Goal: Task Accomplishment & Management: Manage account settings

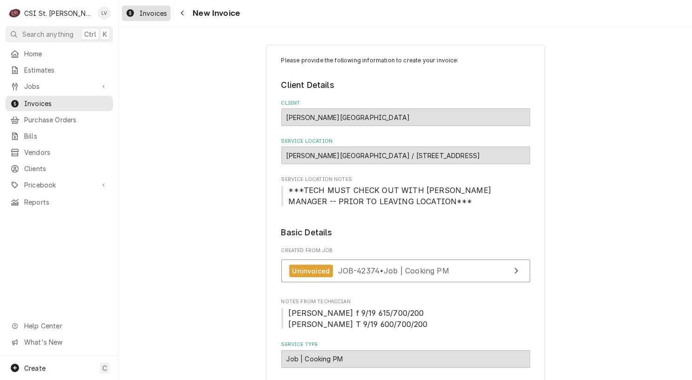
click at [140, 10] on span "Invoices" at bounding box center [153, 13] width 27 height 10
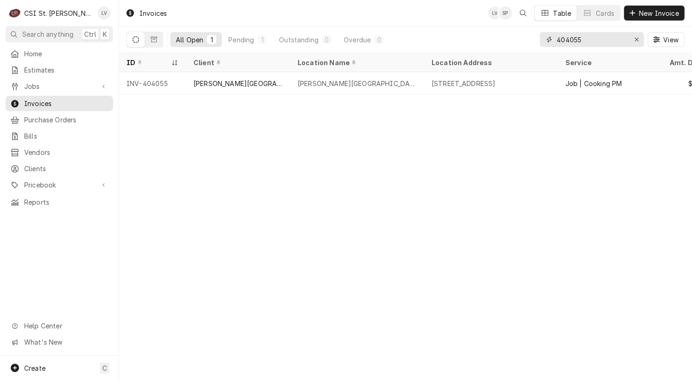
drag, startPoint x: 574, startPoint y: 37, endPoint x: 590, endPoint y: 39, distance: 15.5
click at [589, 40] on input "404055" at bounding box center [592, 39] width 70 height 15
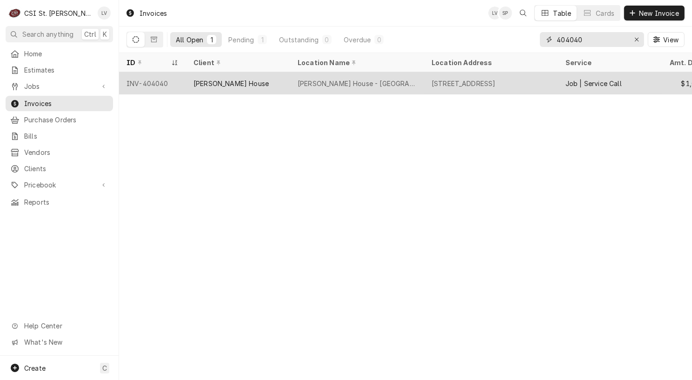
type input "404040"
click at [399, 81] on div "Ruth's Chris Steak House - Downtown STL" at bounding box center [357, 84] width 119 height 10
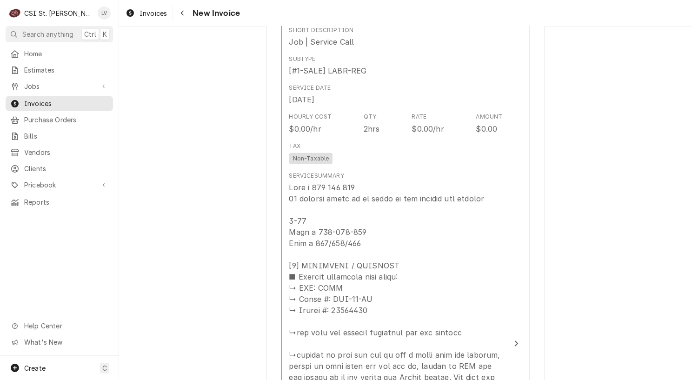
scroll to position [1396, 0]
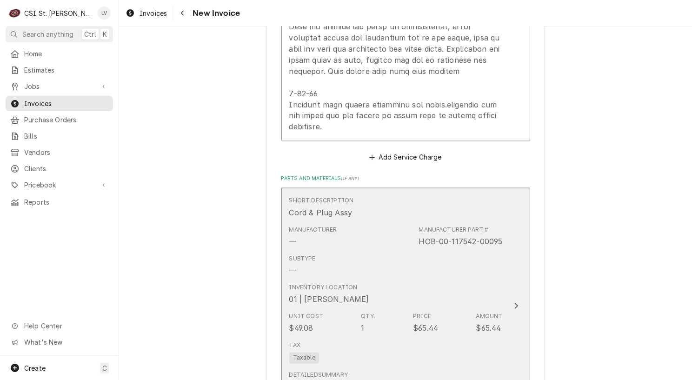
click at [376, 251] on div "Subtype —" at bounding box center [396, 265] width 214 height 29
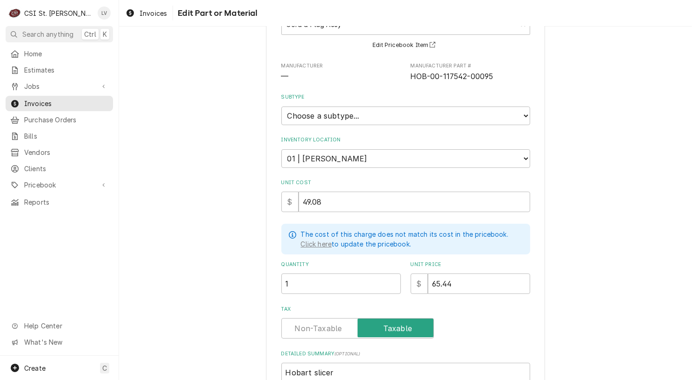
scroll to position [177, 0]
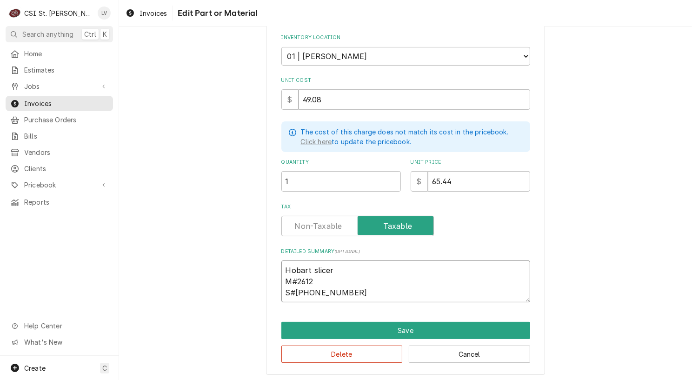
drag, startPoint x: 280, startPoint y: 267, endPoint x: 360, endPoint y: 293, distance: 84.2
click at [360, 293] on textarea "Hobart slicer M#2612 S#56-1298-638" at bounding box center [406, 282] width 249 height 42
click at [369, 350] on button "Delete" at bounding box center [342, 354] width 121 height 17
type textarea "x"
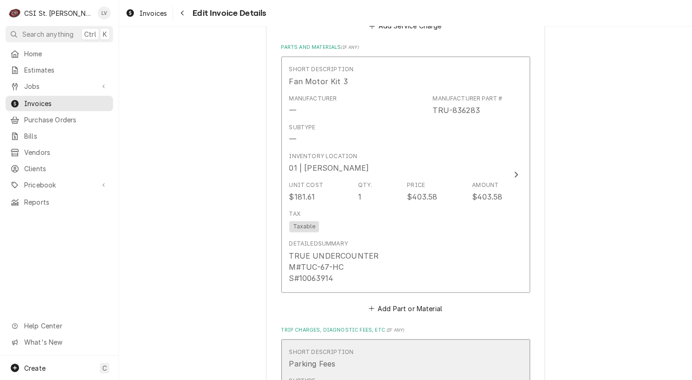
scroll to position [1955, 0]
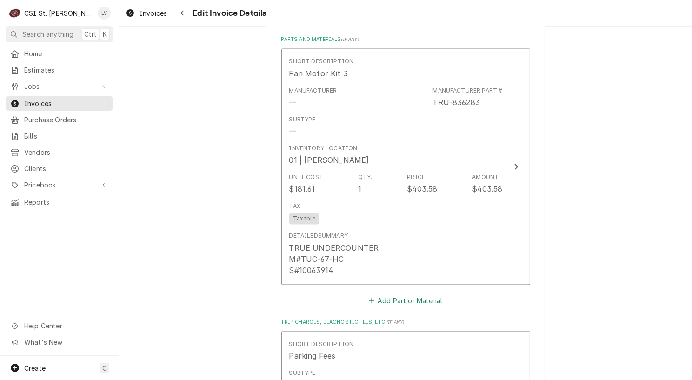
click at [394, 294] on button "Add Part or Material" at bounding box center [405, 300] width 77 height 13
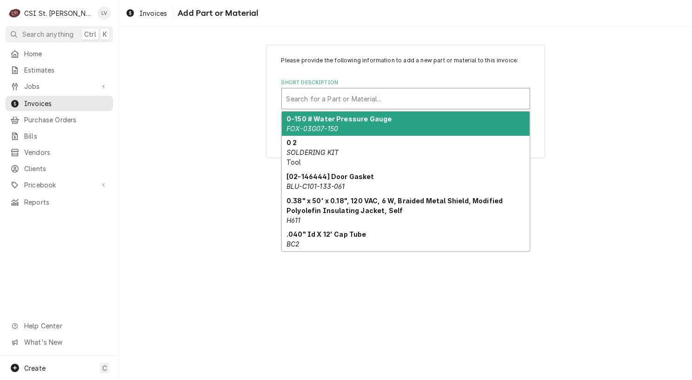
click at [318, 96] on div "Short Description" at bounding box center [406, 98] width 239 height 17
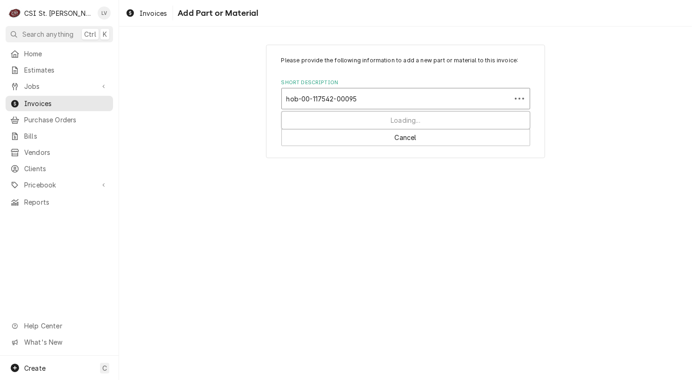
type input "hob-00-117542-00095"
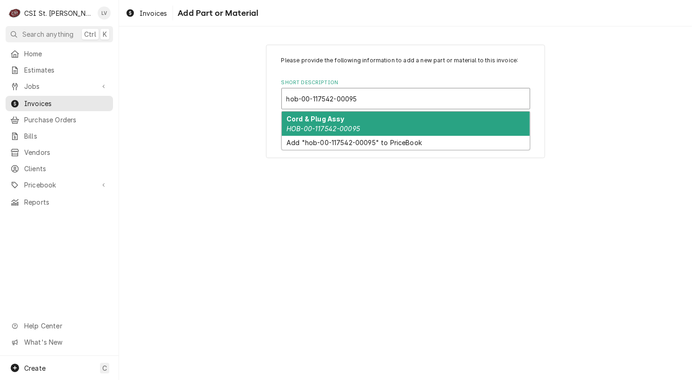
click at [309, 125] on em "HOB-00-117542-00095" at bounding box center [324, 129] width 74 height 8
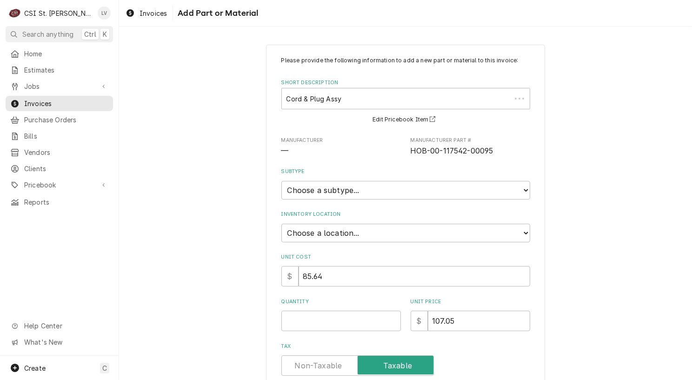
type textarea "x"
click at [293, 237] on select "Choose a location... 00 | STL WAREHOUSE 01 | CHUCK WAMBOLDT V#93 01 | COURTNEY …" at bounding box center [406, 233] width 249 height 19
select select "1537"
click at [282, 224] on select "Choose a location... 00 | STL WAREHOUSE 01 | CHUCK WAMBOLDT V#93 01 | COURTNEY …" at bounding box center [406, 233] width 249 height 19
click at [312, 317] on input "Quantity" at bounding box center [342, 321] width 120 height 20
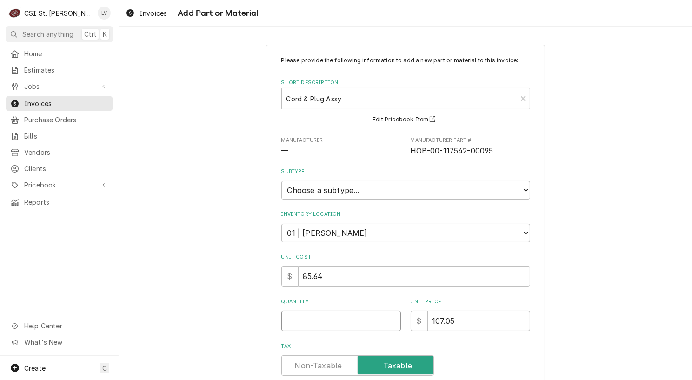
type textarea "x"
type input "1"
click at [148, 289] on div "Please provide the following information to add a new part or material to this …" at bounding box center [405, 267] width 573 height 463
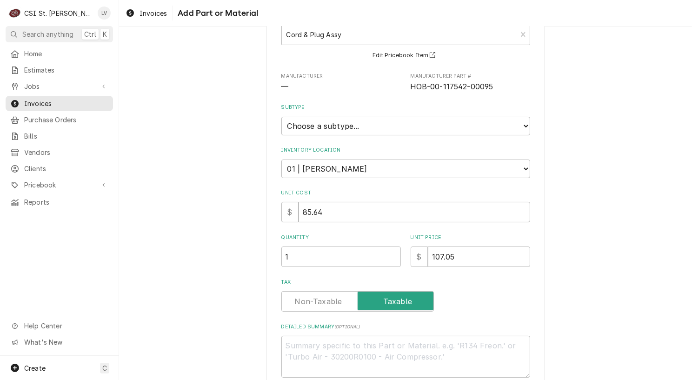
scroll to position [116, 0]
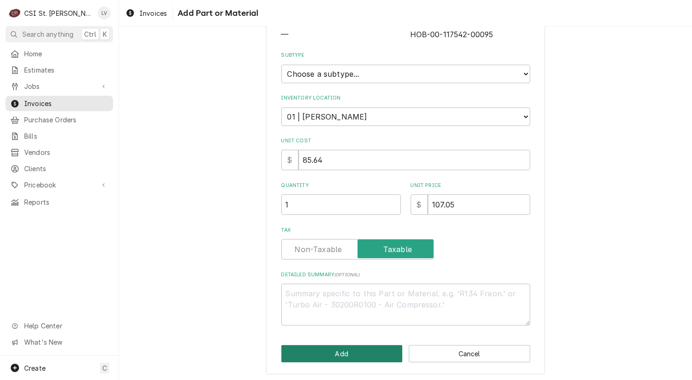
click at [362, 354] on button "Add" at bounding box center [342, 353] width 121 height 17
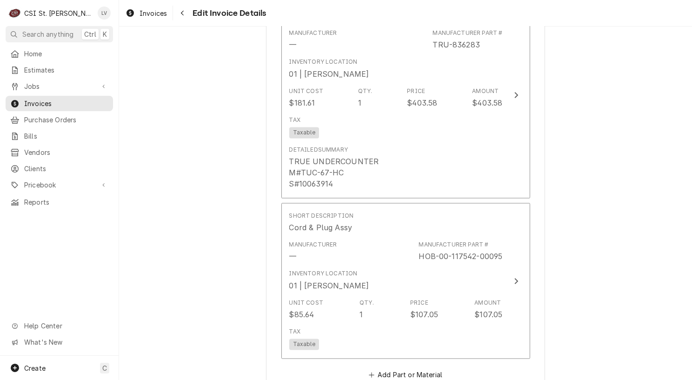
scroll to position [2012, 0]
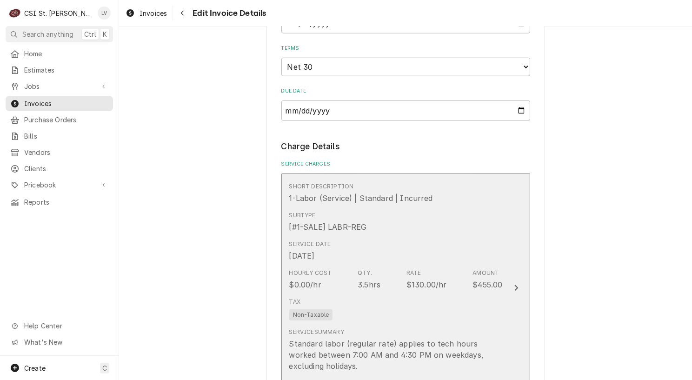
click at [404, 236] on div "Service Date Sep 18, 2025" at bounding box center [396, 250] width 214 height 29
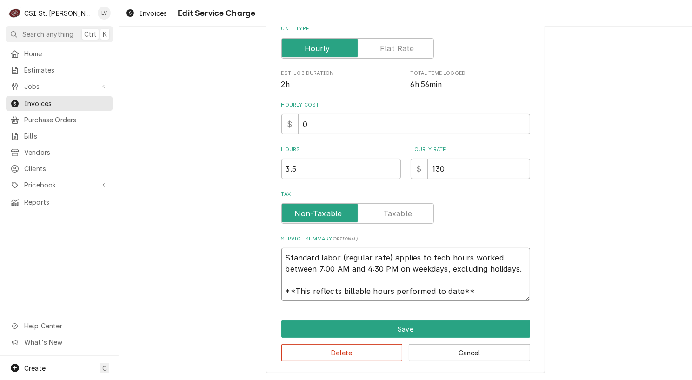
scroll to position [11, 0]
drag, startPoint x: 282, startPoint y: 256, endPoint x: 498, endPoint y: 300, distance: 220.8
click at [498, 300] on textarea "Standard labor (regular rate) applies to tech hours worked between 7:00 AM and …" at bounding box center [406, 274] width 249 height 53
paste textarea "Hobart / Model: 2612 / Serial: 56-1298-638 (slicer)"
type textarea "x"
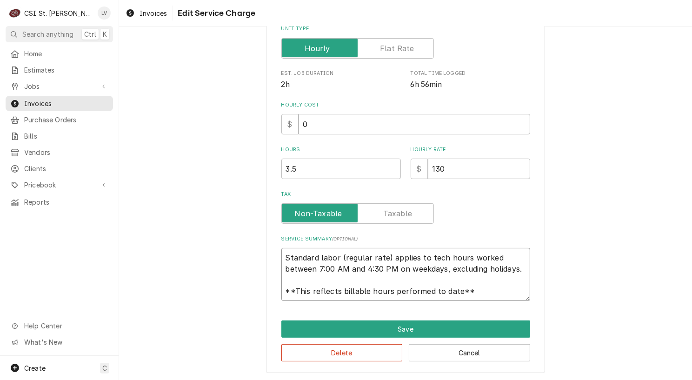
type textarea "Hobart / Model: 2612 / Serial: 56-1298-638 (slicer)"
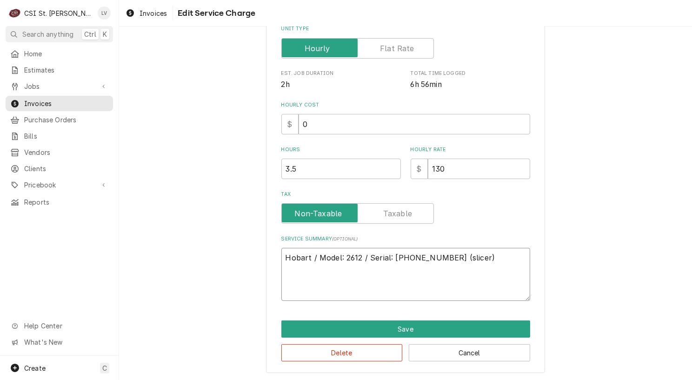
scroll to position [188, 0]
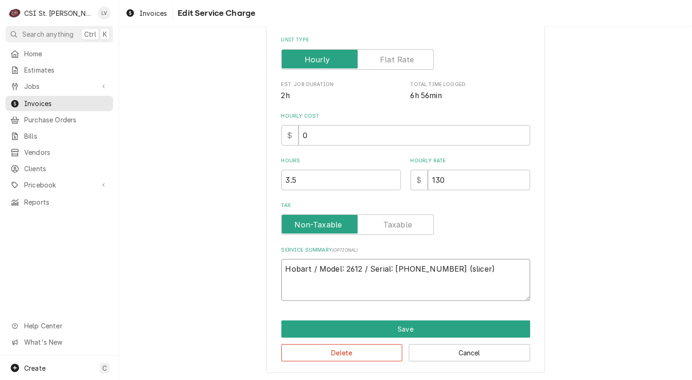
type textarea "x"
type textarea "Hobart / Model: 2612 / Serial: 56-1298-638 (slicer)"
type textarea "x"
type textarea "Hobart / Model: 2612 / Serial: 56-1298-638 (slicer)"
type textarea "x"
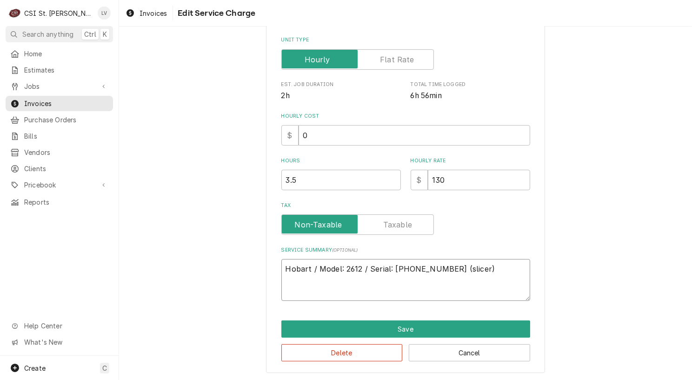
type textarea "Hobart / Model: 2612 / Serial: 56-1298-638 (slicer) T"
type textarea "x"
type textarea "Hobart / Model: 2612 / Serial: 56-1298-638 (slicer) Tr"
type textarea "x"
type textarea "Hobart / Model: 2612 / Serial: 56-1298-638 (slicer) Tru"
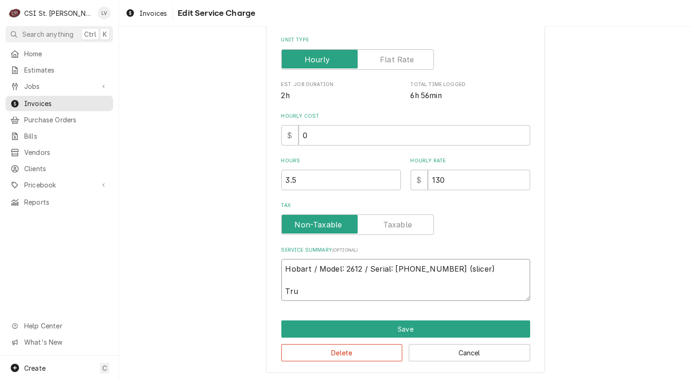
type textarea "x"
type textarea "Hobart / Model: 2612 / Serial: 56-1298-638 (slicer) True"
type textarea "x"
type textarea "Hobart / Model: 2612 / Serial: 56-1298-638 (slicer) True"
type textarea "x"
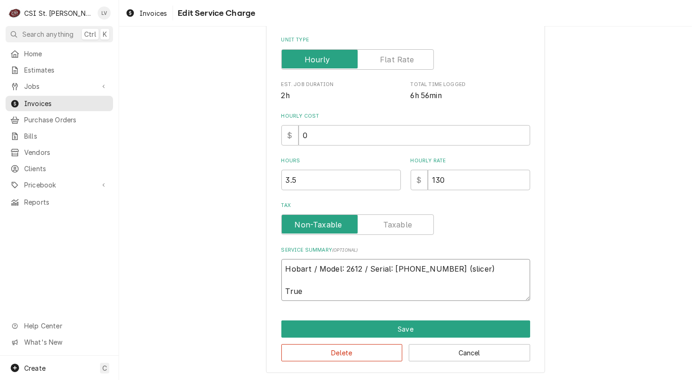
type textarea "Hobart / Model: 2612 / Serial: 56-1298-638 (slicer) True /"
type textarea "x"
type textarea "Hobart / Model: 2612 / Serial: 56-1298-638 (slicer) True /"
type textarea "x"
type textarea "Hobart / Model: 2612 / Serial: 56-1298-638 (slicer) True / M"
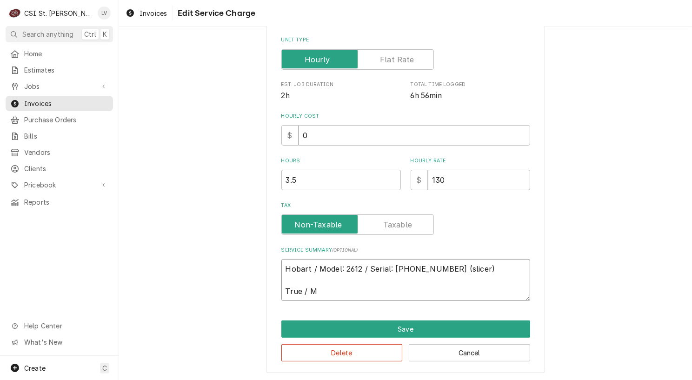
type textarea "x"
type textarea "Hobart / Model: 2612 / Serial: 56-1298-638 (slicer) True / Mo"
type textarea "x"
type textarea "Hobart / Model: 2612 / Serial: 56-1298-638 (slicer) True / Mod"
type textarea "x"
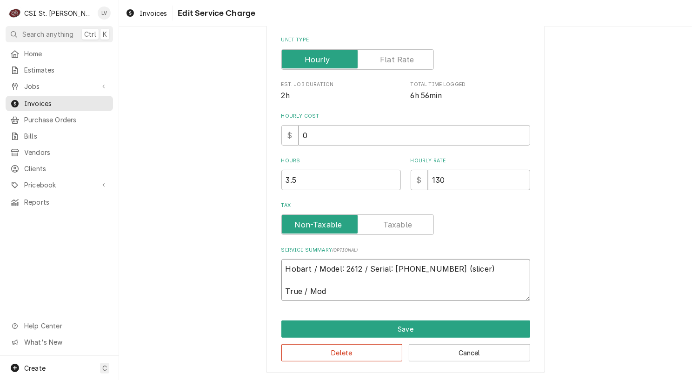
type textarea "Hobart / Model: 2612 / Serial: 56-1298-638 (slicer) True / Mode"
type textarea "x"
type textarea "Hobart / Model: 2612 / Serial: 56-1298-638 (slicer) True / Model"
type textarea "x"
type textarea "Hobart / Model: 2612 / Serial: 56-1298-638 (slicer) True / Model:"
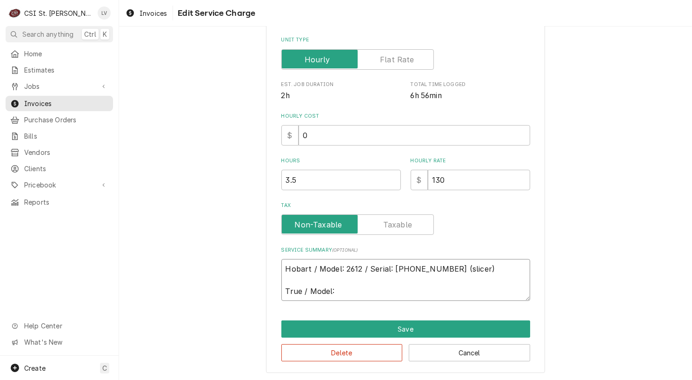
type textarea "x"
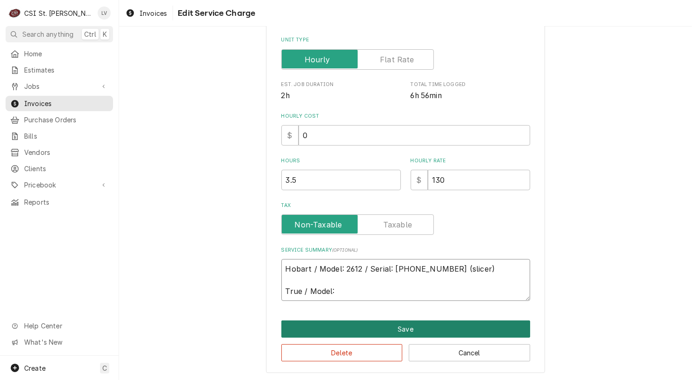
type textarea "Hobart / Model: 2612 / Serial: 56-1298-638 (slicer) True / Model:"
click at [407, 321] on button "Save" at bounding box center [406, 329] width 249 height 17
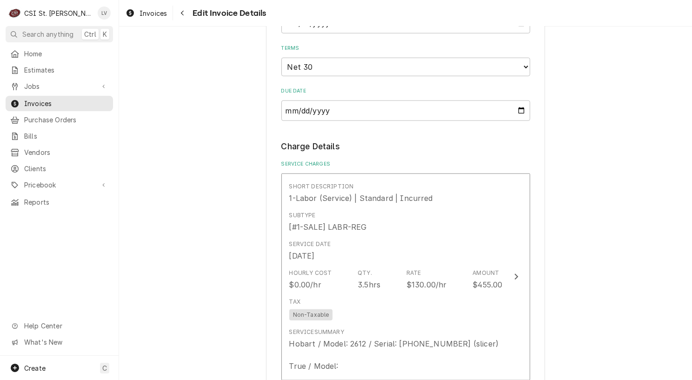
scroll to position [884, 0]
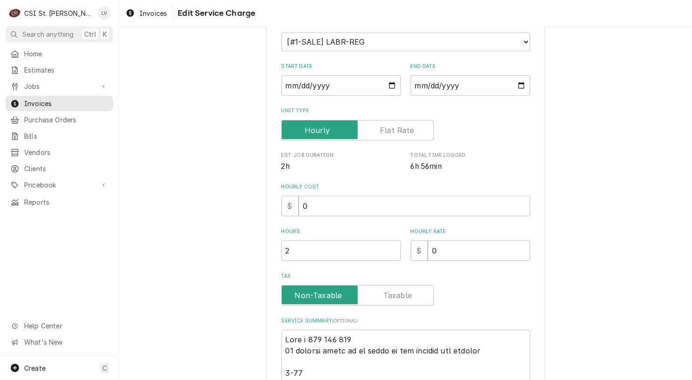
scroll to position [372, 0]
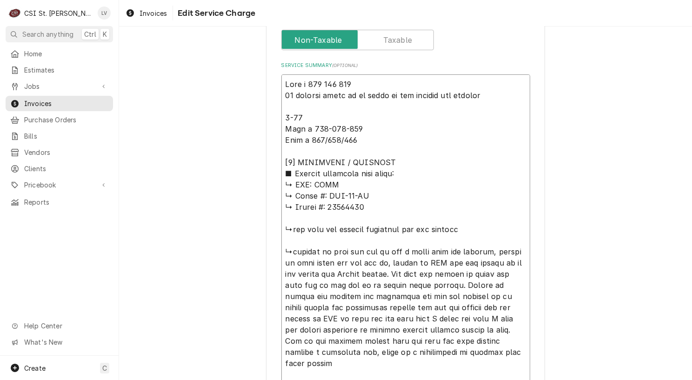
click at [336, 181] on textarea "Service Summary ( optional )" at bounding box center [406, 290] width 249 height 433
type textarea "x"
type textarea "Ryan s 200 230 345 10 dollars needs to be added to end invoice for parking 9-18…"
type textarea "x"
type textarea "Ryan s 200 230 345 10 dollars needs to be added to end invoice for parking 9-18…"
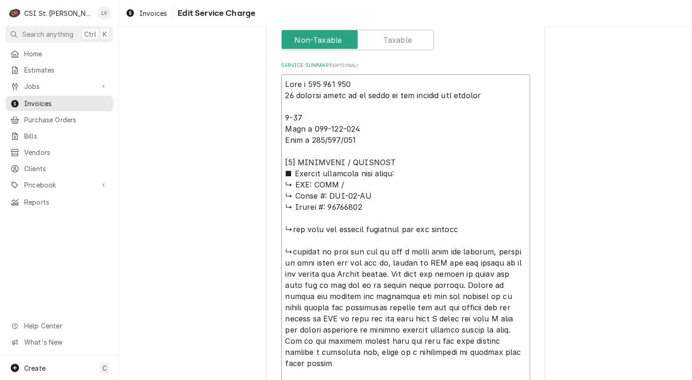
type textarea "x"
type textarea "Ryan s 200 230 345 10 dollars needs to be added to end invoice for parking 9-18…"
type textarea "x"
type textarea "Ryan s 200 230 345 10 dollars needs to be added to end invoice for parking 9-18…"
type textarea "x"
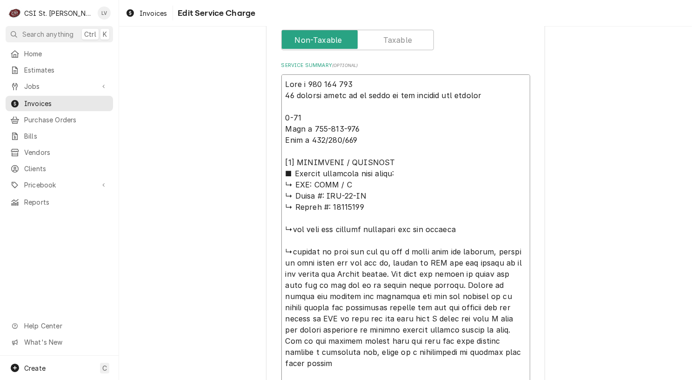
type textarea "Ryan s 200 230 345 10 dollars needs to be added to end invoice for parking 9-18…"
type textarea "x"
type textarea "Ryan s 200 230 345 10 dollars needs to be added to end invoice for parking 9-18…"
type textarea "x"
type textarea "Ryan s 200 230 345 10 dollars needs to be added to end invoice for parking 9-18…"
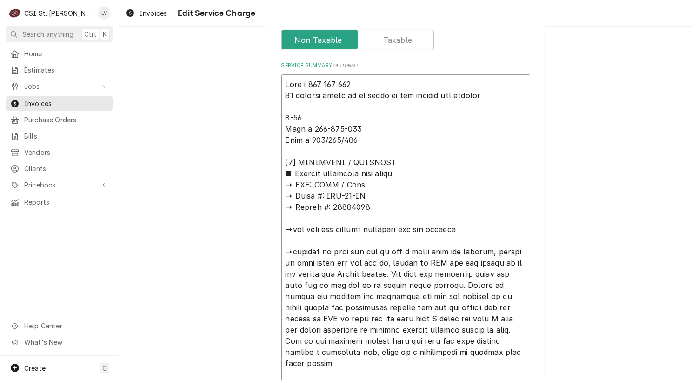
type textarea "x"
type textarea "Ryan s 200 230 345 10 dollars needs to be added to end invoice for parking 9-18…"
type textarea "x"
type textarea "Ryan s 200 230 345 10 dollars needs to be added to end invoice for parking 9-18…"
type textarea "x"
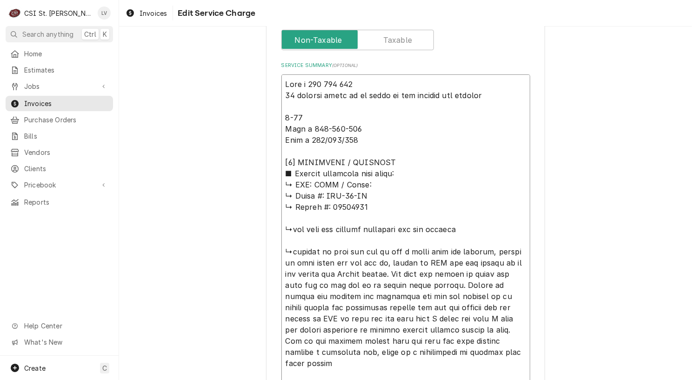
type textarea "Ryan s 200 230 345 10 dollars needs to be added to end invoice for parking 9-18…"
type textarea "x"
type textarea "Ryan s 200 230 345 10 dollars needs to be added to end invoice for parking 9-18…"
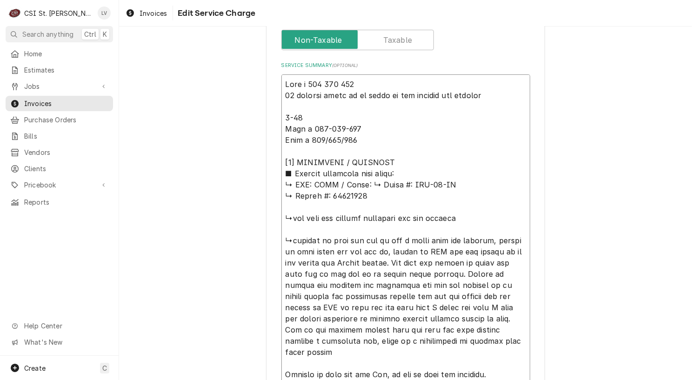
type textarea "x"
type textarea "Ryan s 200 230 345 10 dollars needs to be added to end invoice for parking 9-18…"
type textarea "x"
type textarea "Ryan s 200 230 345 10 dollars needs to be added to end invoice for parking 9-18…"
type textarea "x"
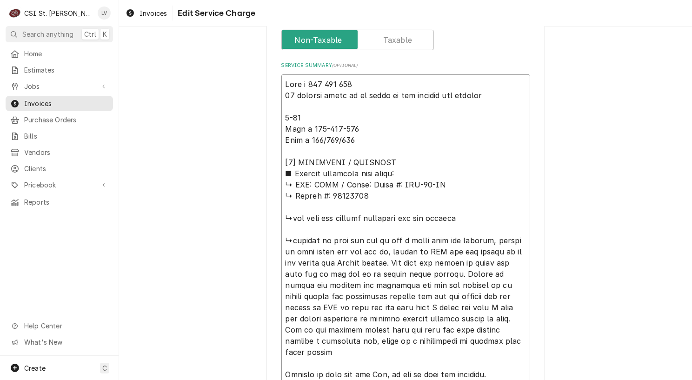
type textarea "Ryan s 200 230 345 10 dollars needs to be added to end invoice for parking 9-18…"
type textarea "x"
type textarea "Ryan s 200 230 345 10 dollars needs to be added to end invoice for parking 9-18…"
type textarea "x"
type textarea "Ryan s 200 230 345 10 dollars needs to be added to end invoice for parking 9-18…"
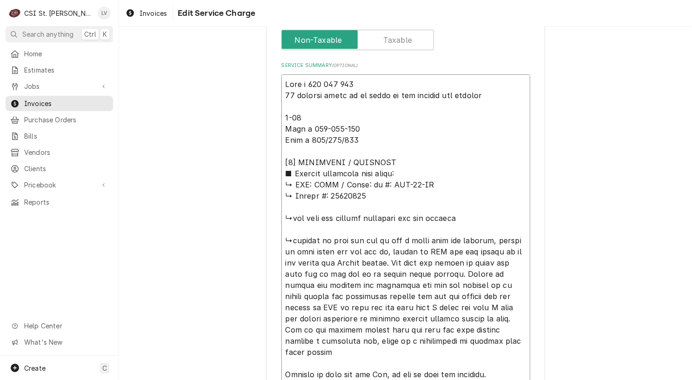
type textarea "x"
type textarea "Ryan s 200 230 345 10 dollars needs to be added to end invoice for parking 9-18…"
type textarea "x"
type textarea "Ryan s 200 230 345 10 dollars needs to be added to end invoice for parking 9-18…"
type textarea "x"
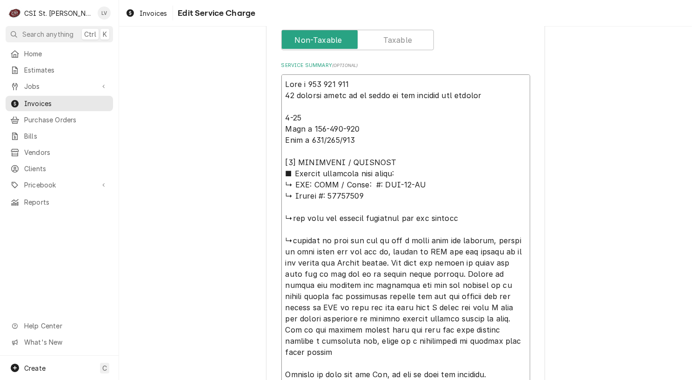
type textarea "Ryan s 200 230 345 10 dollars needs to be added to end invoice for parking 9-18…"
type textarea "x"
type textarea "Ryan s 200 230 345 10 dollars needs to be added to end invoice for parking 9-18…"
type textarea "x"
type textarea "Ryan s 200 230 345 10 dollars needs to be added to end invoice for parking 9-18…"
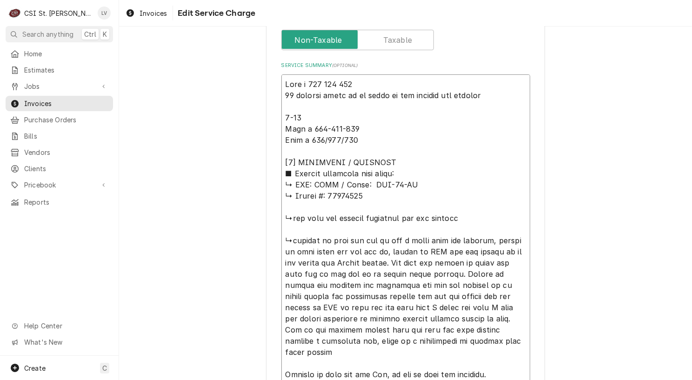
type textarea "x"
type textarea "Ryan s 200 230 345 10 dollars needs to be added to end invoice for parking 9-18…"
click at [420, 180] on textarea "Service Summary ( optional )" at bounding box center [406, 285] width 249 height 422
type textarea "x"
type textarea "Ryan s 200 230 345 10 dollars needs to be added to end invoice for parking 9-18…"
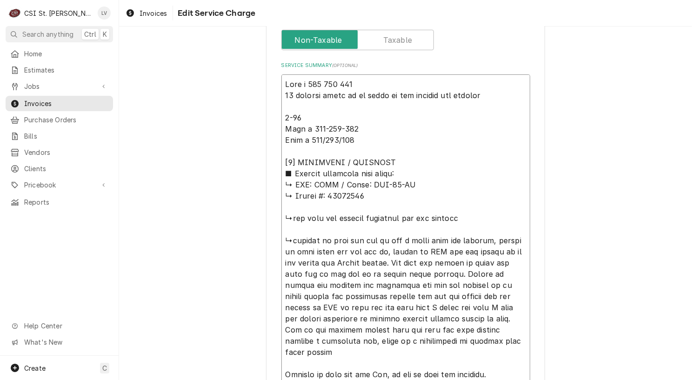
type textarea "x"
type textarea "Ryan s 200 230 345 10 dollars needs to be added to end invoice for parking 9-18…"
type textarea "x"
type textarea "Ryan s 200 230 345 10 dollars needs to be added to end invoice for parking 9-18…"
type textarea "x"
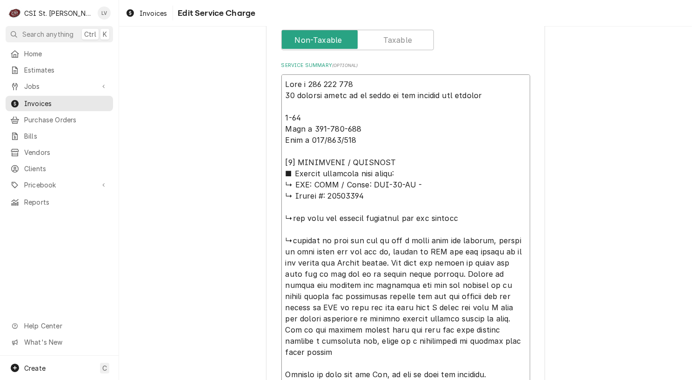
type textarea "Ryan s 200 230 345 10 dollars needs to be added to end invoice for parking 9-18…"
type textarea "x"
type textarea "Ryan s 200 230 345 10 dollars needs to be added to end invoice for parking 9-18…"
type textarea "x"
type textarea "Ryan s 200 230 345 10 dollars needs to be added to end invoice for parking 9-18…"
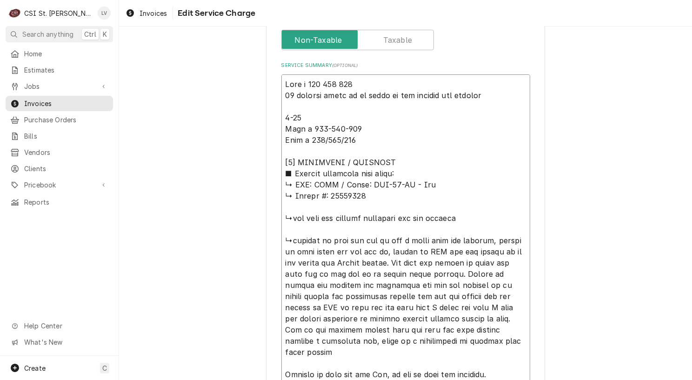
type textarea "x"
type textarea "Ryan s 200 230 345 10 dollars needs to be added to end invoice for parking 9-18…"
type textarea "x"
type textarea "Ryan s 200 230 345 10 dollars needs to be added to end invoice for parking 9-18…"
type textarea "x"
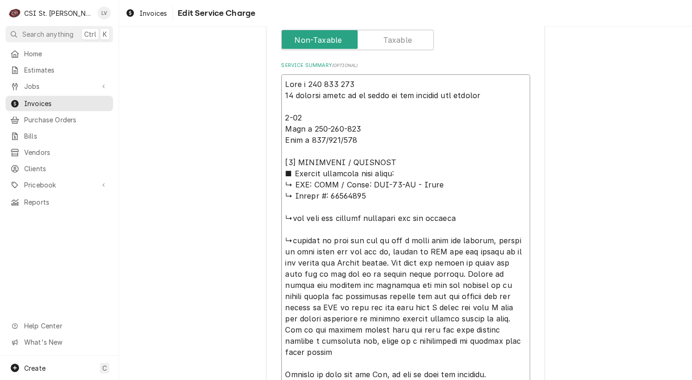
type textarea "Ryan s 200 230 345 10 dollars needs to be added to end invoice for parking 9-18…"
type textarea "x"
type textarea "Ryan s 200 230 345 10 dollars needs to be added to end invoice for parking 9-18…"
type textarea "x"
type textarea "Ryan s 200 230 345 10 dollars needs to be added to end invoice for parking 9-18…"
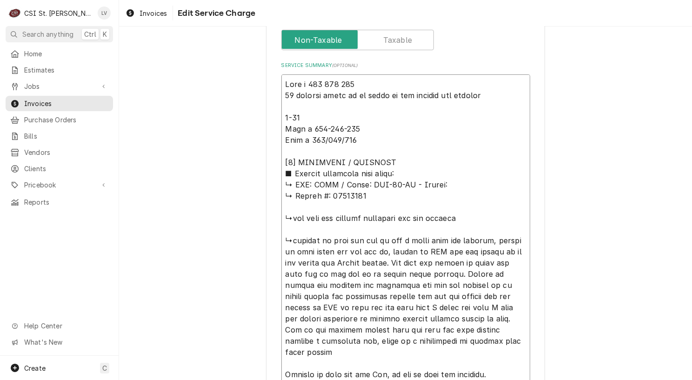
type textarea "x"
type textarea "Ryan s 200 230 345 10 dollars needs to be added to end invoice for parking 9-18…"
type textarea "x"
type textarea "Ryan s 200 230 345 10 dollars needs to be added to end invoice for parking 9-18…"
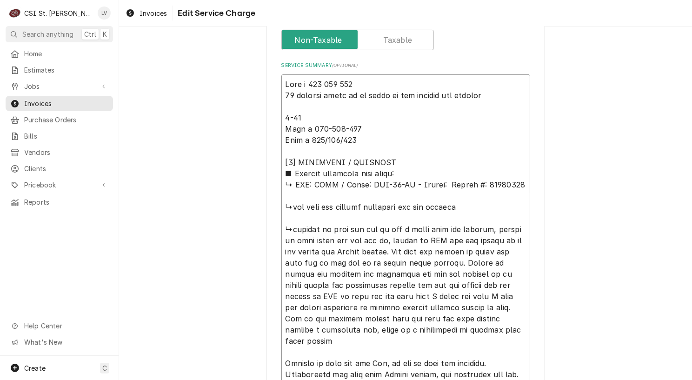
type textarea "x"
type textarea "Ryan s 200 230 345 10 dollars needs to be added to end invoice for parking 9-18…"
type textarea "x"
type textarea "Ryan s 200 230 345 10 dollars needs to be added to end invoice for parking 9-18…"
type textarea "x"
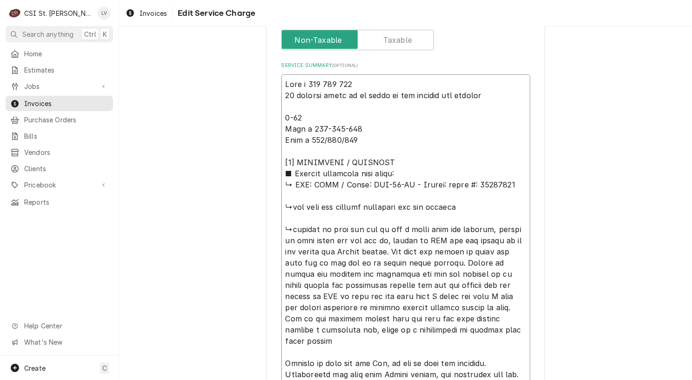
type textarea "Ryan s 200 230 345 10 dollars needs to be added to end invoice for parking 9-18…"
type textarea "x"
type textarea "Ryan s 200 230 345 10 dollars needs to be added to end invoice for parking 9-18…"
type textarea "x"
type textarea "Ryan s 200 230 345 10 dollars needs to be added to end invoice for parking 9-18…"
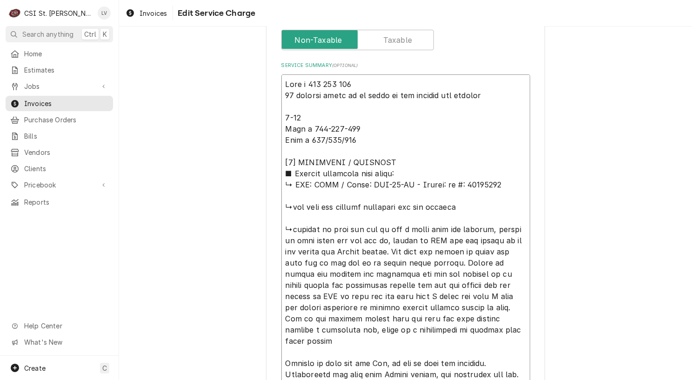
type textarea "x"
type textarea "Ryan s 200 230 345 10 dollars needs to be added to end invoice for parking 9-18…"
type textarea "x"
type textarea "Ryan s 200 230 345 10 dollars needs to be added to end invoice for parking 9-18…"
type textarea "x"
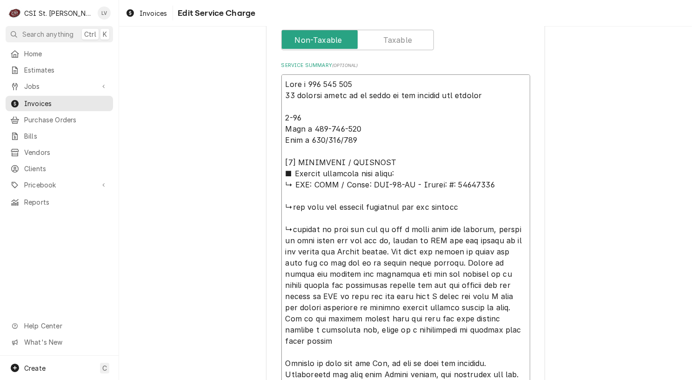
type textarea "Ryan s 200 230 345 10 dollars needs to be added to end invoice for parking 9-18…"
type textarea "x"
type textarea "Ryan s 200 230 345 10 dollars needs to be added to end invoice for parking 9-18…"
type textarea "x"
type textarea "Ryan s 200 230 345 10 dollars needs to be added to end invoice for parking 9-18…"
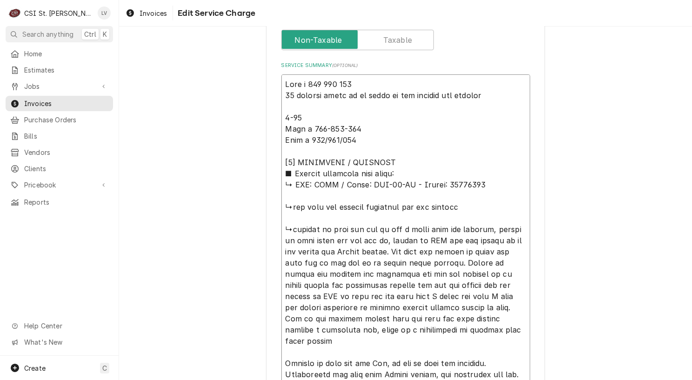
click at [415, 186] on textarea "Service Summary ( optional )" at bounding box center [406, 279] width 249 height 410
type textarea "x"
type textarea "Ryan s 200 230 345 10 dollars needs to be added to end invoice for parking 9-18…"
type textarea "x"
type textarea "Ryan s 200 230 345 10 dollars needs to be added to end invoice for parking 9-18…"
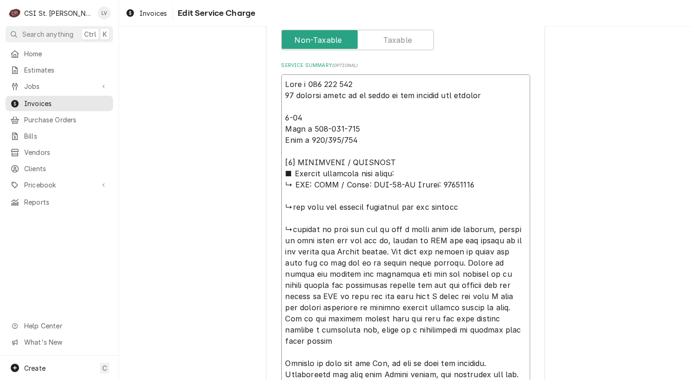
type textarea "x"
type textarea "Ryan s 200 230 345 10 dollars needs to be added to end invoice for parking 9-18…"
type textarea "x"
type textarea "Ryan s 200 230 345 10 dollars needs to be added to end invoice for parking 9-18…"
drag, startPoint x: 365, startPoint y: 183, endPoint x: 476, endPoint y: 188, distance: 110.9
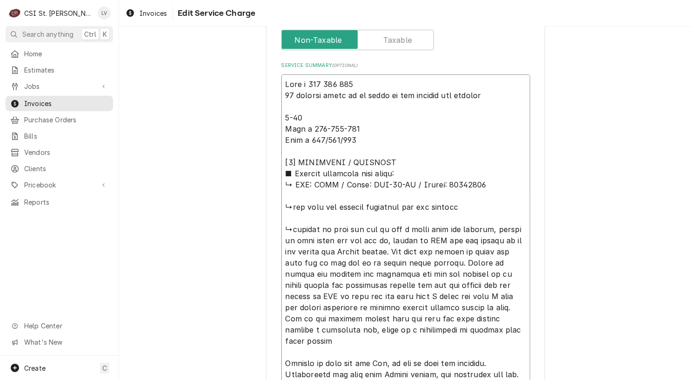
click at [476, 188] on textarea "Service Summary ( optional )" at bounding box center [406, 279] width 249 height 410
type textarea "x"
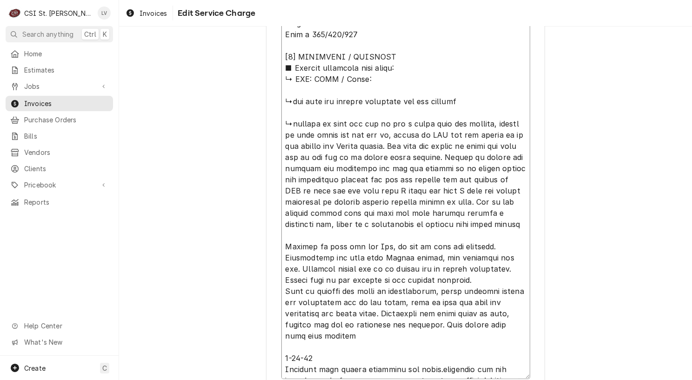
scroll to position [556, 0]
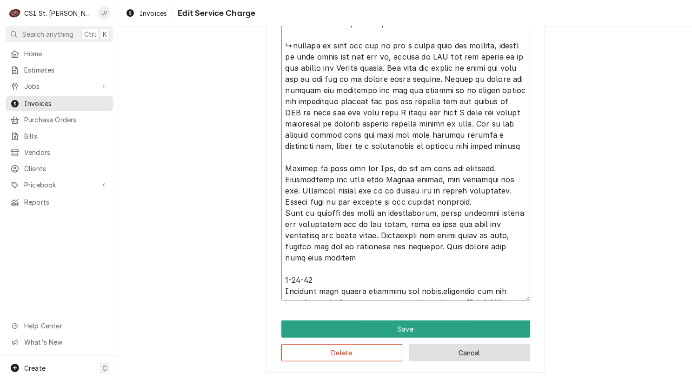
type textarea "Ryan s 200 230 345 10 dollars needs to be added to end invoice for parking 9-18…"
click at [485, 354] on button "Cancel" at bounding box center [469, 352] width 121 height 17
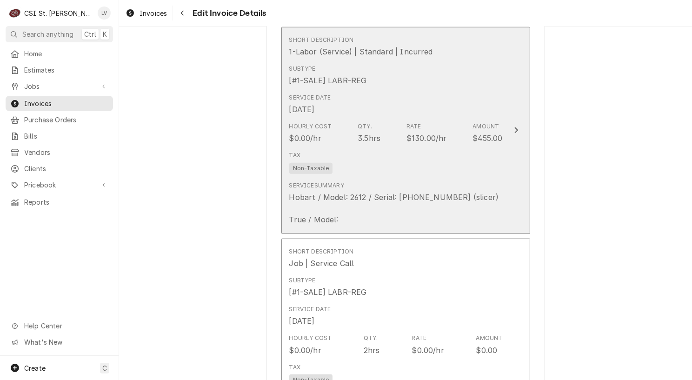
click at [412, 181] on div "Service Summary Hobart / Model: 2612 / Serial: 56-1298-638 (slicer) True / Mode…" at bounding box center [394, 203] width 210 height 44
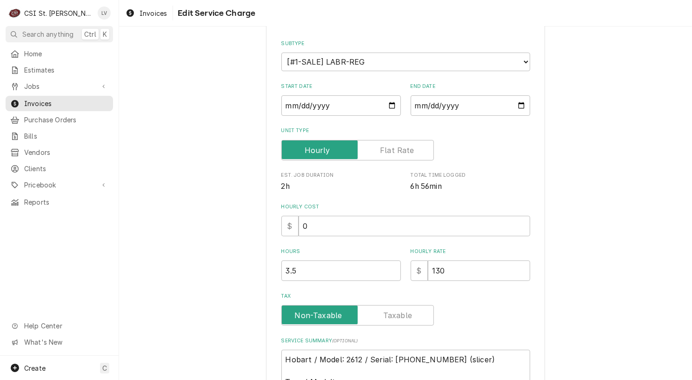
scroll to position [186, 0]
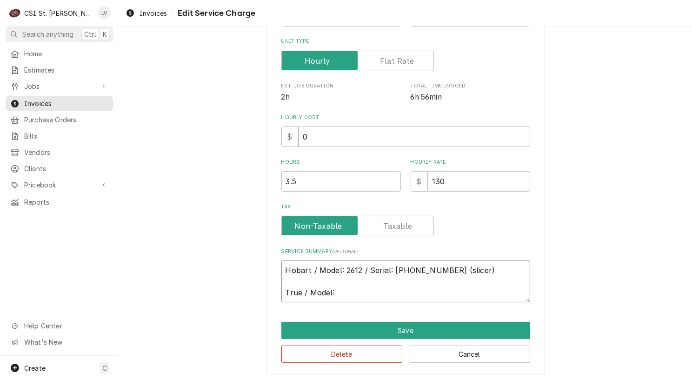
click at [336, 289] on textarea "Hobart / Model: 2612 / Serial: 56-1298-638 (slicer) True / Model:" at bounding box center [406, 282] width 249 height 42
paste textarea "TUC-67-HC / Serial: 10063914"
type textarea "x"
type textarea "Hobart / Model: 2612 / Serial: 56-1298-638 (slicer) True / Model: TUC-67-HC / S…"
type textarea "x"
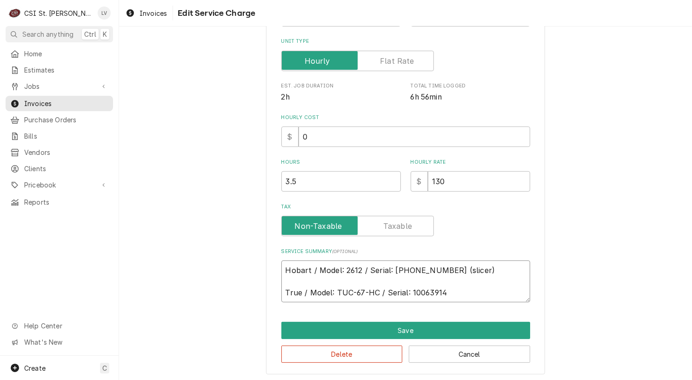
type textarea "Hobart / Model: 2612 / Serial: 56-1298-638 (slicer) True / Model: TUC-67-HC / S…"
type textarea "x"
type textarea "Hobart / Model: 2612 / Serial: 56-1298-638 (slicer) True / Model: TUC-67-HC / S…"
type textarea "x"
type textarea "Hobart / Model: 2612 / Serial: 56-1298-638 (slicer) True / Model: TUC-67-HC / S…"
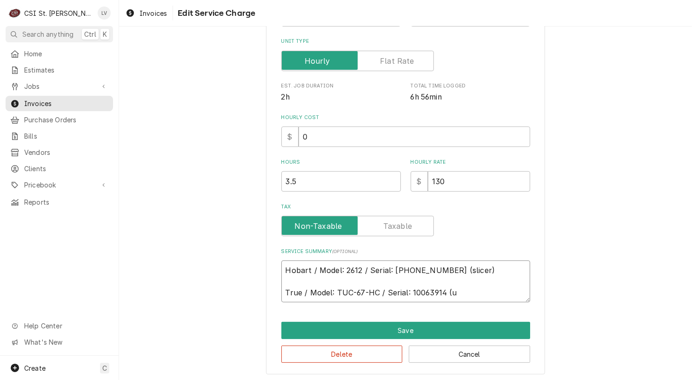
type textarea "x"
type textarea "Hobart / Model: 2612 / Serial: 56-1298-638 (slicer) True / Model: TUC-67-HC / S…"
type textarea "x"
type textarea "Hobart / Model: 2612 / Serial: 56-1298-638 (slicer) True / Model: TUC-67-HC / S…"
type textarea "x"
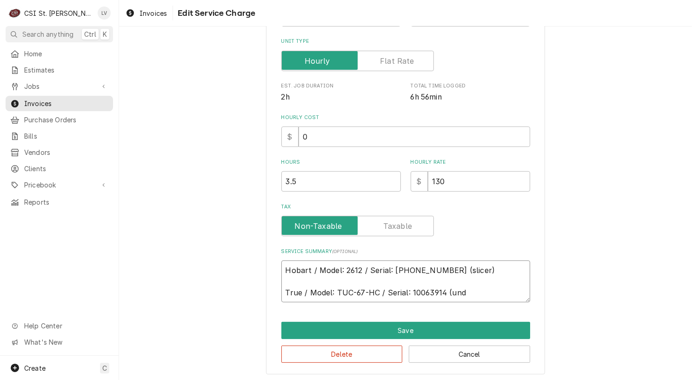
type textarea "Hobart / Model: 2612 / Serial: 56-1298-638 (slicer) True / Model: TUC-67-HC / S…"
type textarea "x"
type textarea "Hobart / Model: 2612 / Serial: 56-1298-638 (slicer) True / Model: TUC-67-HC / S…"
type textarea "x"
type textarea "Hobart / Model: 2612 / Serial: 56-1298-638 (slicer) True / Model: TUC-67-HC / S…"
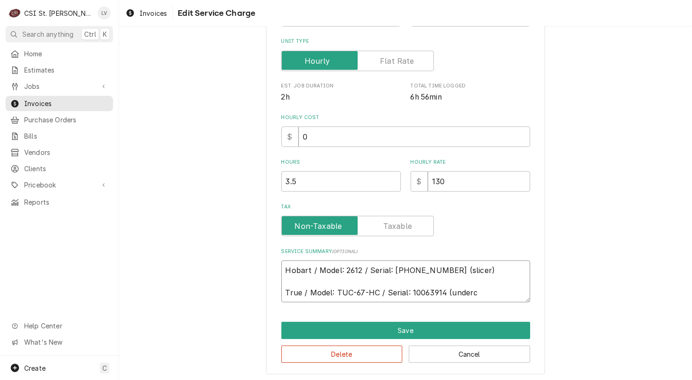
type textarea "x"
type textarea "Hobart / Model: 2612 / Serial: 56-1298-638 (slicer) True / Model: TUC-67-HC / S…"
type textarea "x"
type textarea "Hobart / Model: 2612 / Serial: 56-1298-638 (slicer) True / Model: TUC-67-HC / S…"
type textarea "x"
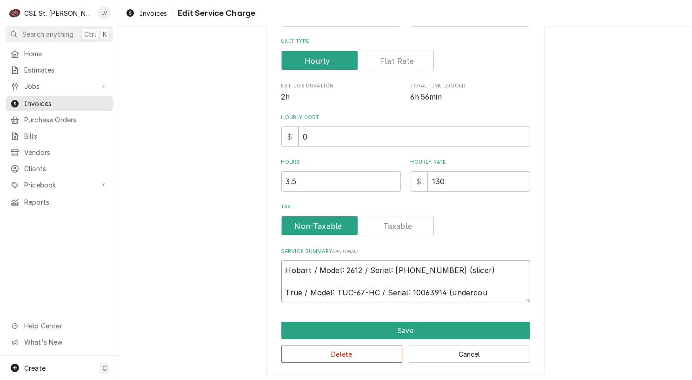
type textarea "Hobart / Model: 2612 / Serial: 56-1298-638 (slicer) True / Model: TUC-67-HC / S…"
type textarea "x"
type textarea "Hobart / Model: 2612 / Serial: 56-1298-638 (slicer) True / Model: TUC-67-HC / S…"
type textarea "x"
type textarea "Hobart / Model: 2612 / Serial: 56-1298-638 (slicer) True / Model: TUC-67-HC / S…"
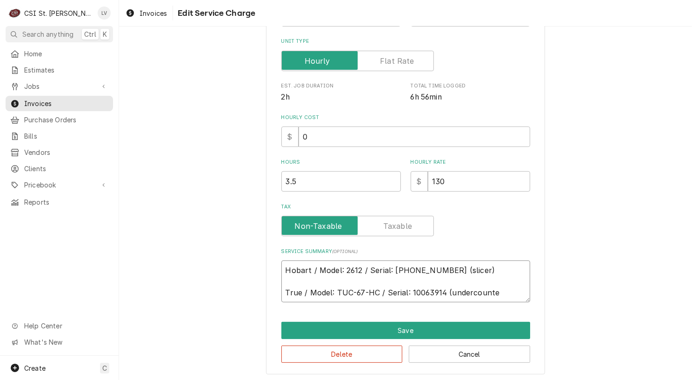
type textarea "x"
type textarea "Hobart / Model: 2612 / Serial: 56-1298-638 (slicer) True / Model: TUC-67-HC / S…"
type textarea "x"
type textarea "Hobart / Model: 2612 / Serial: 56-1298-638 (slicer) True / Model: TUC-67-HC / S…"
type textarea "x"
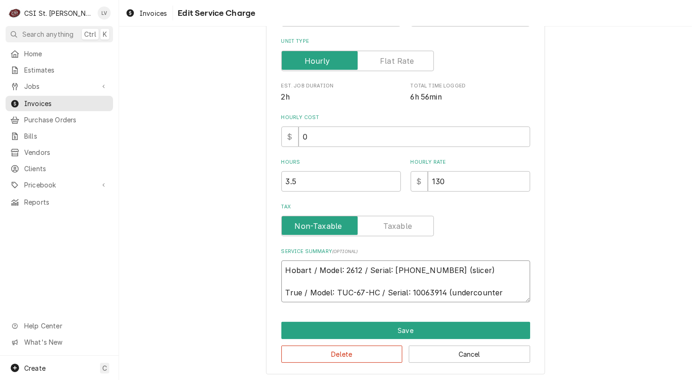
type textarea "Hobart / Model: 2612 / Serial: 56-1298-638 (slicer) True / Model: TUC-67-HC / S…"
type textarea "x"
type textarea "Hobart / Model: 2612 / Serial: 56-1298-638 (slicer) True / Model: TUC-67-HC / S…"
type textarea "x"
type textarea "Hobart / Model: 2612 / Serial: 56-1298-638 (slicer) True / Model: TUC-67-HC / S…"
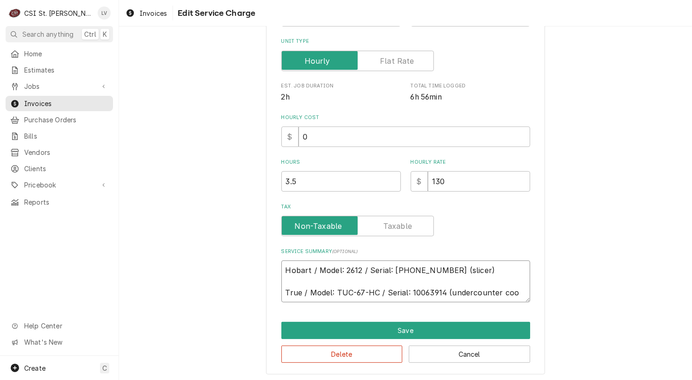
type textarea "x"
type textarea "Hobart / Model: 2612 / Serial: 56-1298-638 (slicer) True / Model: TUC-67-HC / S…"
type textarea "x"
type textarea "Hobart / Model: 2612 / Serial: 56-1298-638 (slicer) True / Model: TUC-67-HC / S…"
type textarea "x"
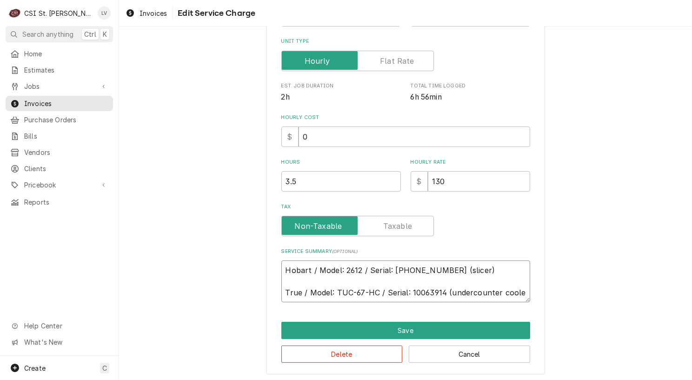
type textarea "Hobart / Model: 2612 / Serial: 56-1298-638 (slicer) True / Model: TUC-67-HC / S…"
type textarea "x"
type textarea "Hobart / Model: 2612 / Serial: 56-1298-638 (slicer) True / Model: TUC-67-HC / S…"
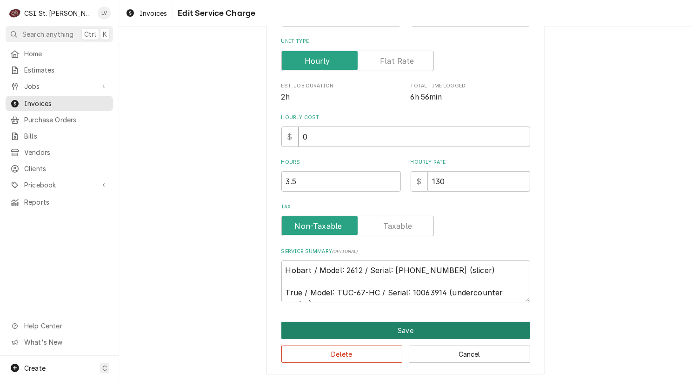
click at [325, 324] on button "Save" at bounding box center [406, 330] width 249 height 17
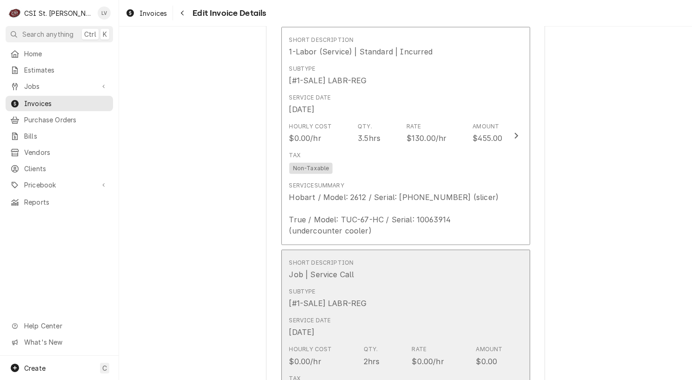
scroll to position [1030, 0]
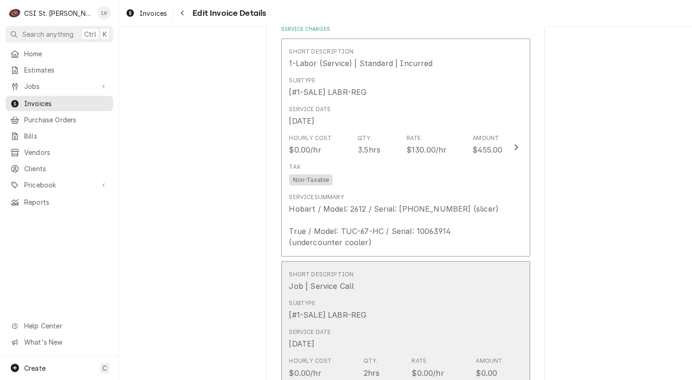
click at [333, 281] on div "Job | Service Call" at bounding box center [321, 286] width 65 height 11
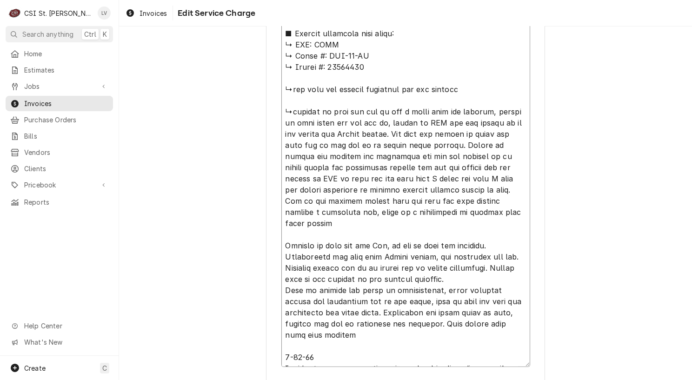
drag, startPoint x: 289, startPoint y: 87, endPoint x: 282, endPoint y: 89, distance: 6.8
click at [282, 89] on textarea "Service Summary ( optional )" at bounding box center [406, 150] width 249 height 433
type textarea "x"
type textarea "Ryan s 200 230 345 10 dollars needs to be added to end invoice for parking 9-18…"
type textarea "x"
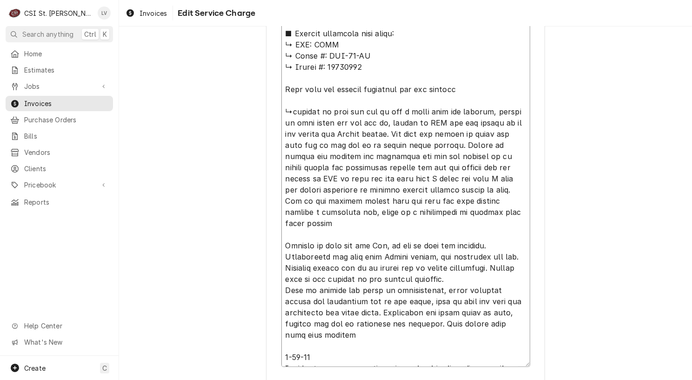
type textarea "Ryan s 200 230 345 10 dollars needs to be added to end invoice for parking 9-18…"
type textarea "x"
type textarea "Ryan s 200 230 345 10 dollars needs to be added to end invoice for parking 9-18…"
type textarea "x"
type textarea "Ryan s 200 230 345 10 dollars needs to be added to end invoice for parking 9-18…"
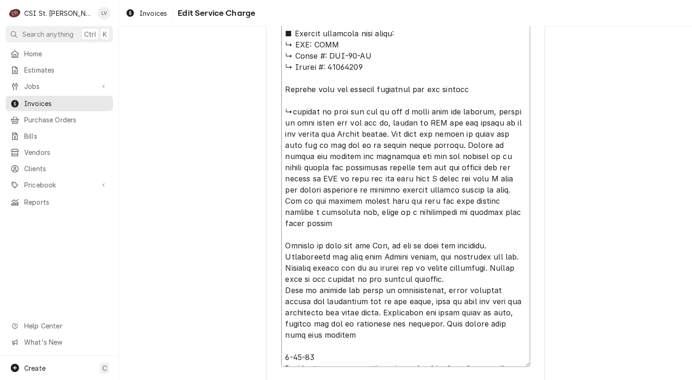
type textarea "x"
type textarea "Ryan s 200 230 345 10 dollars needs to be added to end invoice for parking 9-18…"
type textarea "x"
type textarea "Ryan s 200 230 345 10 dollars needs to be added to end invoice for parking 9-18…"
type textarea "x"
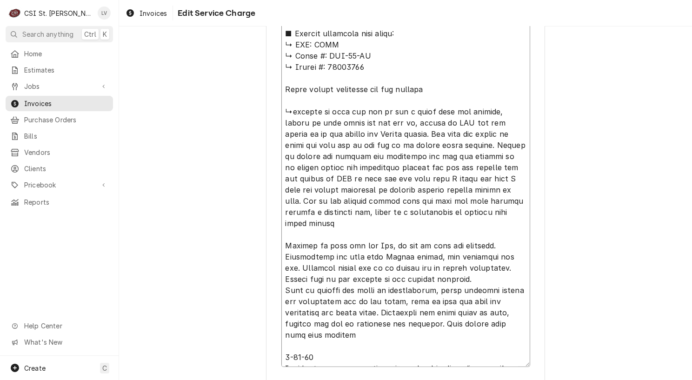
click at [353, 88] on textarea "Service Summary ( optional )" at bounding box center [406, 150] width 249 height 433
click at [430, 87] on textarea "Service Summary ( optional )" at bounding box center [406, 150] width 249 height 433
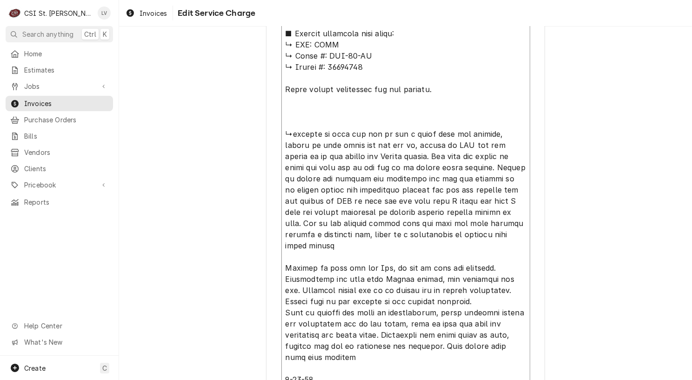
click at [348, 165] on textarea "Service Summary ( optional )" at bounding box center [406, 161] width 249 height 455
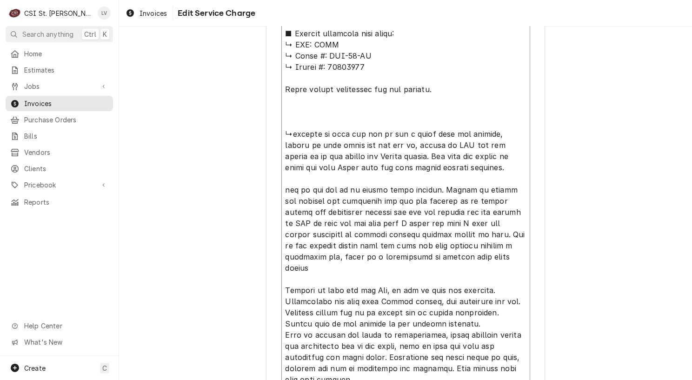
click at [349, 166] on textarea "Service Summary ( optional )" at bounding box center [406, 172] width 249 height 477
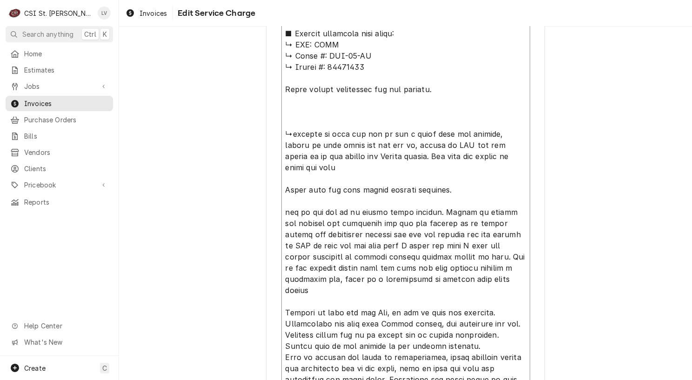
drag, startPoint x: 361, startPoint y: 162, endPoint x: 276, endPoint y: 108, distance: 100.7
click at [276, 108] on div "Use the fields below to edit this service charge Short Description Job | Servic…" at bounding box center [405, 13] width 279 height 963
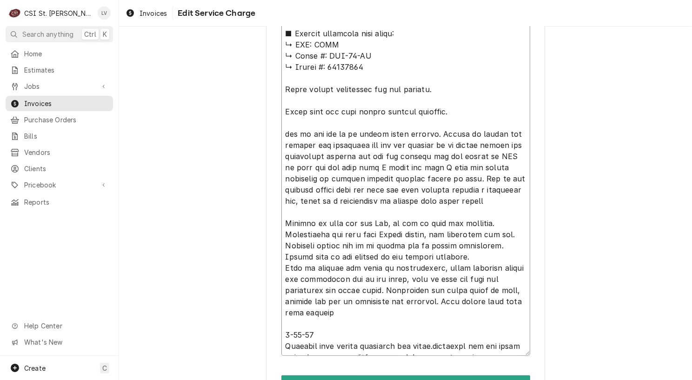
drag, startPoint x: 431, startPoint y: 165, endPoint x: 470, endPoint y: 201, distance: 52.3
click at [471, 202] on textarea "Service Summary ( optional )" at bounding box center [406, 145] width 249 height 422
click at [428, 163] on textarea "Service Summary ( optional )" at bounding box center [406, 145] width 249 height 422
drag, startPoint x: 432, startPoint y: 165, endPoint x: 279, endPoint y: 130, distance: 156.5
click at [282, 130] on textarea "Service Summary ( optional )" at bounding box center [406, 145] width 249 height 422
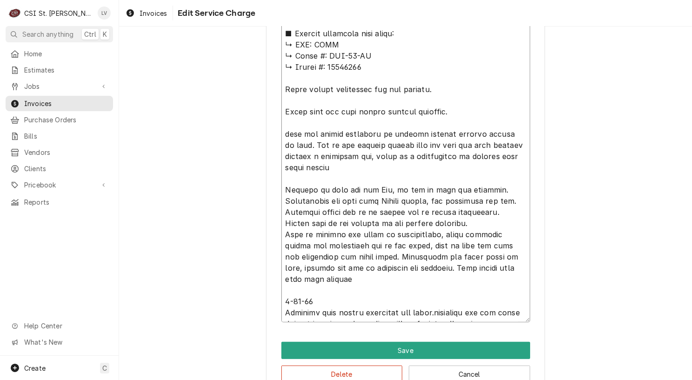
drag, startPoint x: 282, startPoint y: 88, endPoint x: 433, endPoint y: 93, distance: 151.3
click at [433, 93] on textarea "Service Summary ( optional )" at bounding box center [406, 128] width 249 height 388
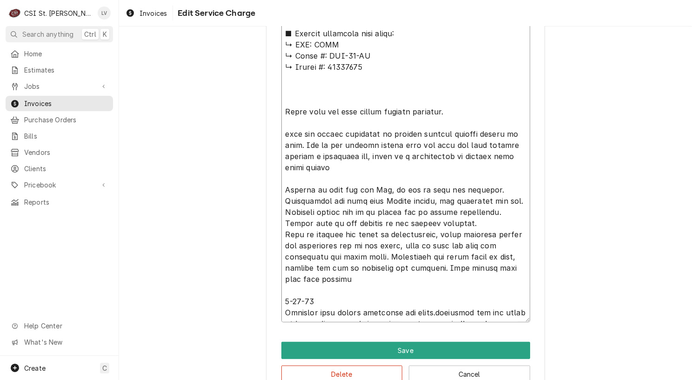
click at [282, 131] on textarea "Service Summary ( optional )" at bounding box center [406, 128] width 249 height 388
paste textarea "Found cooler condensing fan not running."
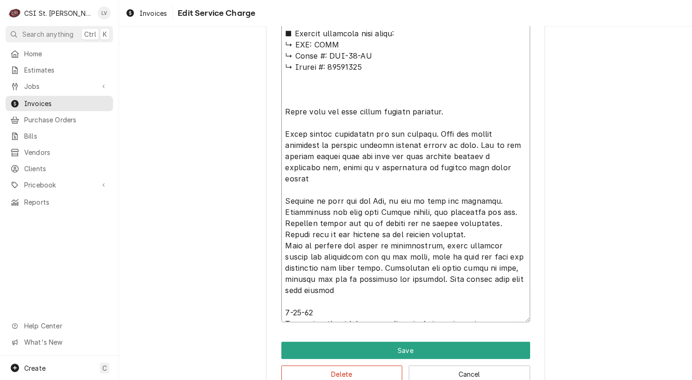
click at [517, 167] on textarea "Service Summary ( optional )" at bounding box center [406, 128] width 249 height 388
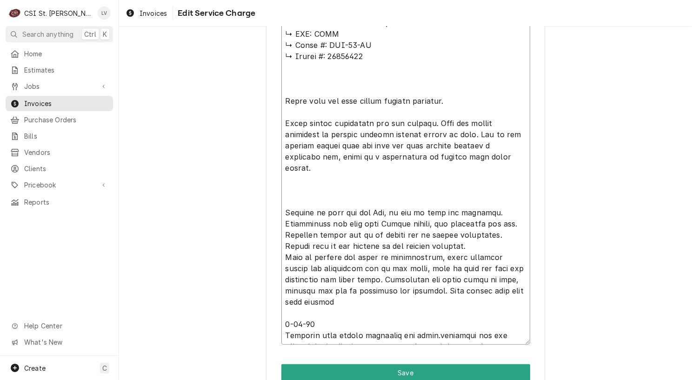
scroll to position [22, 0]
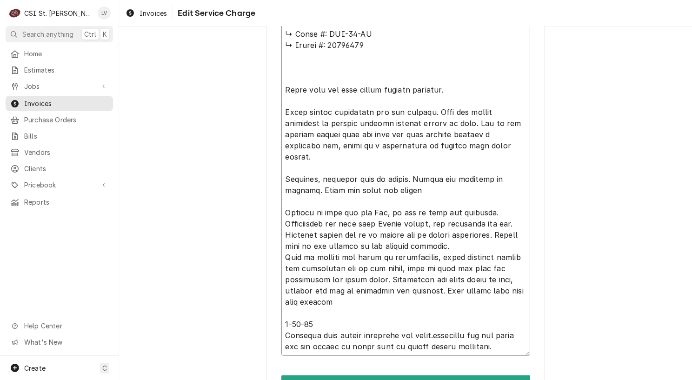
drag, startPoint x: 337, startPoint y: 189, endPoint x: 415, endPoint y: 194, distance: 77.9
click at [415, 194] on textarea "Service Summary ( optional )" at bounding box center [406, 145] width 249 height 422
drag, startPoint x: 337, startPoint y: 188, endPoint x: 411, endPoint y: 195, distance: 73.9
click at [416, 190] on textarea "Service Summary ( optional )" at bounding box center [406, 145] width 249 height 422
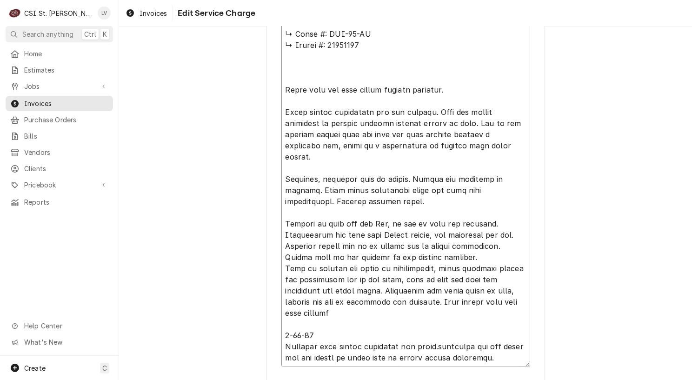
drag, startPoint x: 329, startPoint y: 313, endPoint x: 255, endPoint y: 218, distance: 120.7
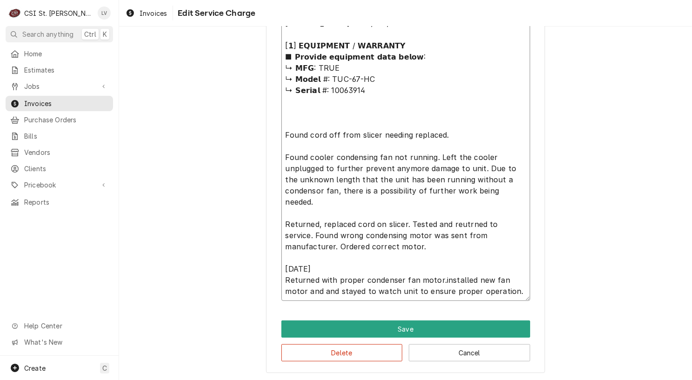
scroll to position [478, 0]
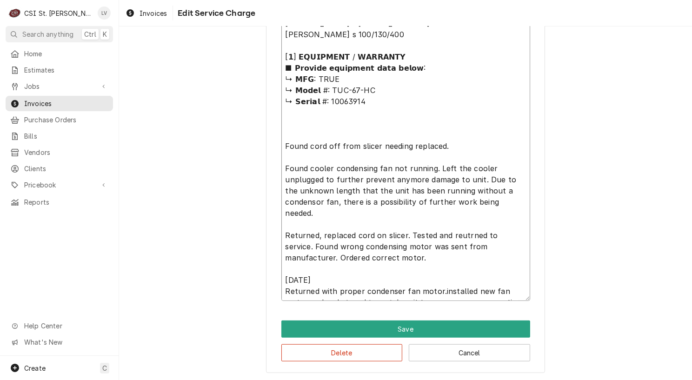
click at [287, 267] on textarea "Ryan s 200 230 345 10 dollars needs to be added to end invoice for parking 9-18…" at bounding box center [406, 135] width 249 height 332
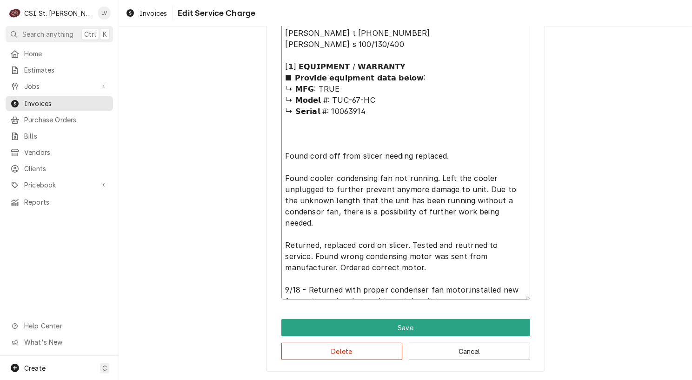
scroll to position [467, 0]
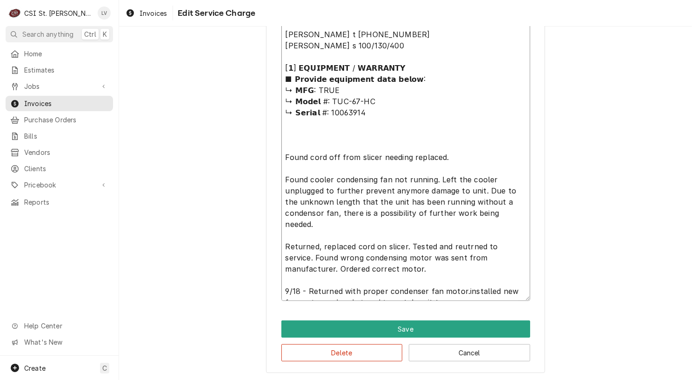
click at [457, 278] on textarea "Ryan s 200 230 345 10 dollars needs to be added to end invoice for parking 9-18…" at bounding box center [406, 140] width 249 height 321
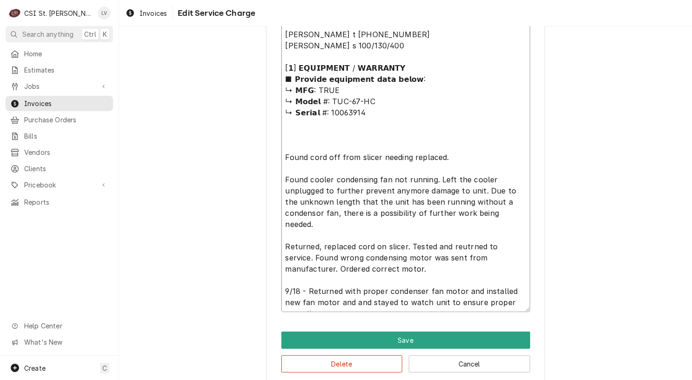
click at [508, 291] on textarea "Ryan s 200 230 345 10 dollars needs to be added to end invoice for parking 9-18…" at bounding box center [406, 146] width 249 height 332
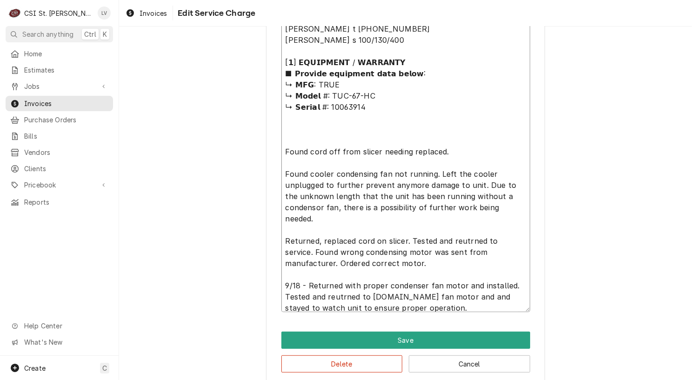
click at [358, 296] on textarea "Ryan s 200 230 345 10 dollars needs to be added to end invoice for parking 9-18…" at bounding box center [406, 146] width 249 height 332
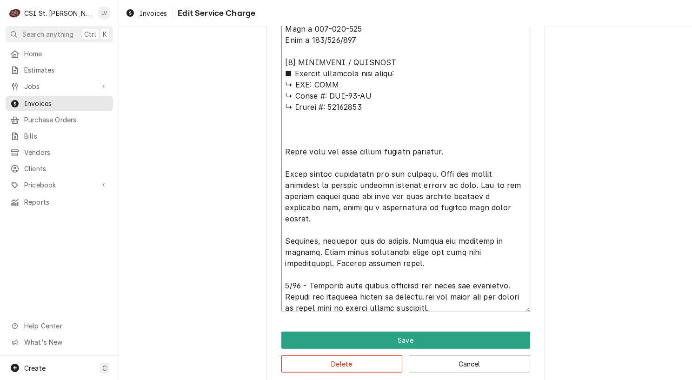
scroll to position [11, 0]
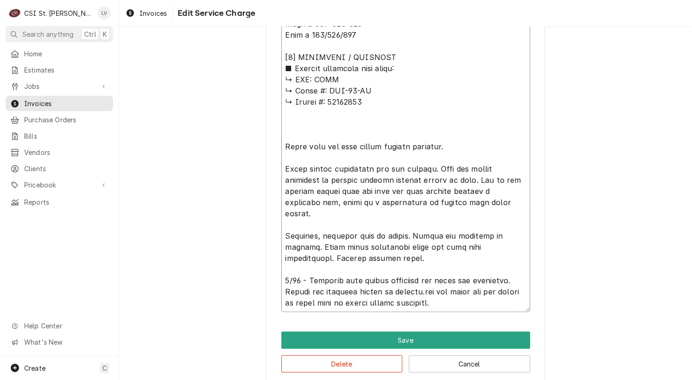
drag, startPoint x: 420, startPoint y: 296, endPoint x: 468, endPoint y: 308, distance: 49.3
click at [468, 308] on textarea "Service Summary ( optional )" at bounding box center [406, 146] width 249 height 332
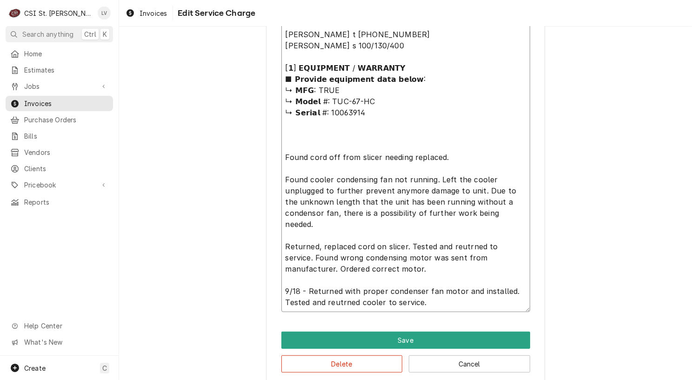
scroll to position [0, 0]
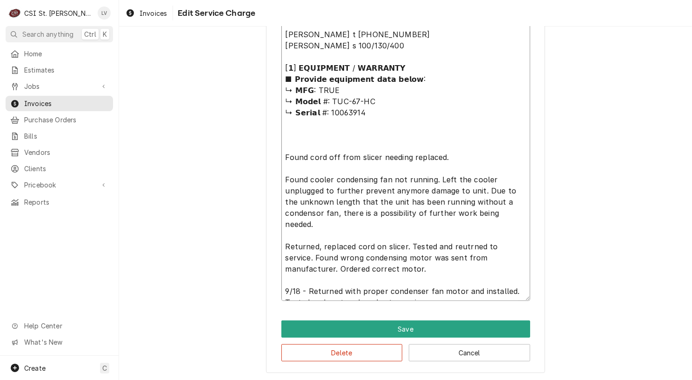
drag, startPoint x: 427, startPoint y: 292, endPoint x: 275, endPoint y: 157, distance: 203.8
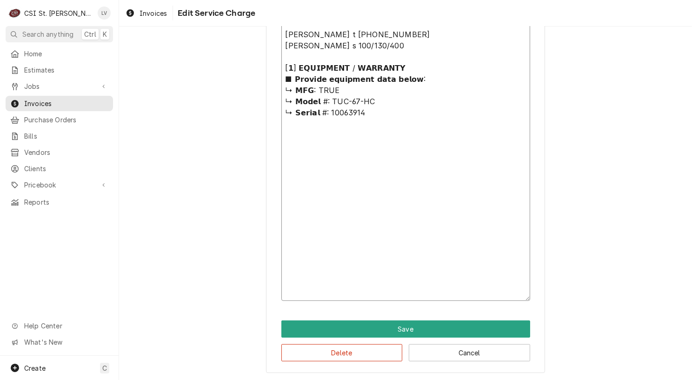
scroll to position [333, 0]
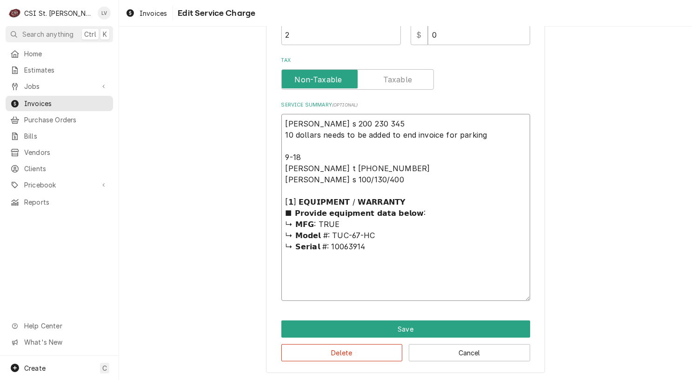
drag, startPoint x: 280, startPoint y: 196, endPoint x: 451, endPoint y: 268, distance: 185.2
click at [451, 268] on textarea "Ryan s 200 230 345 10 dollars needs to be added to end invoice for parking 9-18…" at bounding box center [406, 207] width 249 height 187
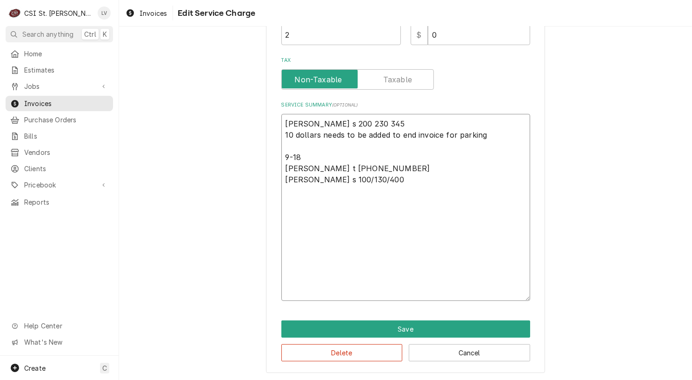
scroll to position [266, 0]
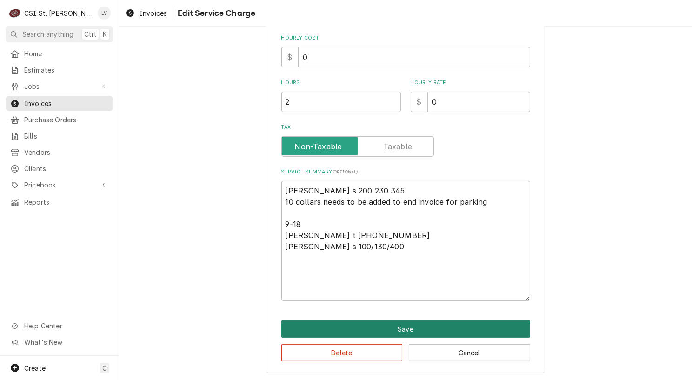
click at [407, 326] on button "Save" at bounding box center [406, 329] width 249 height 17
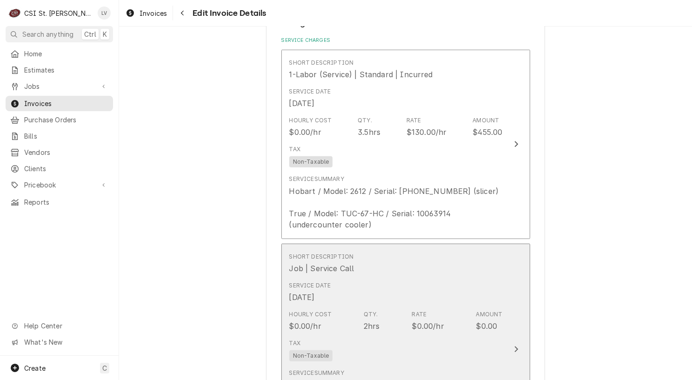
scroll to position [1019, 0]
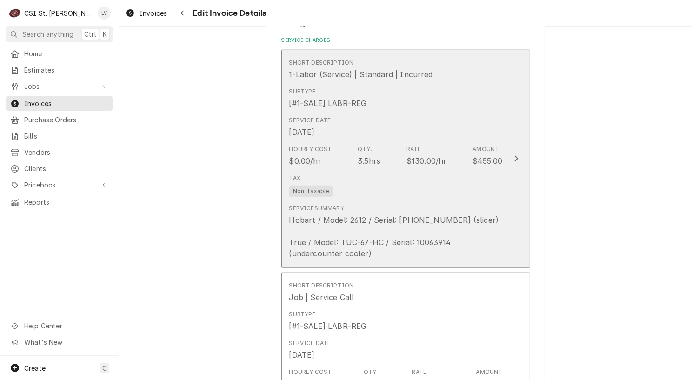
click at [390, 215] on div "Hobart / Model: 2612 / Serial: 56-1298-638 (slicer) True / Model: TUC-67-HC / S…" at bounding box center [396, 237] width 214 height 45
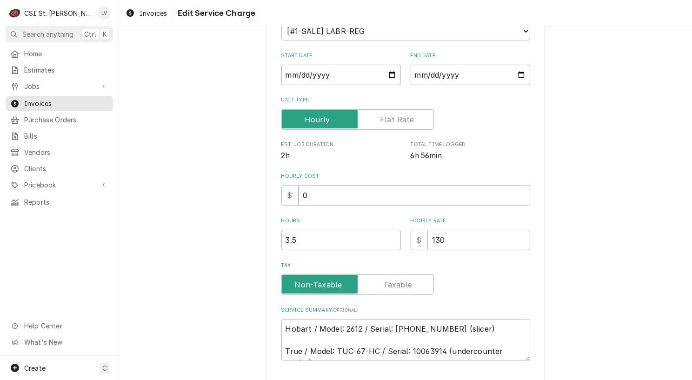
scroll to position [187, 0]
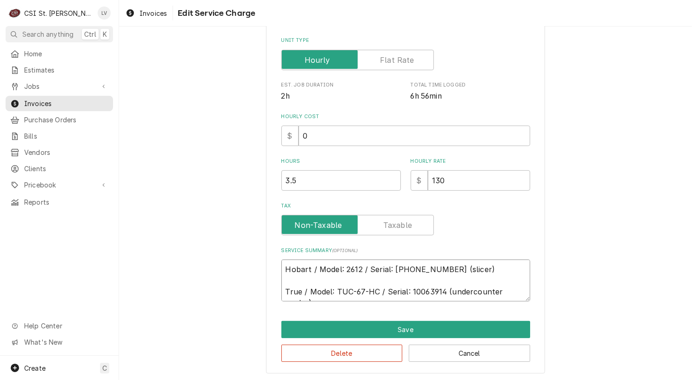
click at [494, 288] on textarea "Hobart / Model: 2612 / Serial: 56-1298-638 (slicer) True / Model: TUC-67-HC / S…" at bounding box center [406, 281] width 249 height 42
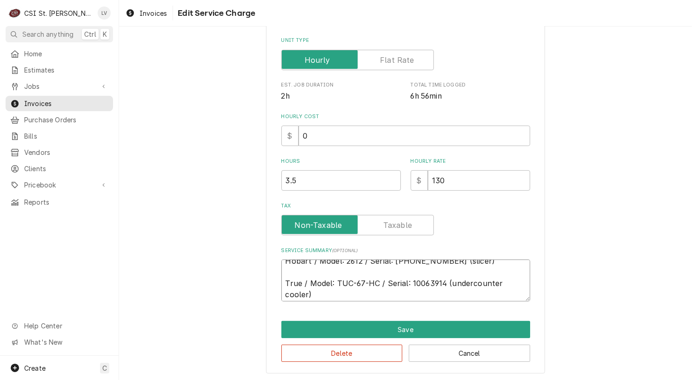
scroll to position [11, 0]
click at [326, 289] on textarea "Hobart / Model: 2612 / Serial: 56-1298-638 (slicer) True / Model: TUC-67-HC / S…" at bounding box center [406, 281] width 249 height 42
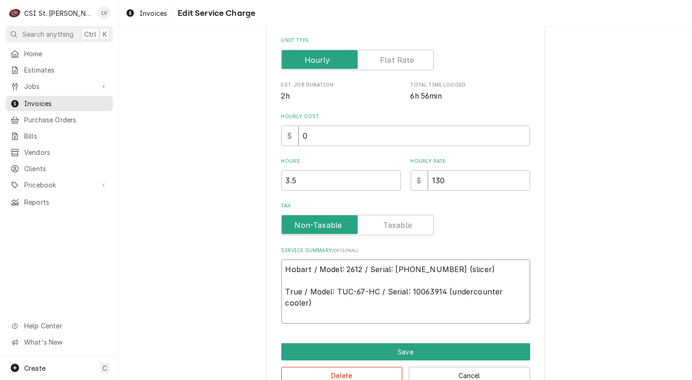
click at [284, 312] on textarea "Hobart / Model: 2612 / Serial: 56-1298-638 (slicer) True / Model: TUC-67-HC / S…" at bounding box center [406, 292] width 249 height 64
paste textarea "Found cord off from slicer needing replaced. Found cooler condensing fan not ru…"
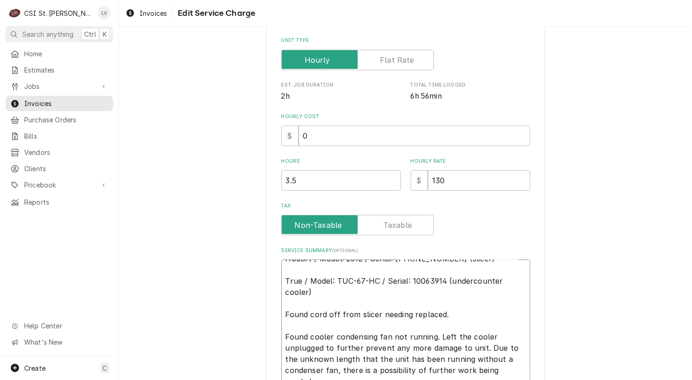
click at [451, 314] on textarea "Hobart / Model: 2612 / Serial: 56-1298-638 (slicer) True / Model: TUC-67-HC / S…" at bounding box center [406, 364] width 249 height 209
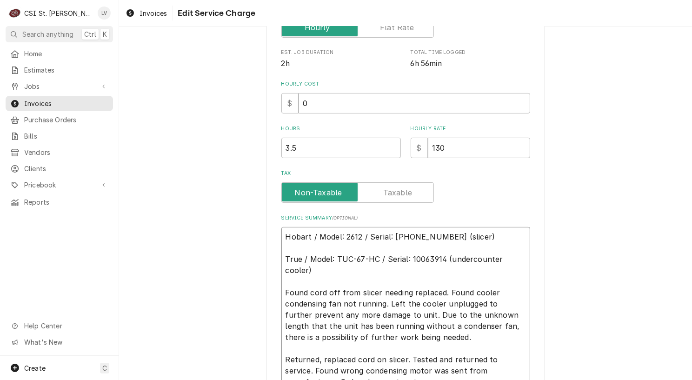
scroll to position [234, 0]
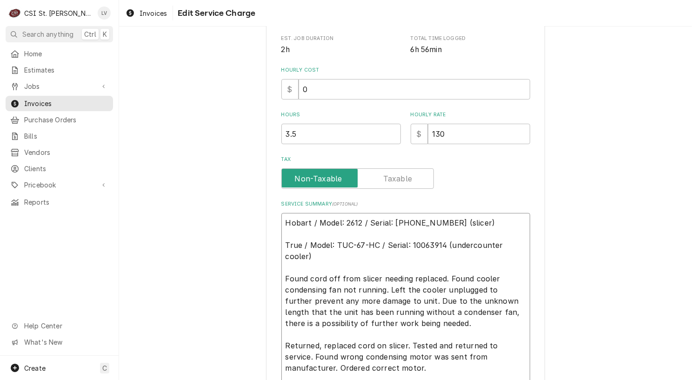
click at [327, 266] on textarea "Hobart / Model: 2612 / Serial: 56-1298-638 (slicer) True / Model: TUC-67-HC / S…" at bounding box center [406, 312] width 249 height 198
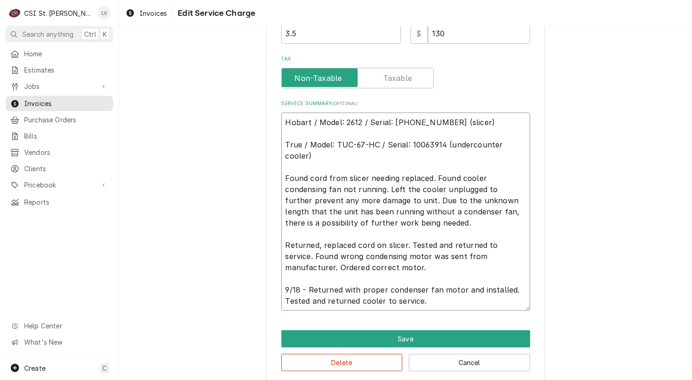
scroll to position [344, 0]
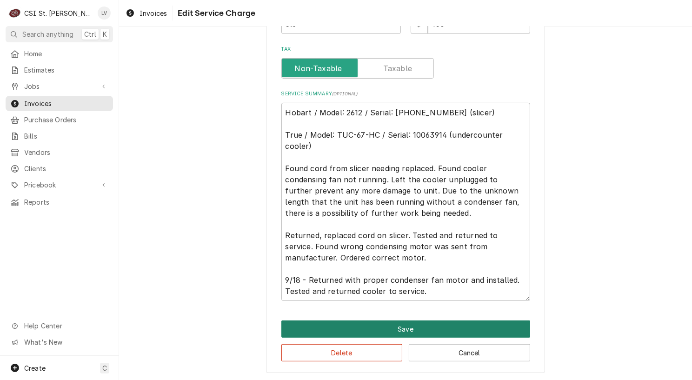
click at [373, 326] on button "Save" at bounding box center [406, 329] width 249 height 17
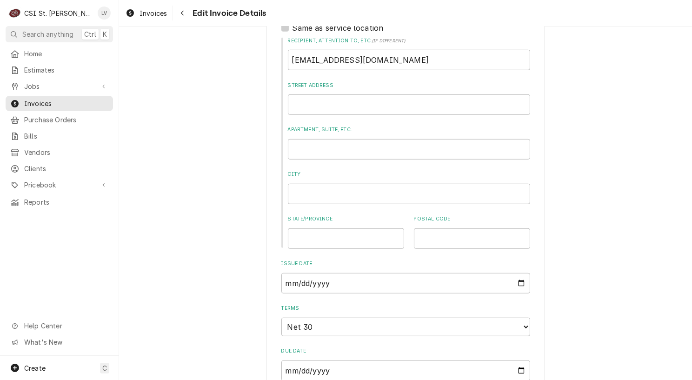
scroll to position [309, 0]
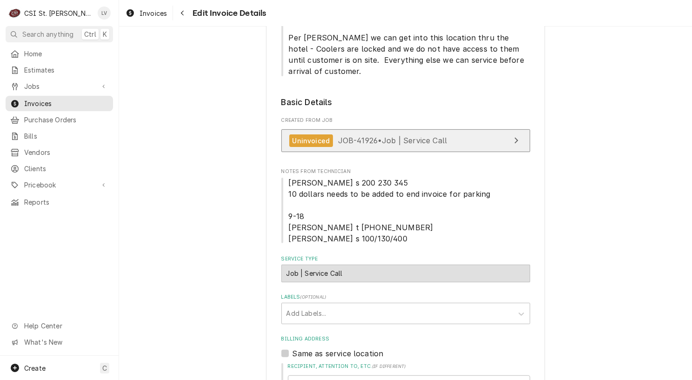
click at [416, 129] on link "Uninvoiced JOB-41926 • Job | Service Call" at bounding box center [406, 140] width 249 height 23
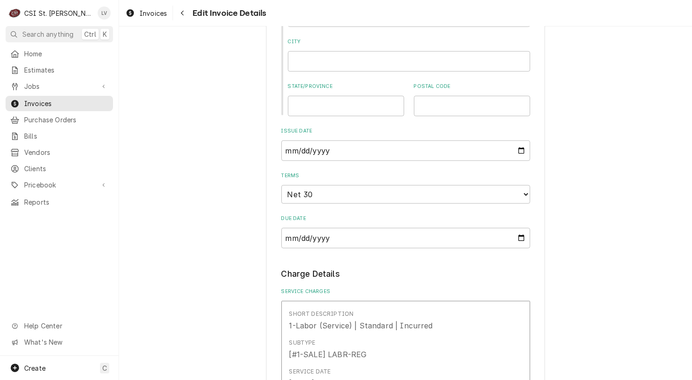
scroll to position [821, 0]
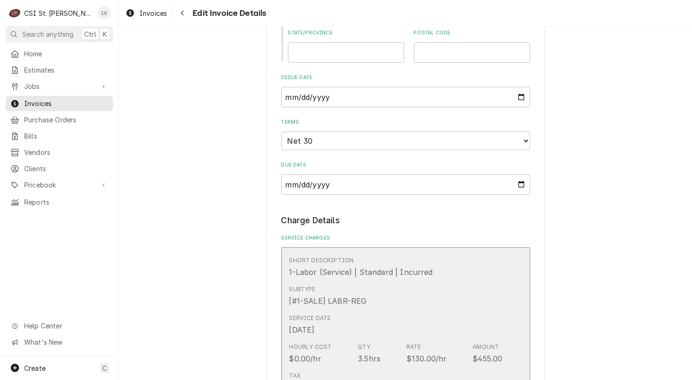
click at [370, 310] on div "Service Date Sep 18, 2025" at bounding box center [396, 324] width 214 height 29
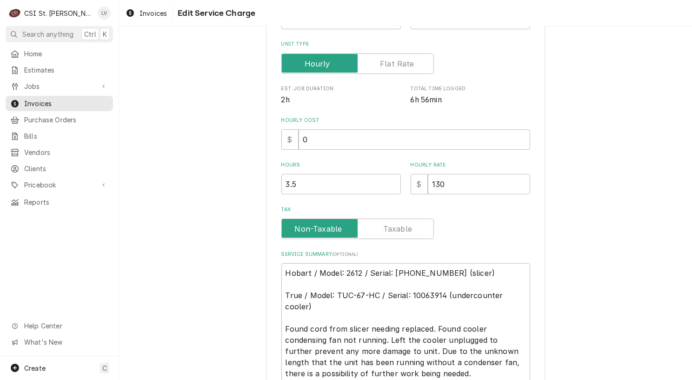
scroll to position [186, 0]
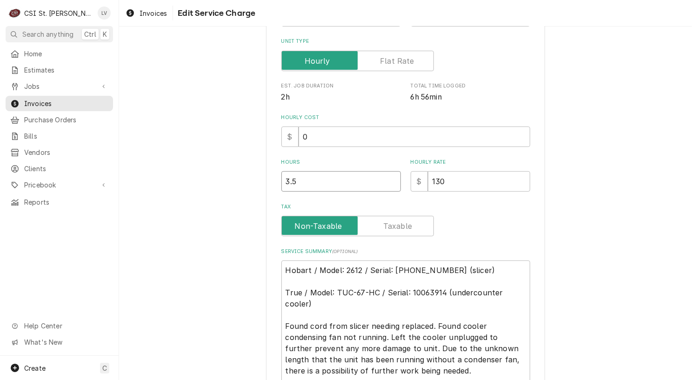
drag, startPoint x: 298, startPoint y: 178, endPoint x: 241, endPoint y: 187, distance: 57.5
click at [241, 187] on div "Use the fields below to edit this service charge Short Description 1-Labor (Ser…" at bounding box center [405, 194] width 573 height 689
click at [206, 265] on div "Use the fields below to edit this service charge Short Description 1-Labor (Ser…" at bounding box center [405, 194] width 573 height 689
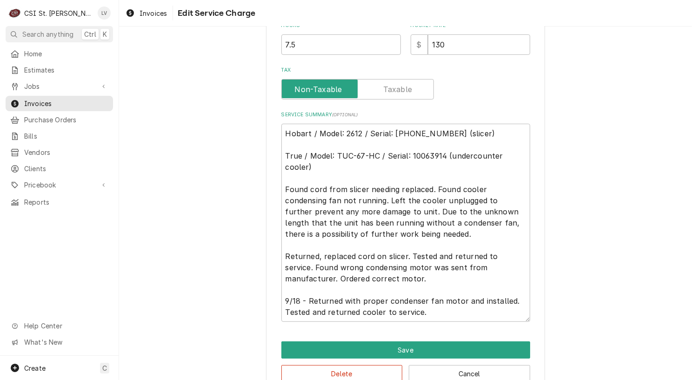
scroll to position [326, 0]
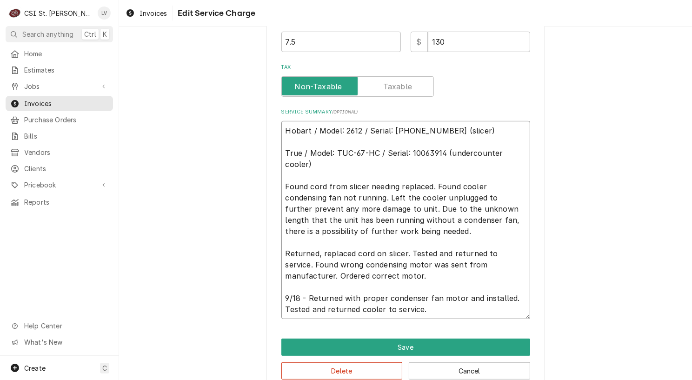
click at [282, 185] on textarea "Hobart / Model: 2612 / Serial: 56-1298-638 (slicer) True / Model: TUC-67-HC / S…" at bounding box center [406, 220] width 249 height 198
click at [283, 254] on textarea "Hobart / Model: 2612 / Serial: 56-1298-638 (slicer) True / Model: TUC-67-HC / S…" at bounding box center [406, 220] width 249 height 198
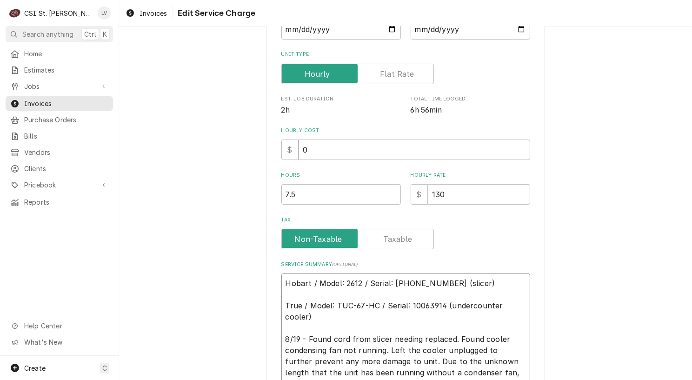
scroll to position [47, 0]
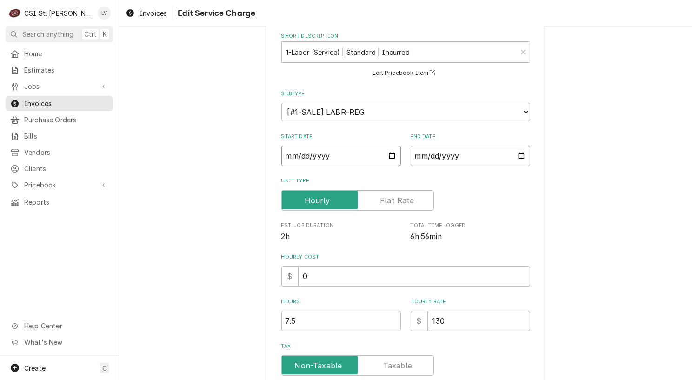
click at [286, 155] on input "2025-09-18" at bounding box center [342, 156] width 120 height 20
click at [585, 232] on div "Use the fields below to edit this service charge Short Description 1-Labor (Ser…" at bounding box center [405, 334] width 573 height 689
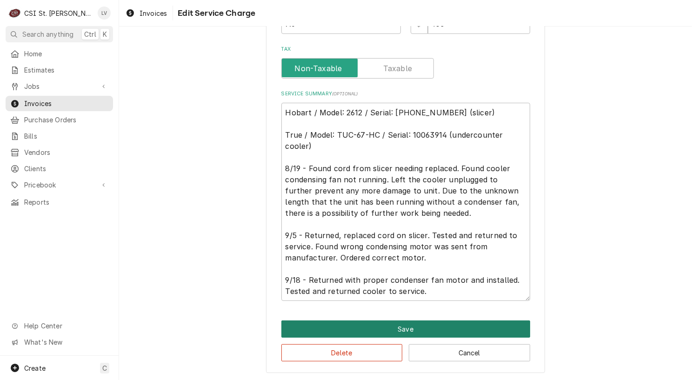
click at [415, 331] on button "Save" at bounding box center [406, 329] width 249 height 17
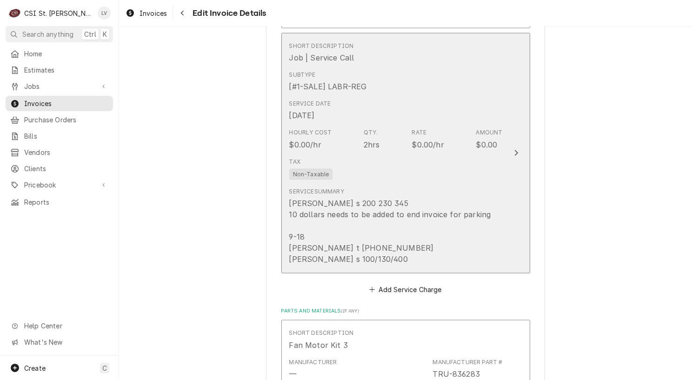
click at [395, 245] on div "Ryan s 200 230 345 10 dollars needs to be added to end invoice for parking 9-18…" at bounding box center [390, 231] width 202 height 67
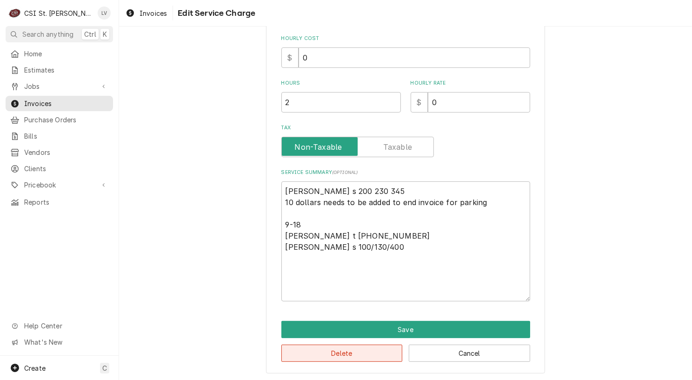
click at [367, 356] on button "Delete" at bounding box center [342, 353] width 121 height 17
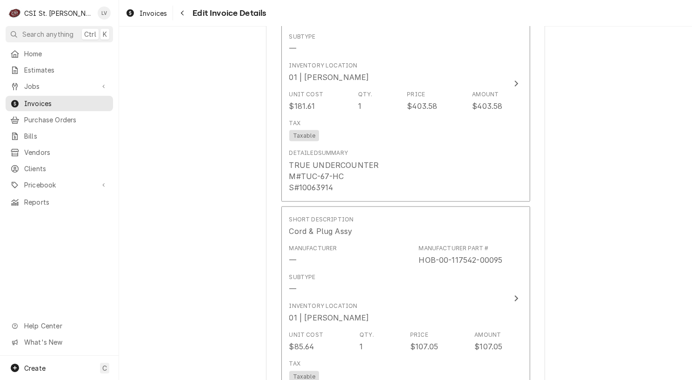
scroll to position [1350, 0]
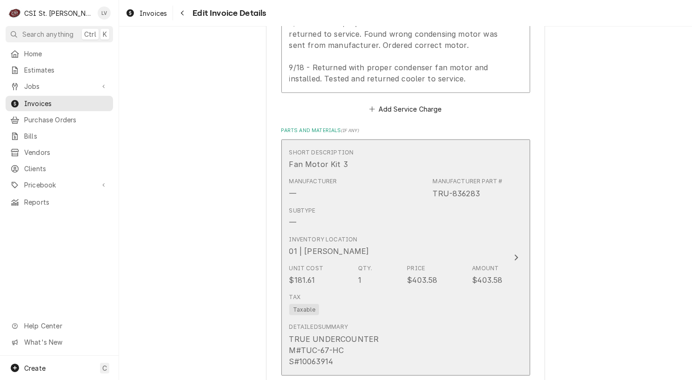
click at [386, 291] on div "Tax Taxable" at bounding box center [396, 304] width 214 height 30
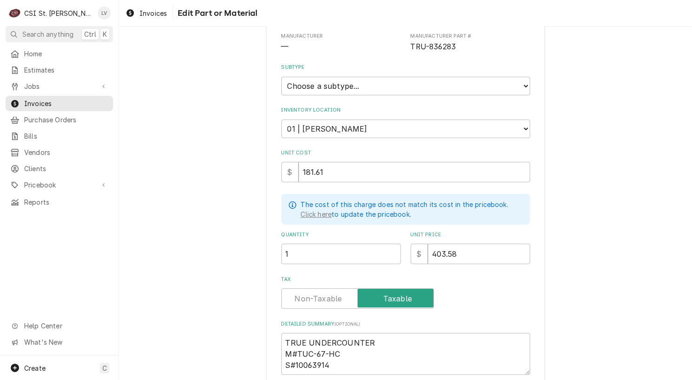
scroll to position [177, 0]
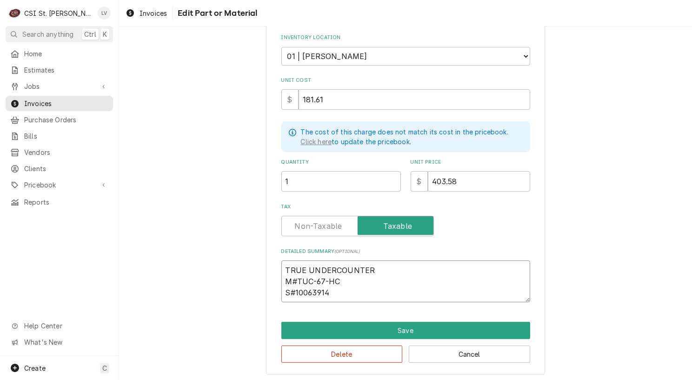
drag, startPoint x: 348, startPoint y: 293, endPoint x: 246, endPoint y: 209, distance: 131.6
click at [245, 214] on div "Use the fields below to edit this part or material: Short Description Fan Motor…" at bounding box center [405, 121] width 573 height 524
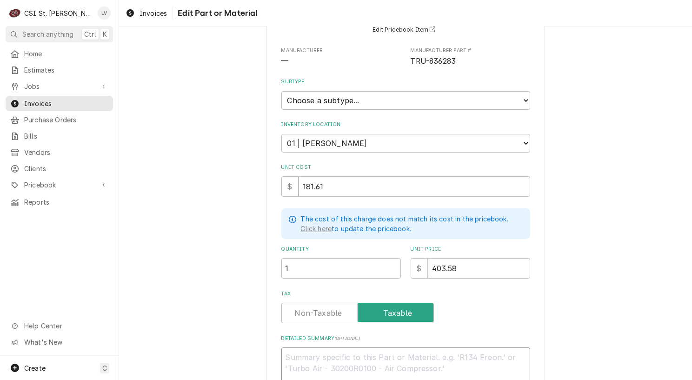
scroll to position [0, 0]
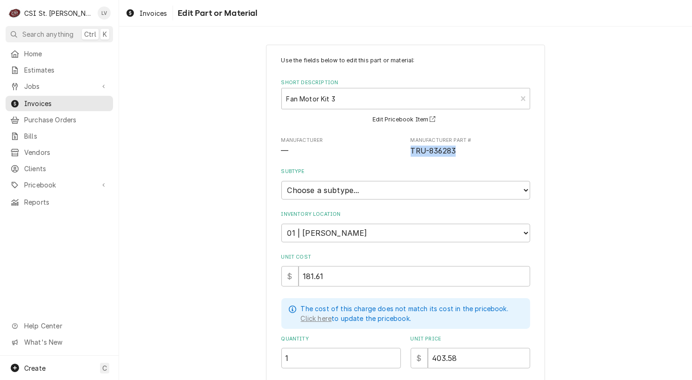
drag, startPoint x: 407, startPoint y: 153, endPoint x: 454, endPoint y: 154, distance: 47.0
click at [456, 155] on span "TRU-836283" at bounding box center [471, 151] width 120 height 11
copy span "TRU-836283"
click at [220, 91] on div "Use the fields below to edit this part or material: Short Description Fan Motor…" at bounding box center [405, 298] width 573 height 524
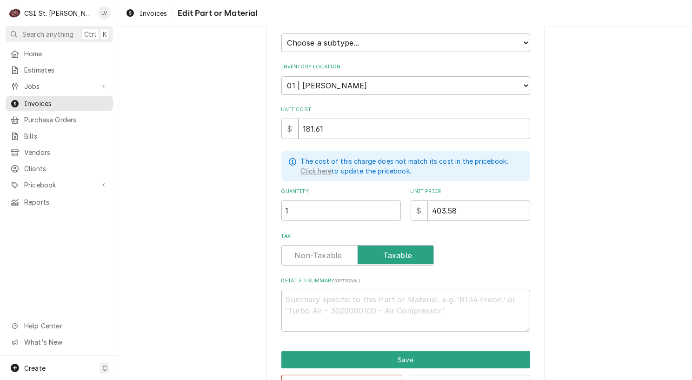
scroll to position [177, 0]
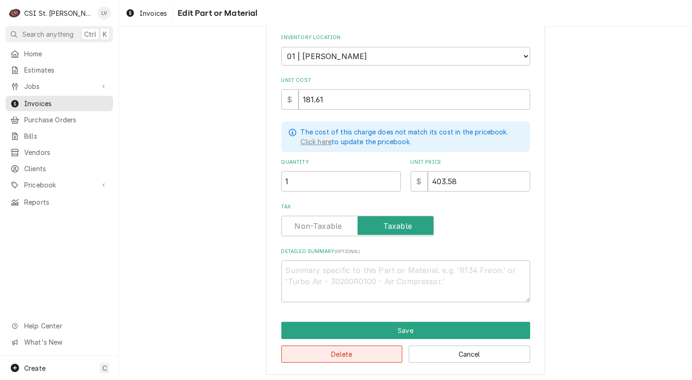
click at [365, 347] on button "Delete" at bounding box center [342, 354] width 121 height 17
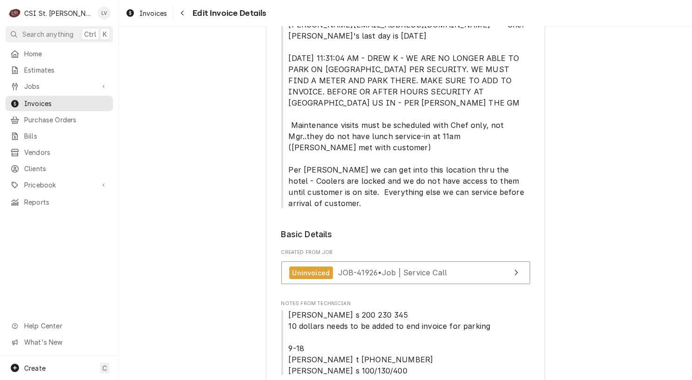
scroll to position [1368, 0]
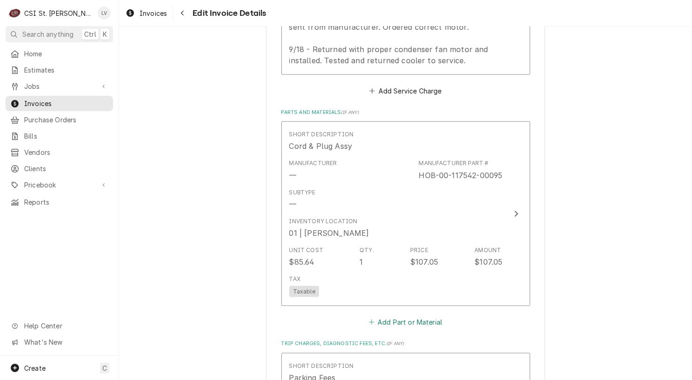
click at [398, 316] on button "Add Part or Material" at bounding box center [405, 322] width 77 height 13
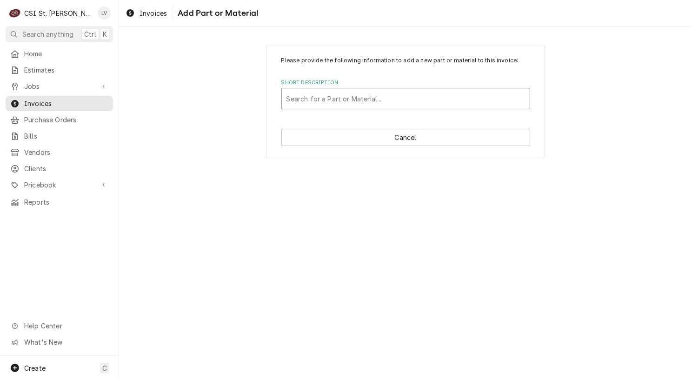
click at [295, 99] on div "Short Description" at bounding box center [406, 98] width 239 height 17
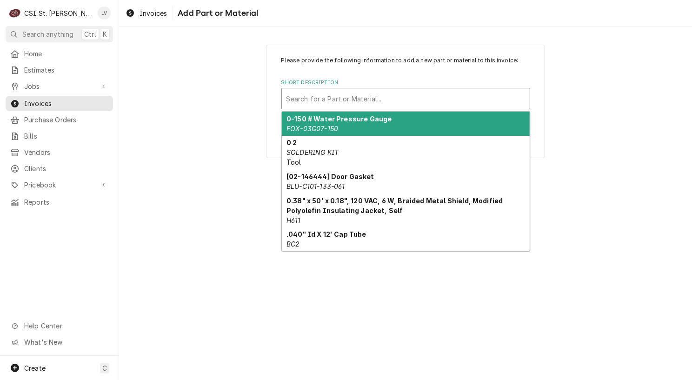
paste input "TRU-836283"
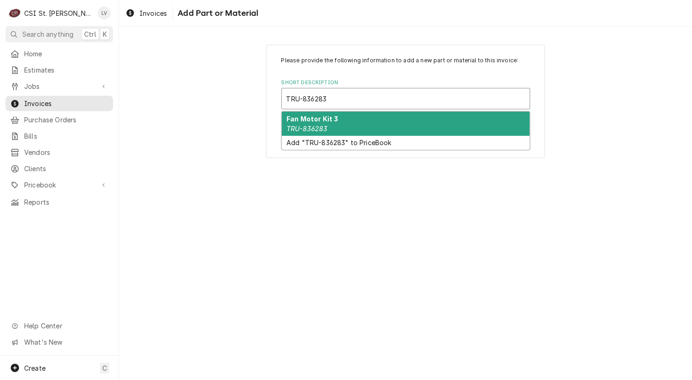
click at [305, 127] on em "TRU-836283" at bounding box center [307, 129] width 41 height 8
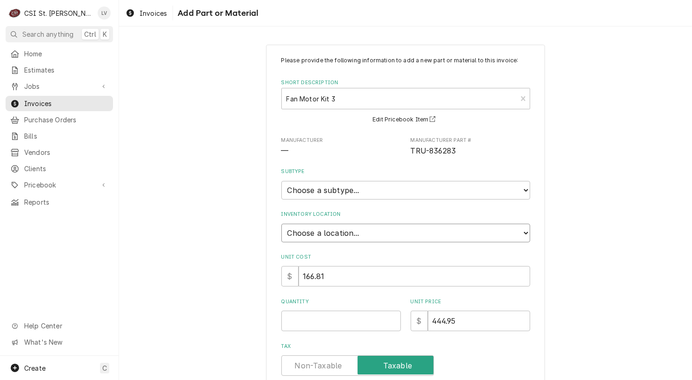
click at [326, 234] on select "Choose a location... 00 | STL WAREHOUSE 01 | CHUCK WAMBOLDT V#93 01 | COURTNEY …" at bounding box center [406, 233] width 249 height 19
click at [282, 224] on select "Choose a location... 00 | STL WAREHOUSE 01 | CHUCK WAMBOLDT V#93 01 | COURTNEY …" at bounding box center [406, 233] width 249 height 19
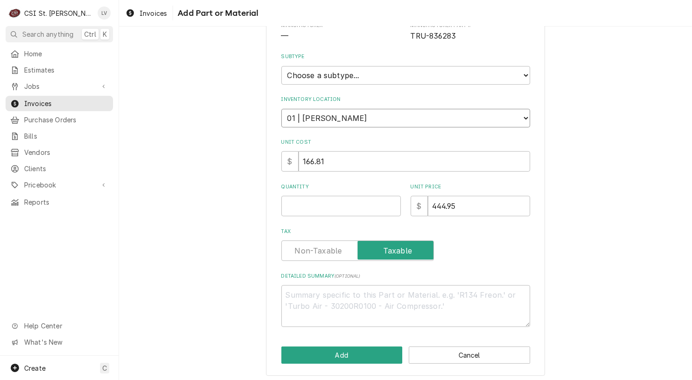
scroll to position [116, 0]
click at [293, 206] on input "Quantity" at bounding box center [342, 205] width 120 height 20
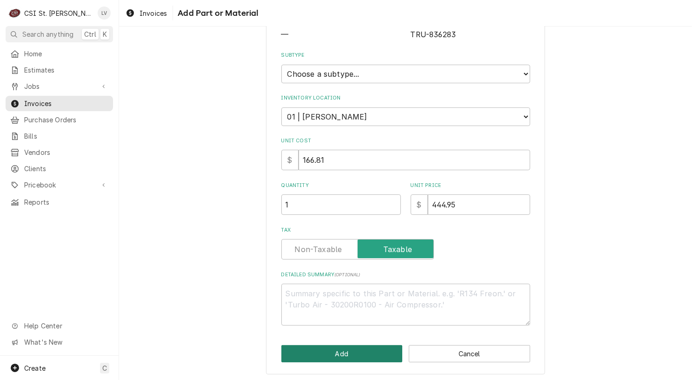
click at [321, 355] on button "Add" at bounding box center [342, 353] width 121 height 17
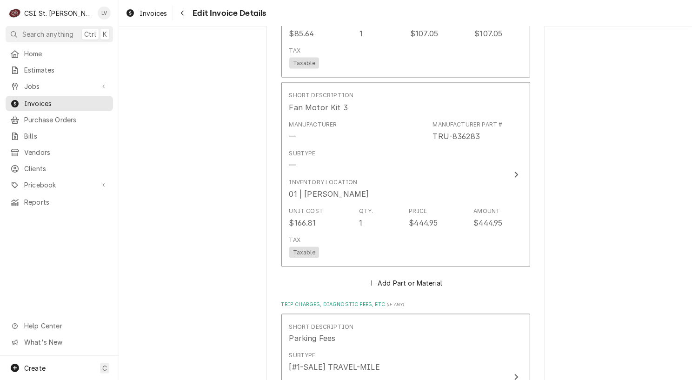
scroll to position [1583, 0]
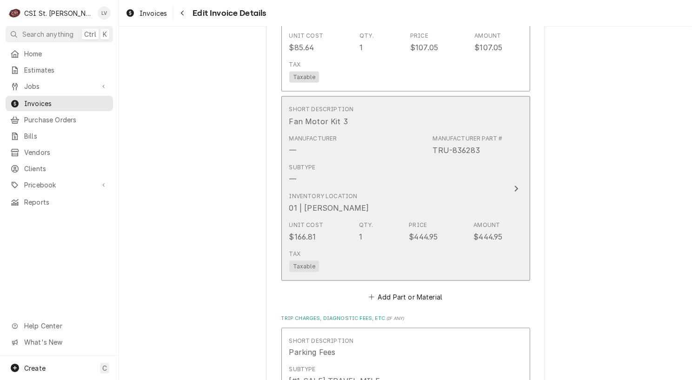
click at [396, 217] on div "Unit Cost $166.81 Qty. 1 Price $444.95 Amount $444.95" at bounding box center [396, 231] width 214 height 29
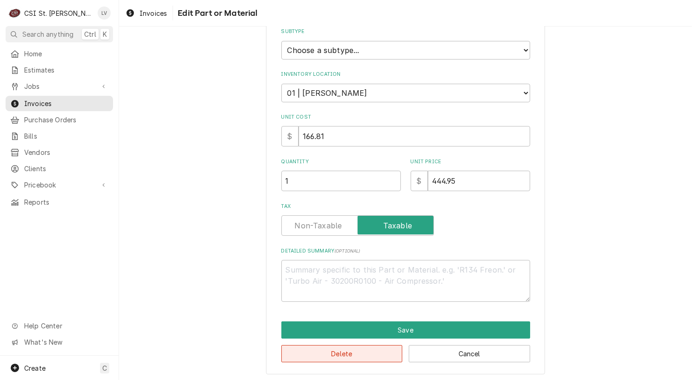
click at [366, 349] on button "Delete" at bounding box center [342, 353] width 121 height 17
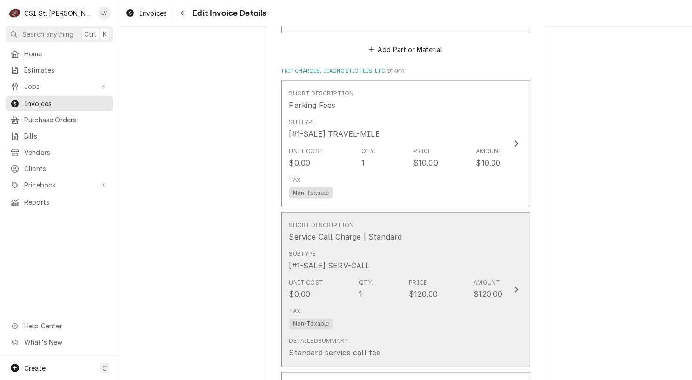
scroll to position [1455, 0]
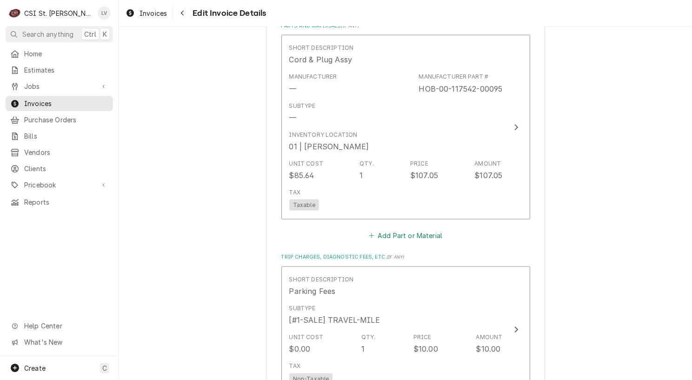
click at [399, 229] on button "Add Part or Material" at bounding box center [405, 235] width 77 height 13
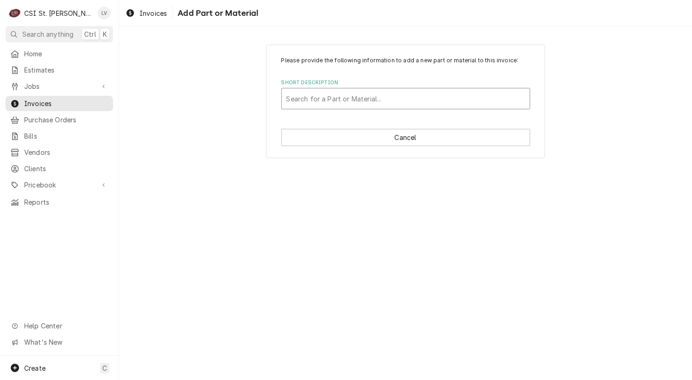
click at [311, 98] on div "Short Description" at bounding box center [406, 98] width 239 height 17
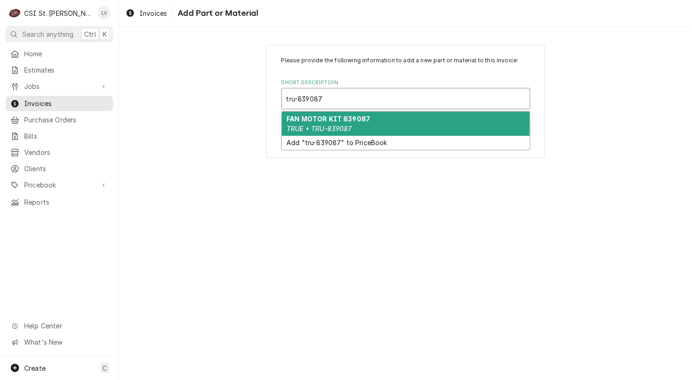
click at [301, 125] on em "TRUE • TRU-839087" at bounding box center [320, 129] width 66 height 8
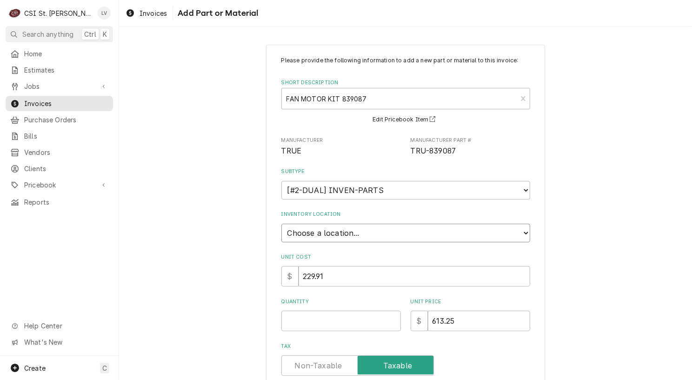
click at [286, 232] on select "Choose a location... 00 | STL WAREHOUSE 01 | CHUCK WAMBOLDT V#93 01 | COURTNEY …" at bounding box center [406, 233] width 249 height 19
click at [282, 224] on select "Choose a location... 00 | STL WAREHOUSE 01 | CHUCK WAMBOLDT V#93 01 | COURTNEY …" at bounding box center [406, 233] width 249 height 19
click at [329, 321] on input "Quantity" at bounding box center [342, 321] width 120 height 20
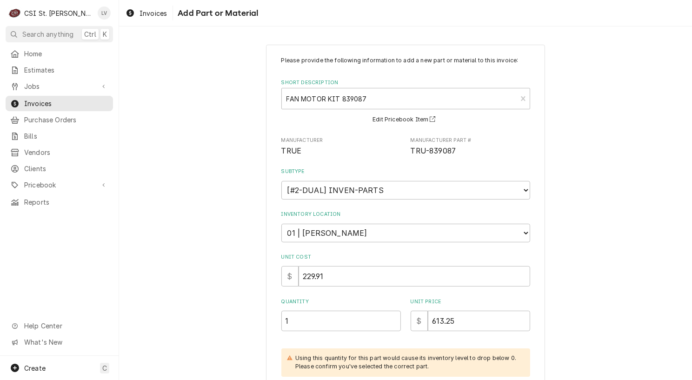
click at [197, 261] on div "Please provide the following information to add a new part or material to this …" at bounding box center [405, 287] width 573 height 502
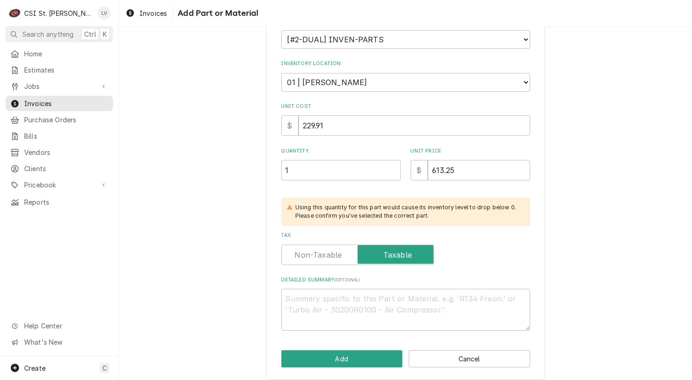
scroll to position [156, 0]
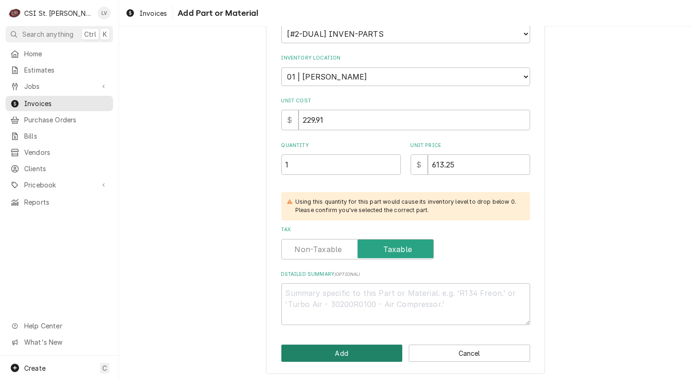
click at [372, 353] on button "Add" at bounding box center [342, 353] width 121 height 17
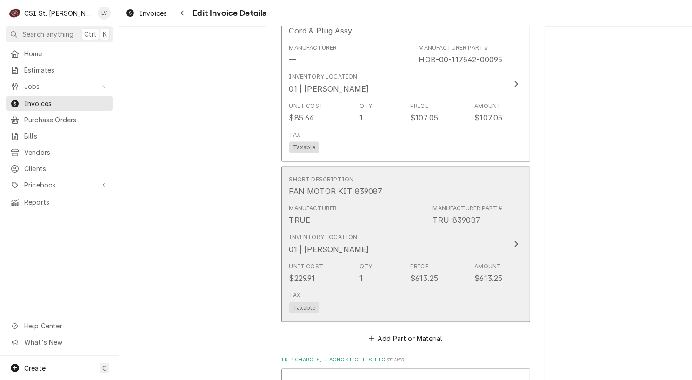
scroll to position [1484, 0]
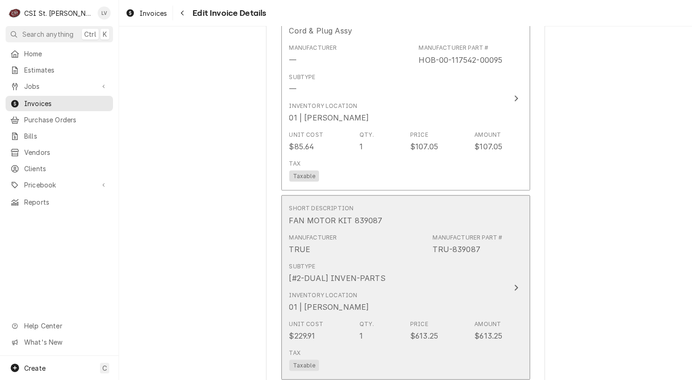
click at [360, 320] on div "Qty." at bounding box center [367, 324] width 14 height 8
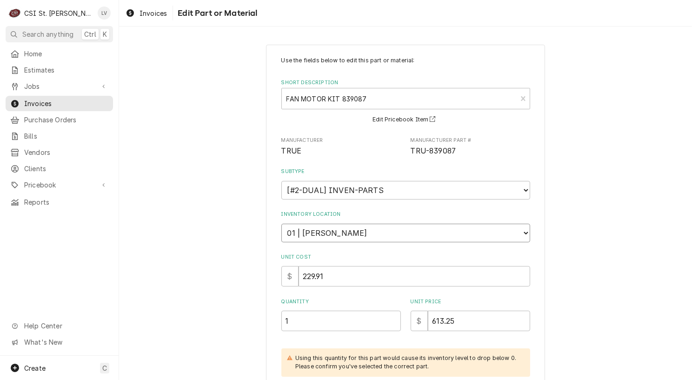
click at [330, 229] on select "Choose a location... 00 | STL WAREHOUSE 01 | CHUCK WAMBOLDT V#93 01 | COURTNEY …" at bounding box center [406, 233] width 249 height 19
click at [153, 229] on div "Use the fields below to edit this part or material: Short Description FAN MOTOR…" at bounding box center [405, 299] width 573 height 526
click at [372, 235] on select "Choose a location... 00 | STL WAREHOUSE 01 | CHUCK WAMBOLDT V#93 01 | COURTNEY …" at bounding box center [406, 233] width 249 height 19
click at [177, 181] on div "Use the fields below to edit this part or material: Short Description FAN MOTOR…" at bounding box center [405, 299] width 573 height 526
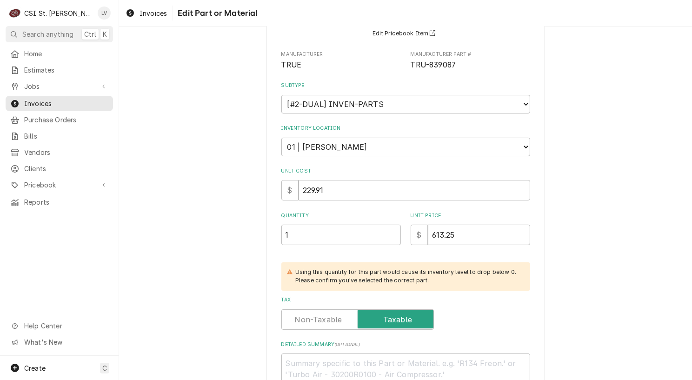
scroll to position [180, 0]
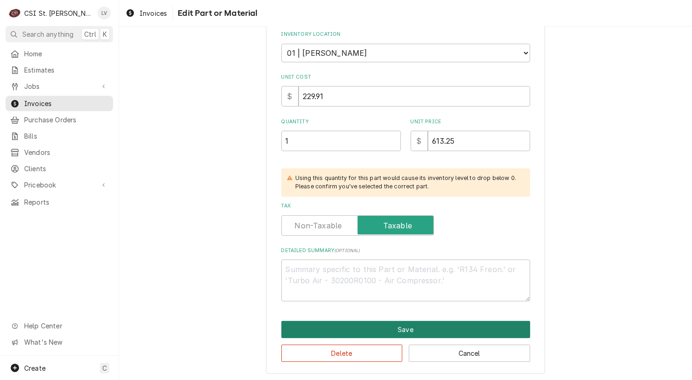
click at [328, 324] on button "Save" at bounding box center [406, 329] width 249 height 17
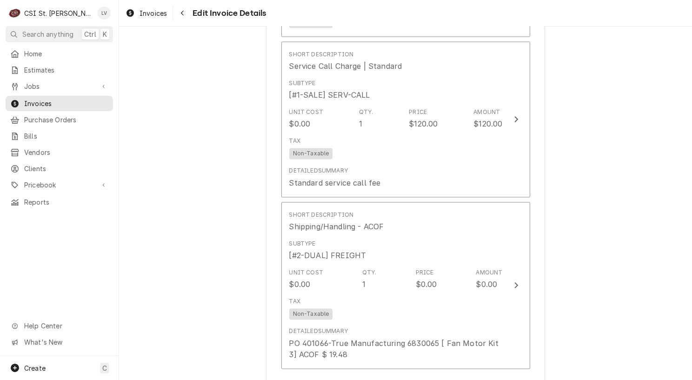
scroll to position [2006, 0]
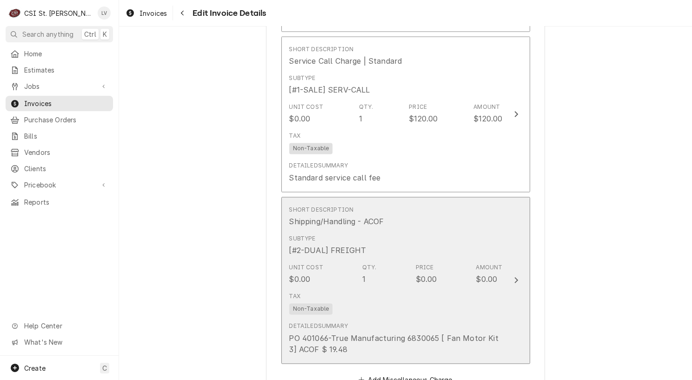
click at [388, 333] on div "PO 401066-True Manufacturing 6830065 [ Fan Motor Kit 3] ACOF $ 19.48" at bounding box center [396, 344] width 214 height 22
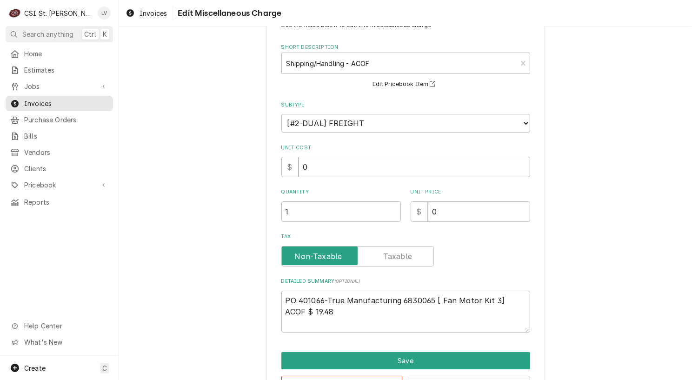
scroll to position [67, 0]
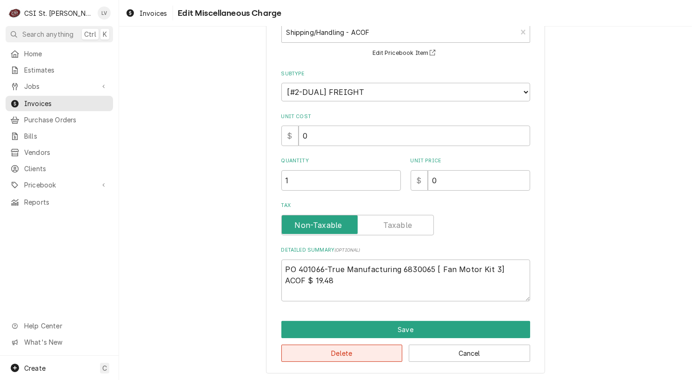
click at [368, 352] on button "Delete" at bounding box center [342, 353] width 121 height 17
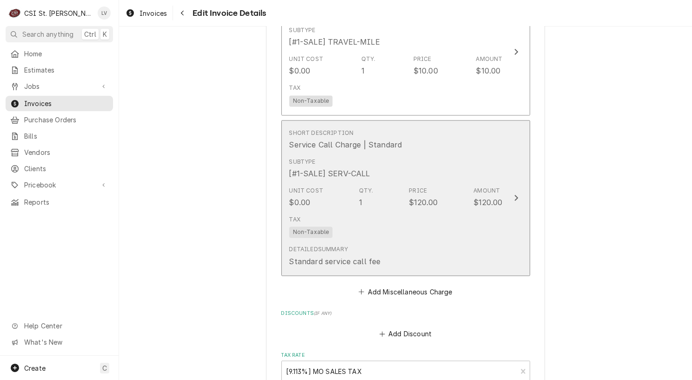
scroll to position [1964, 0]
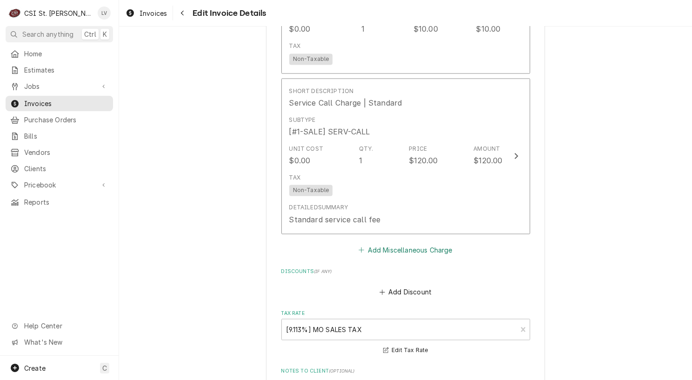
click at [404, 243] on button "Add Miscellaneous Charge" at bounding box center [405, 249] width 97 height 13
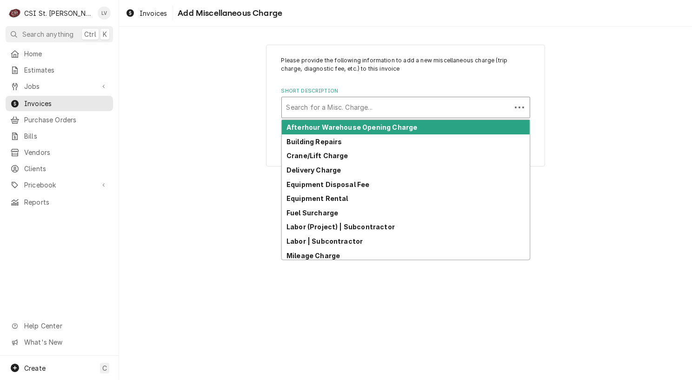
click at [322, 107] on div "Short Description" at bounding box center [397, 107] width 220 height 17
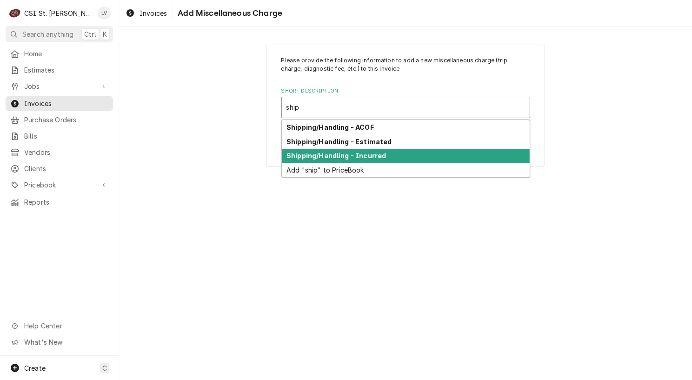
click at [311, 155] on strong "Shipping/Handling - Incurred" at bounding box center [337, 156] width 100 height 8
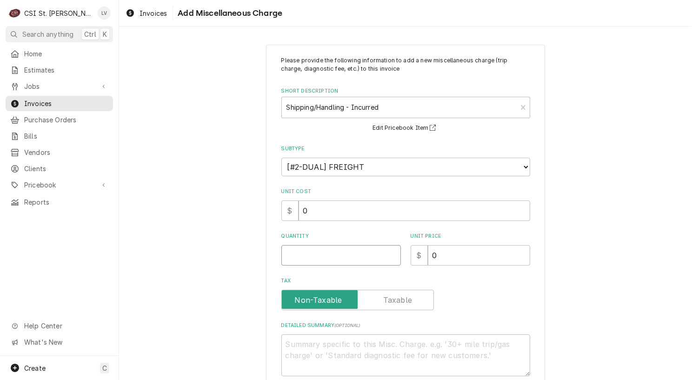
click at [292, 253] on input "Quantity" at bounding box center [342, 255] width 120 height 20
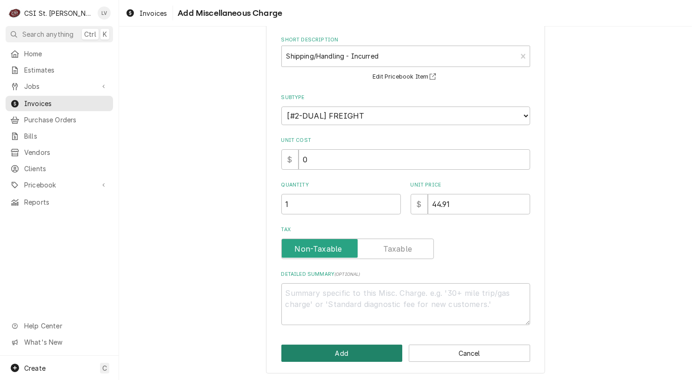
click at [343, 348] on button "Add" at bounding box center [342, 353] width 121 height 17
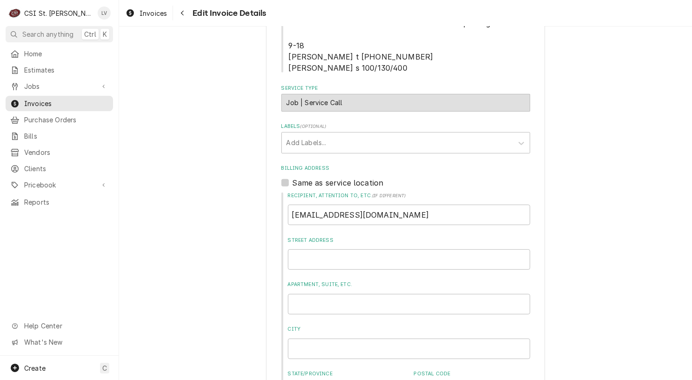
scroll to position [294, 0]
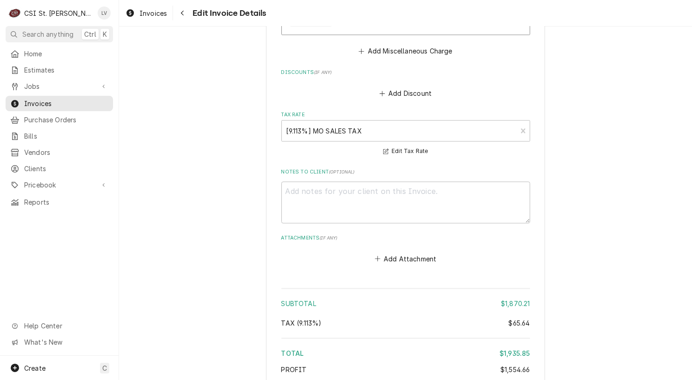
scroll to position [2417, 0]
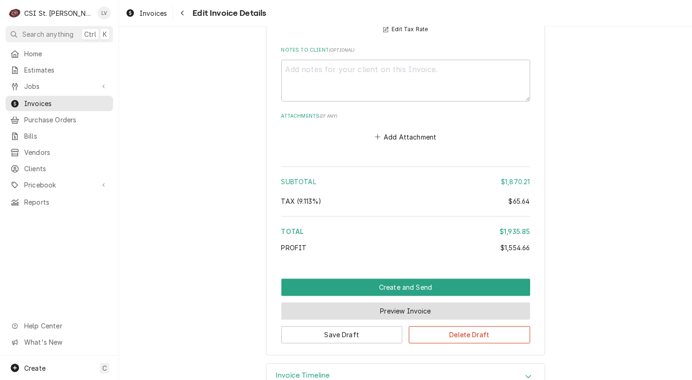
click at [368, 302] on button "Preview Invoice" at bounding box center [406, 310] width 249 height 17
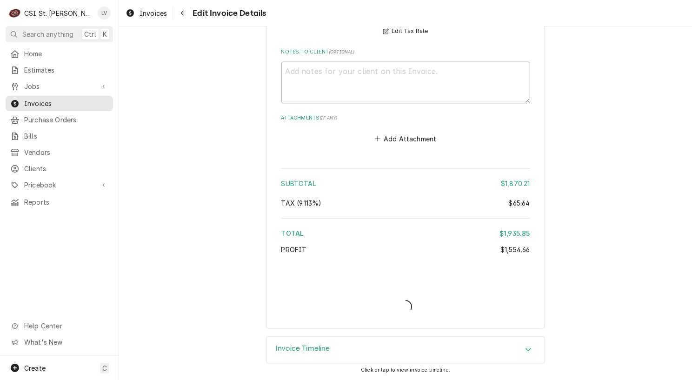
scroll to position [2388, 0]
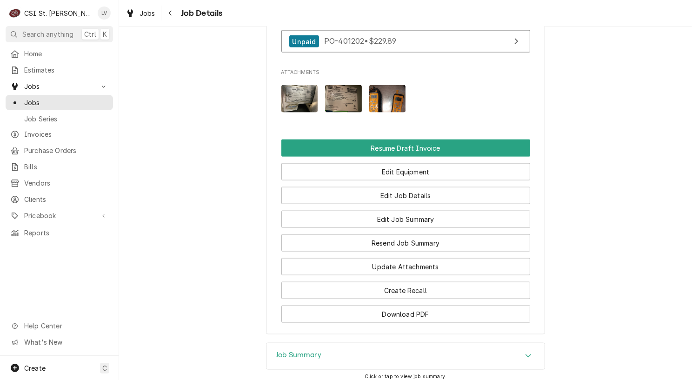
scroll to position [1369, 0]
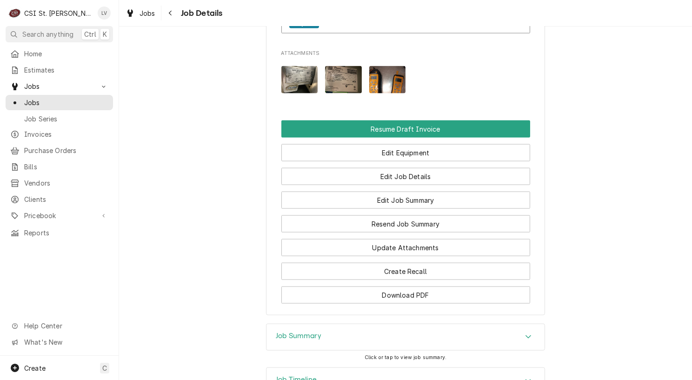
drag, startPoint x: 285, startPoint y: 303, endPoint x: 325, endPoint y: 311, distance: 40.8
click at [285, 376] on h3 "Job Timeline" at bounding box center [296, 380] width 41 height 9
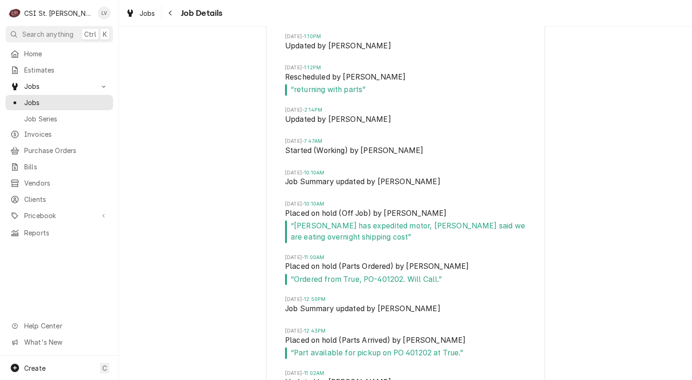
scroll to position [2145, 0]
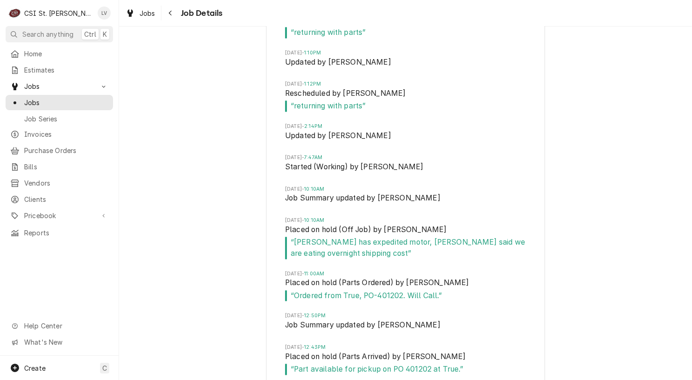
click at [180, 121] on div "Job Timeline Thu, Aug 7, 2025 - 10:41AM Drafted by Nancy Manuel Tue, Aug 19, 20…" at bounding box center [405, 187] width 573 height 1192
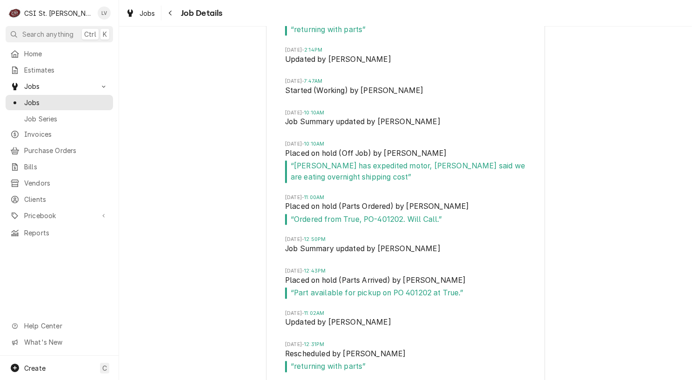
scroll to position [2191, 0]
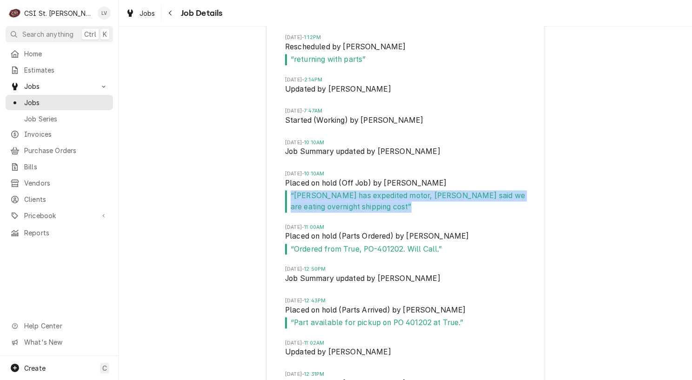
drag, startPoint x: 344, startPoint y: 129, endPoint x: 282, endPoint y: 117, distance: 62.6
click at [285, 190] on span "“ Nick has expedited motor, Drew said we are eating overnight shipping cost ”" at bounding box center [405, 201] width 241 height 22
copy span "“ Nick has expedited motor, Drew said we are eating overnight shipping cost ”"
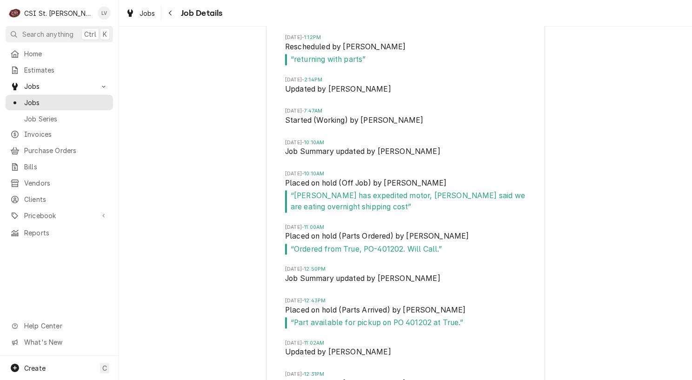
click at [179, 181] on div "Job Timeline Thu, Aug 7, 2025 - 10:41AM Drafted by Nancy Manuel Tue, Aug 19, 20…" at bounding box center [405, 141] width 573 height 1192
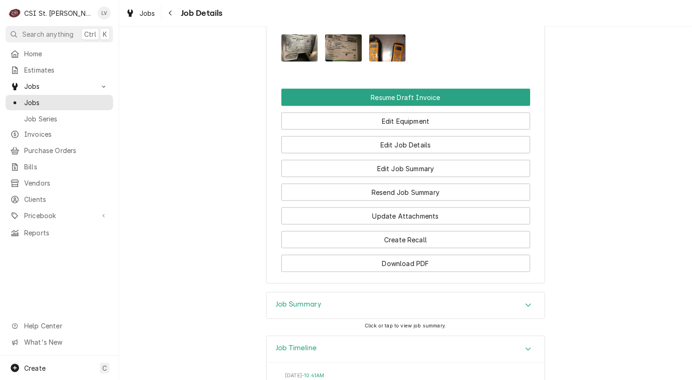
scroll to position [1168, 0]
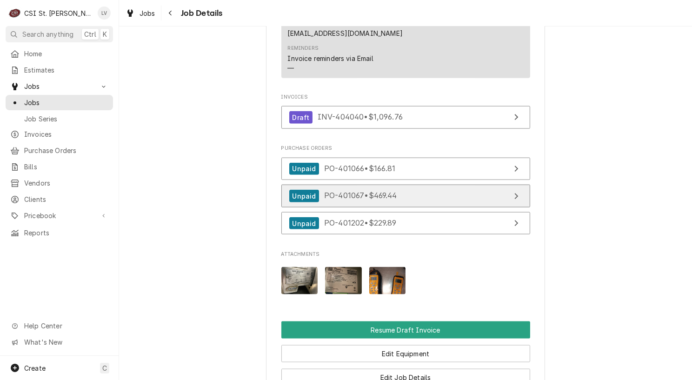
click at [434, 185] on link "Unpaid PO-401067 • $469.44" at bounding box center [406, 196] width 249 height 23
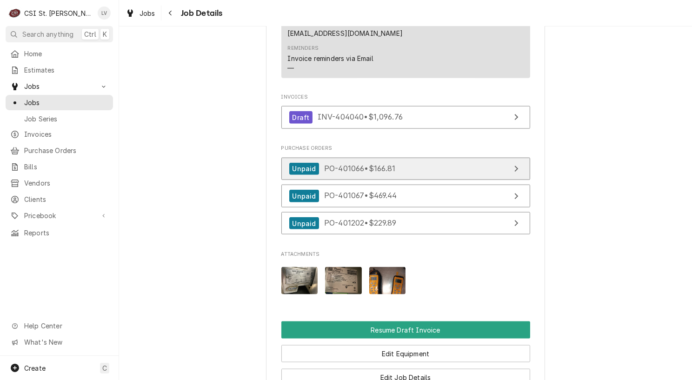
click at [324, 164] on span "PO-401066 • $166.81" at bounding box center [360, 168] width 72 height 9
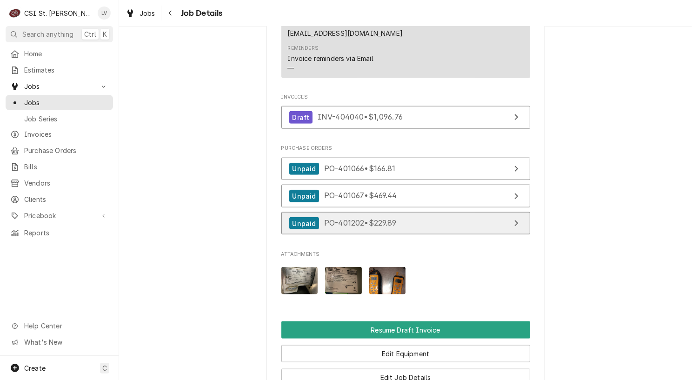
click at [345, 212] on link "Unpaid PO-401202 • $229.89" at bounding box center [406, 223] width 249 height 23
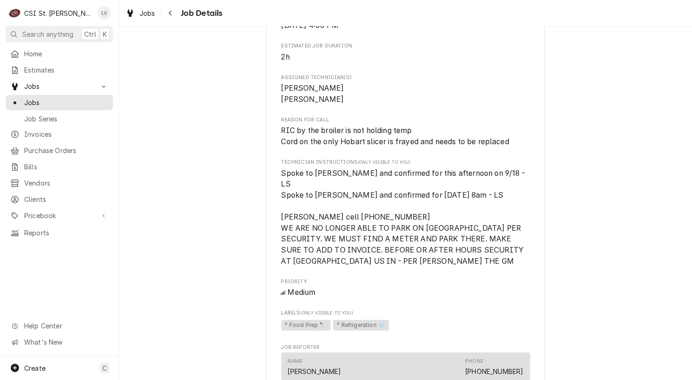
scroll to position [563, 0]
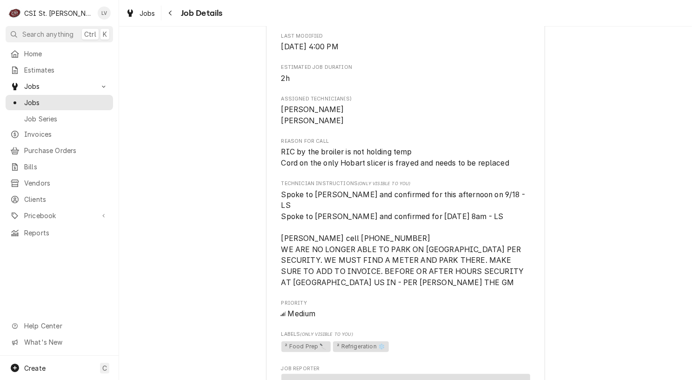
drag, startPoint x: 220, startPoint y: 265, endPoint x: 217, endPoint y: 238, distance: 27.1
click at [220, 265] on div "Completed and Uninvoiced Ruth's Chris Steak House Ruth's Chris Steak House - Do…" at bounding box center [405, 302] width 573 height 1656
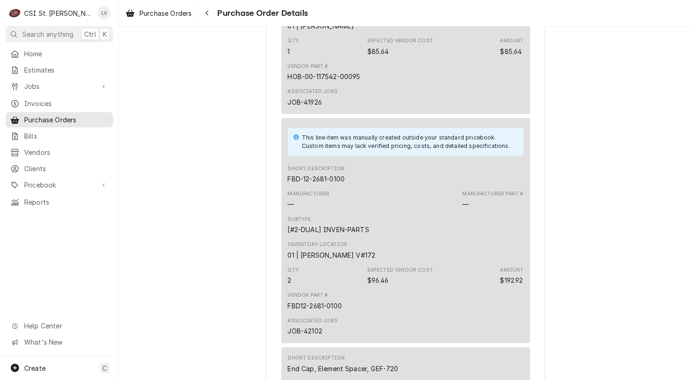
scroll to position [745, 0]
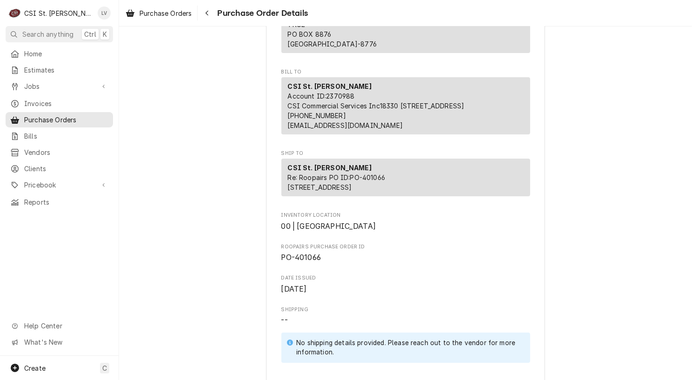
scroll to position [140, 0]
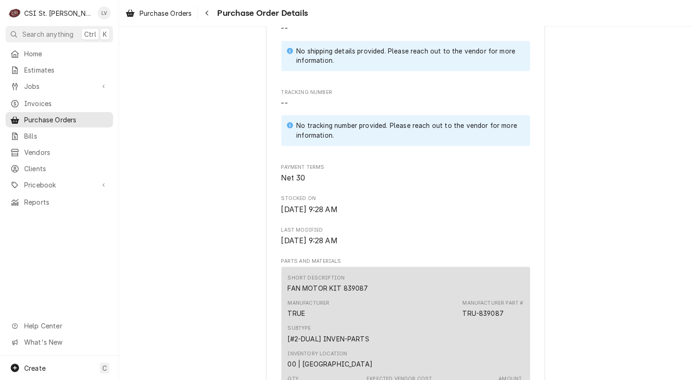
scroll to position [419, 0]
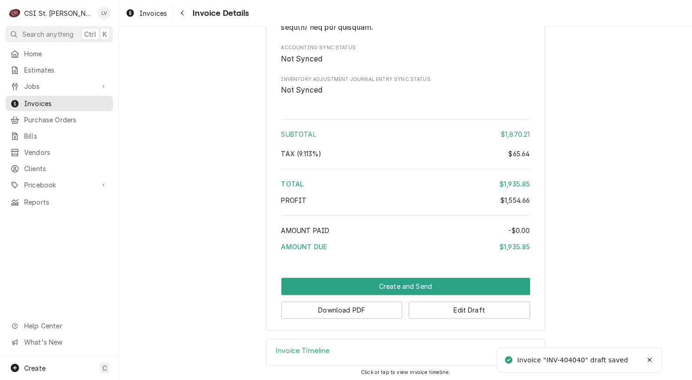
scroll to position [2080, 0]
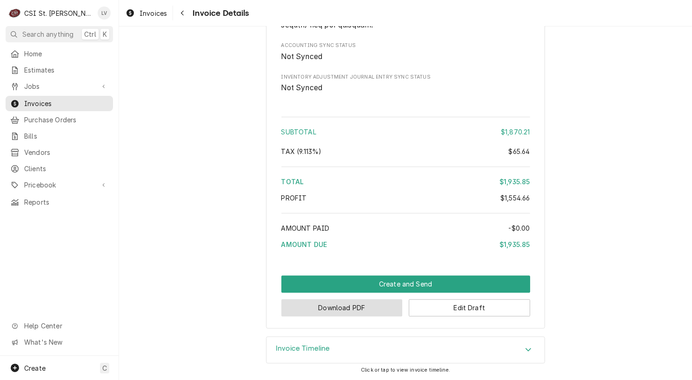
click at [342, 309] on button "Download PDF" at bounding box center [342, 307] width 121 height 17
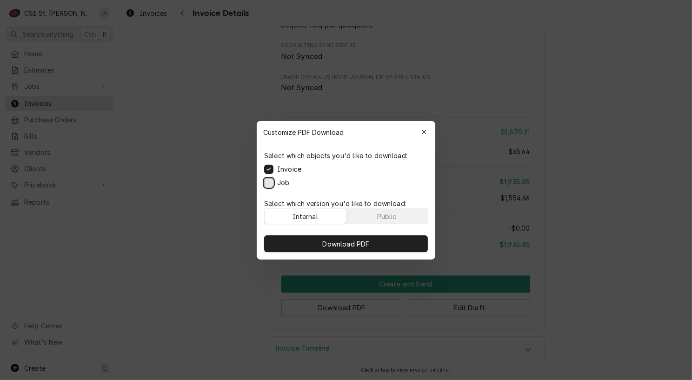
drag, startPoint x: 269, startPoint y: 182, endPoint x: 287, endPoint y: 193, distance: 20.7
click at [270, 182] on button "Job" at bounding box center [268, 182] width 9 height 9
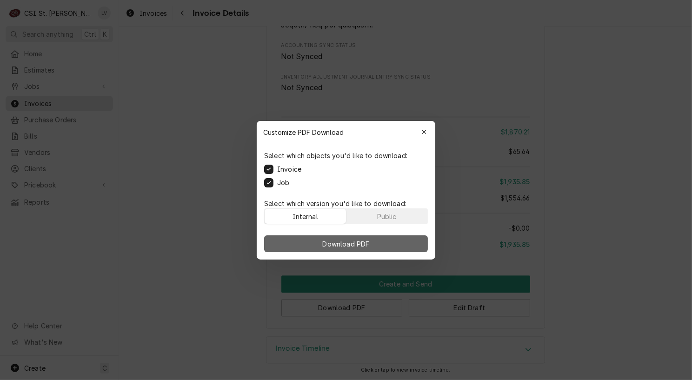
click at [348, 240] on span "Download PDF" at bounding box center [346, 244] width 51 height 10
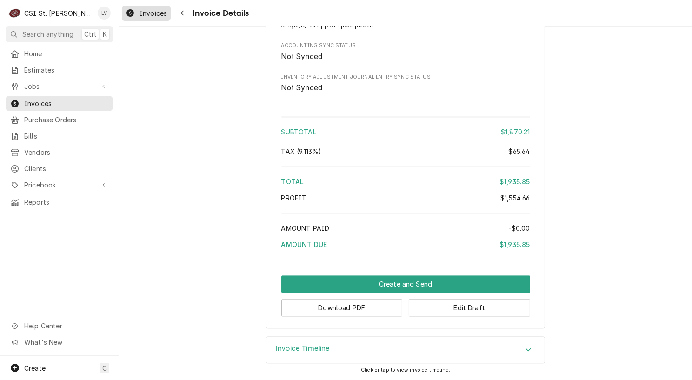
click at [141, 15] on span "Invoices" at bounding box center [153, 13] width 27 height 10
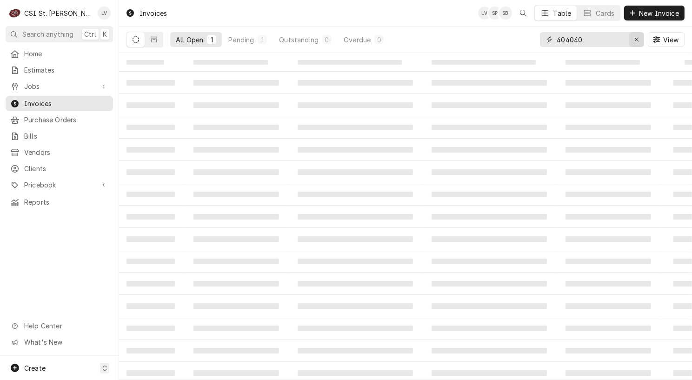
click at [631, 39] on button "Erase input" at bounding box center [637, 39] width 15 height 15
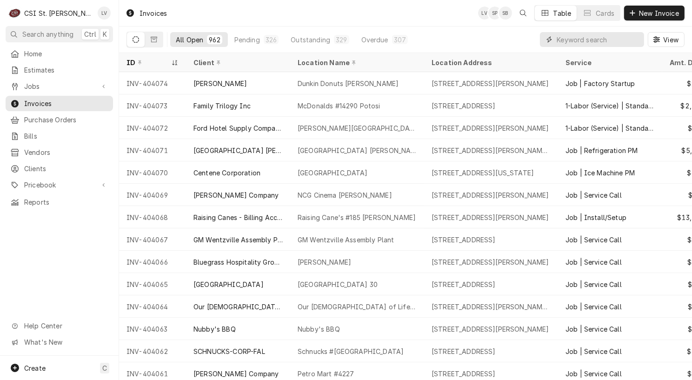
click at [562, 39] on input "Dynamic Content Wrapper" at bounding box center [598, 39] width 83 height 15
type input "404071"
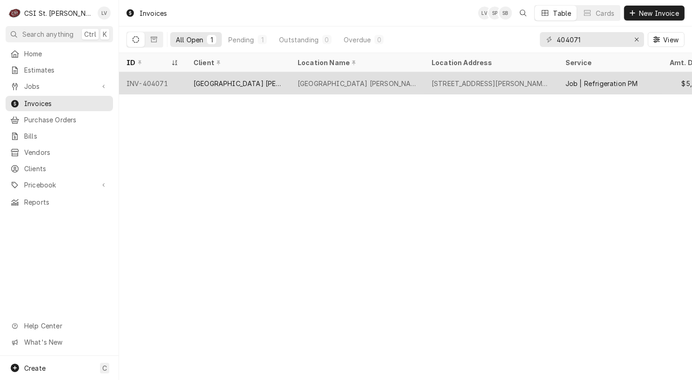
click at [287, 83] on div "[GEOGRAPHIC_DATA] [PERSON_NAME]" at bounding box center [238, 83] width 104 height 22
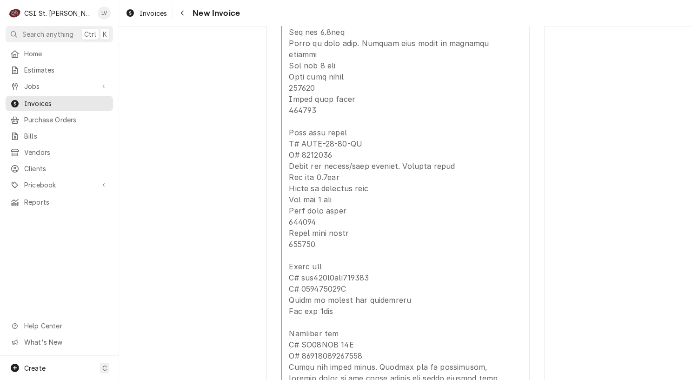
scroll to position [1629, 0]
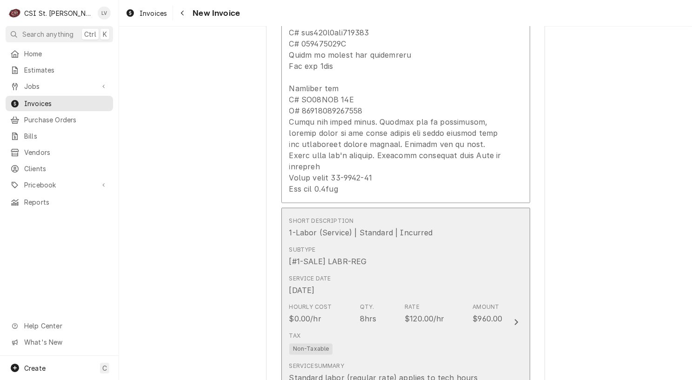
click at [450, 300] on div "Hourly Cost $0.00/hr Qty. 8hrs Rate $120.00/hr Amount $960.00" at bounding box center [396, 314] width 214 height 29
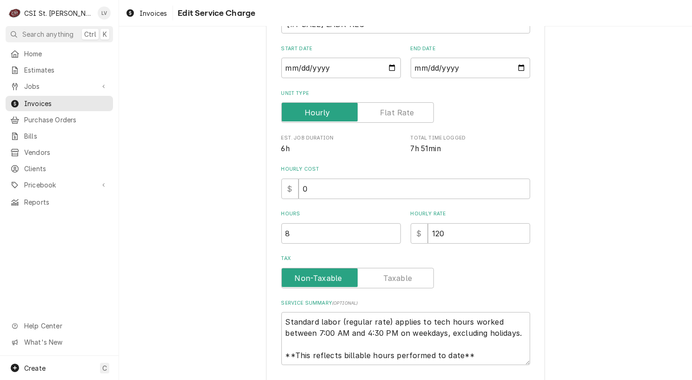
scroll to position [159, 0]
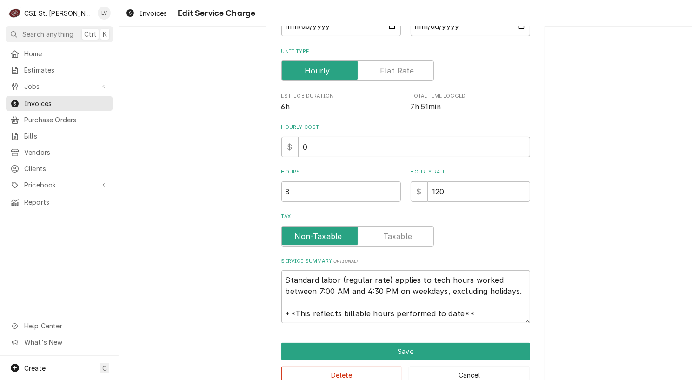
type textarea "x"
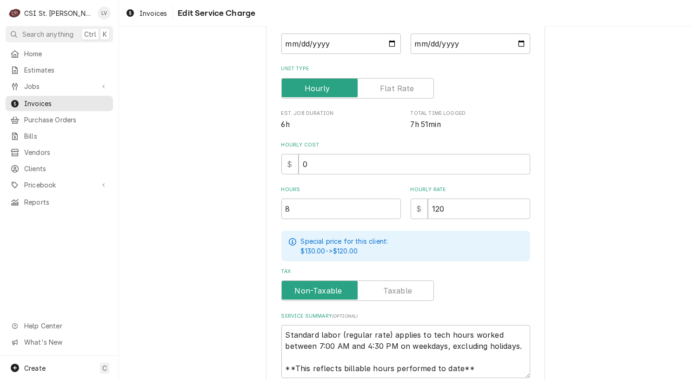
scroll to position [0, 0]
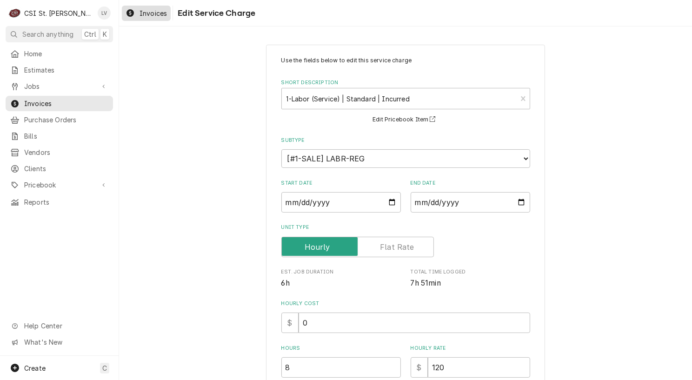
click at [143, 15] on span "Invoices" at bounding box center [153, 13] width 27 height 10
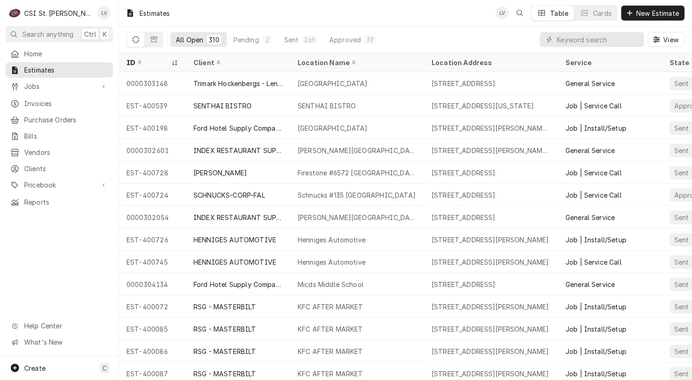
drag, startPoint x: 151, startPoint y: 60, endPoint x: 161, endPoint y: 121, distance: 61.9
click at [151, 61] on div "ID" at bounding box center [148, 63] width 43 height 10
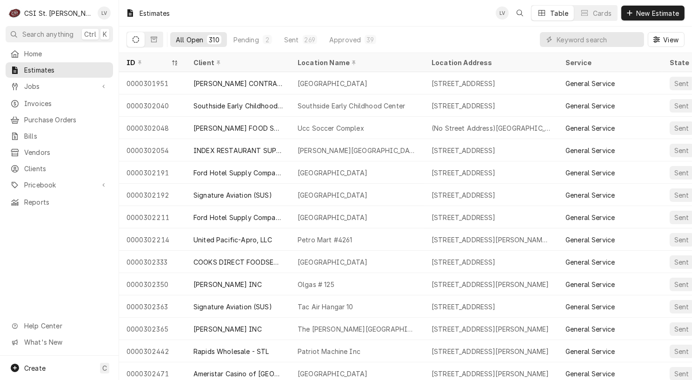
click at [149, 64] on div "ID" at bounding box center [148, 63] width 43 height 10
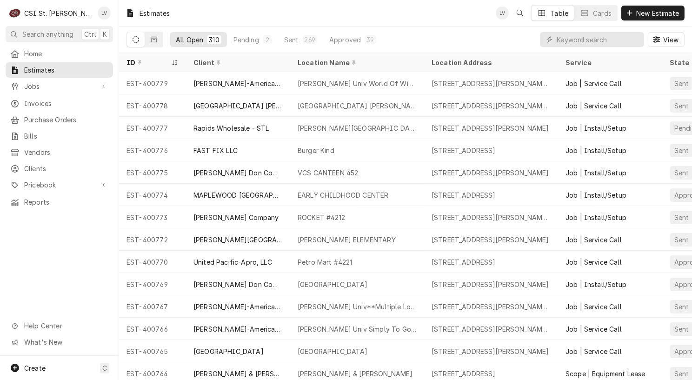
drag, startPoint x: 120, startPoint y: 79, endPoint x: 87, endPoint y: 198, distance: 123.3
click at [35, 275] on div "C CSI St. Louis LV Search anything Ctrl K Home Estimates Jobs Jobs Job Series I…" at bounding box center [346, 190] width 692 height 380
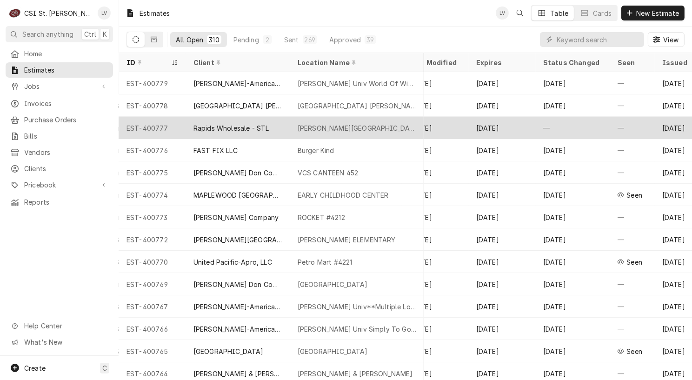
scroll to position [0, 506]
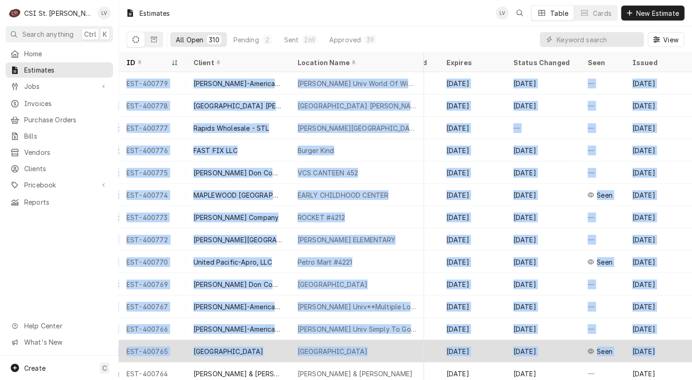
drag, startPoint x: 126, startPoint y: 78, endPoint x: 662, endPoint y: 341, distance: 596.5
copy tbody "EST-400779 Webster-American Dining Creations Webster Univ World Of Wings 175 Ed…"
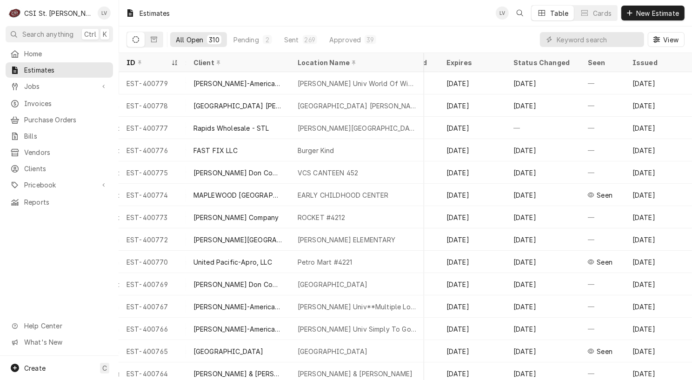
click at [51, 272] on div "Home Estimates Jobs Jobs Job Series Invoices Purchase Orders Bills Vendors Clie…" at bounding box center [59, 201] width 119 height 310
click at [153, 45] on button "Dynamic Content Wrapper" at bounding box center [154, 39] width 18 height 15
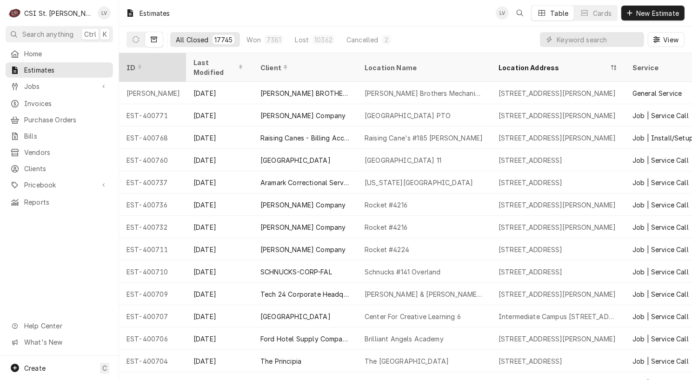
click at [168, 67] on div "ID" at bounding box center [152, 67] width 63 height 25
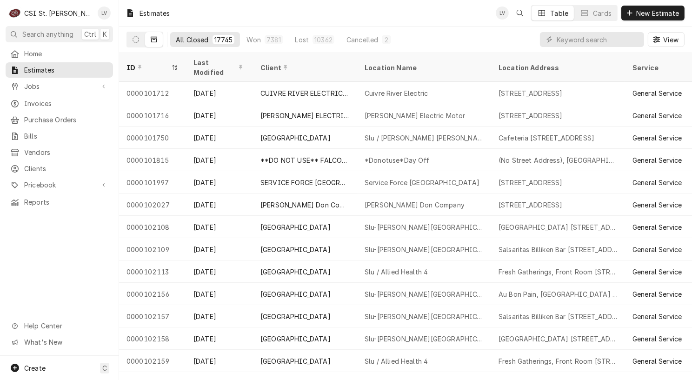
click at [168, 67] on div "ID" at bounding box center [152, 67] width 63 height 25
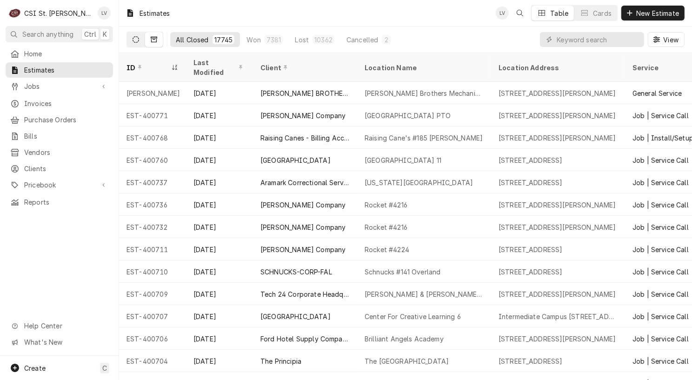
click at [134, 36] on icon "Dynamic Content Wrapper" at bounding box center [136, 39] width 7 height 7
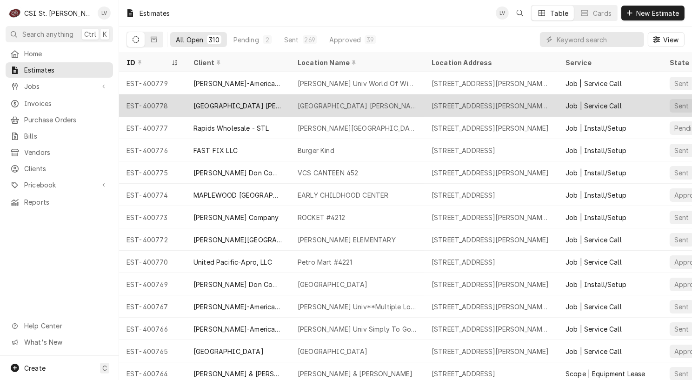
click at [219, 106] on div "[GEOGRAPHIC_DATA] [PERSON_NAME]" at bounding box center [238, 106] width 89 height 10
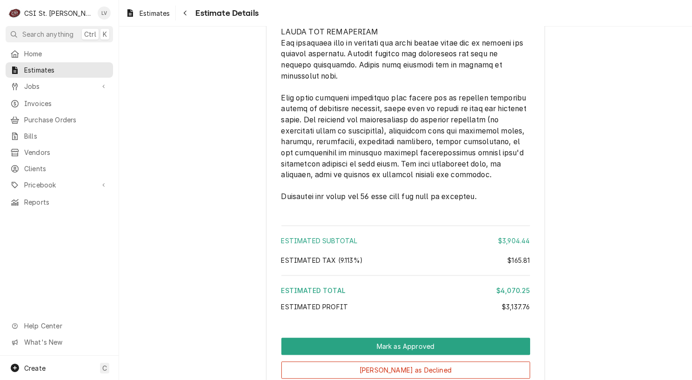
scroll to position [2602, 0]
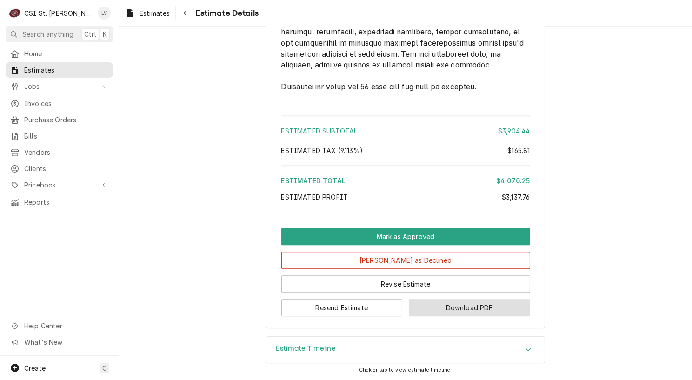
click at [488, 309] on button "Download PDF" at bounding box center [469, 307] width 121 height 17
click at [145, 13] on span "Estimates" at bounding box center [155, 13] width 30 height 10
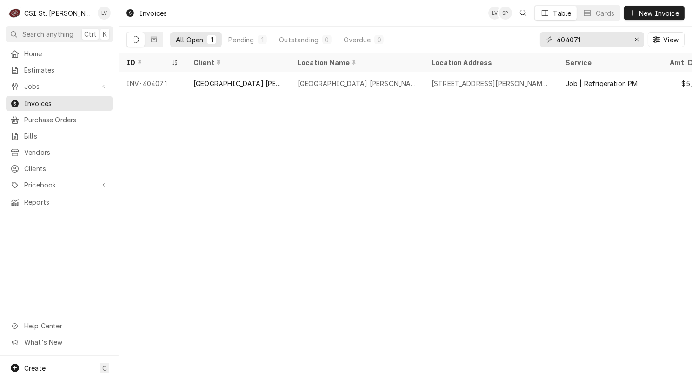
click at [212, 175] on div "Invoices LV SP Table Cards New Invoice All Open 1 Pending 1 Outstanding 0 Overd…" at bounding box center [405, 190] width 573 height 380
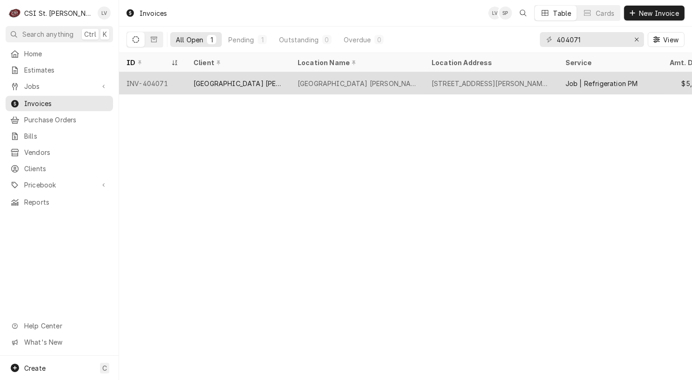
click at [215, 84] on div "[GEOGRAPHIC_DATA] [PERSON_NAME]" at bounding box center [238, 84] width 89 height 10
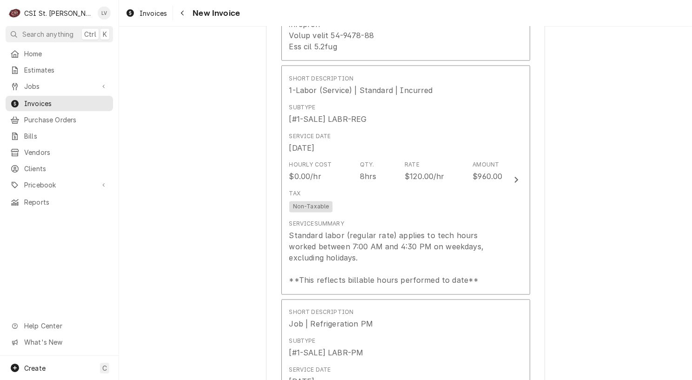
scroll to position [1815, 0]
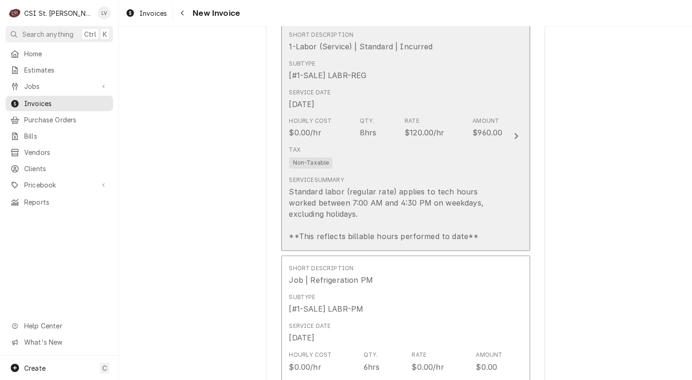
click at [418, 187] on div "Standard labor (regular rate) applies to tech hours worked between 7:00 AM and …" at bounding box center [396, 215] width 214 height 56
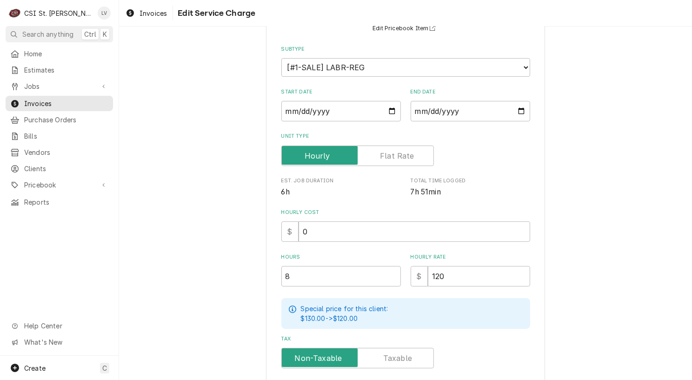
scroll to position [93, 0]
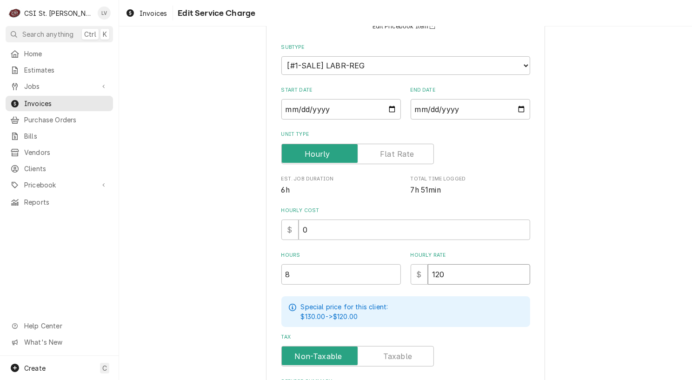
drag, startPoint x: 456, startPoint y: 276, endPoint x: 398, endPoint y: 271, distance: 57.9
click at [398, 271] on div "Hours 8 Hourly Rate $ 120" at bounding box center [406, 268] width 249 height 33
type textarea "x"
type input "0"
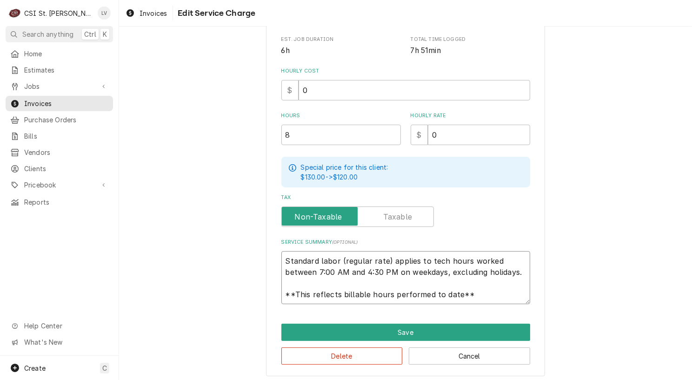
scroll to position [11, 0]
drag, startPoint x: 281, startPoint y: 259, endPoint x: 486, endPoint y: 298, distance: 208.5
click at [487, 301] on textarea "Standard labor (regular rate) applies to tech hours worked between 7:00 AM and …" at bounding box center [406, 277] width 249 height 53
type textarea "x"
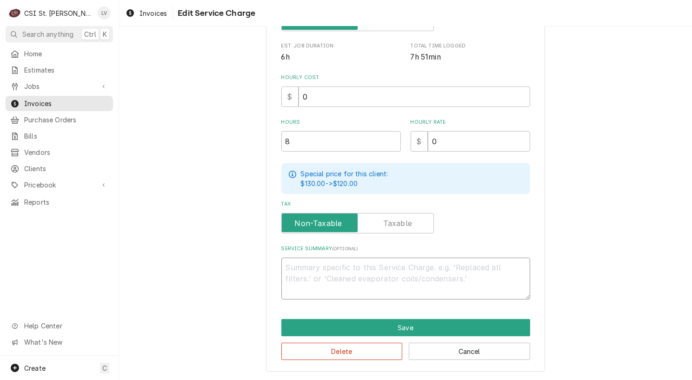
scroll to position [224, 0]
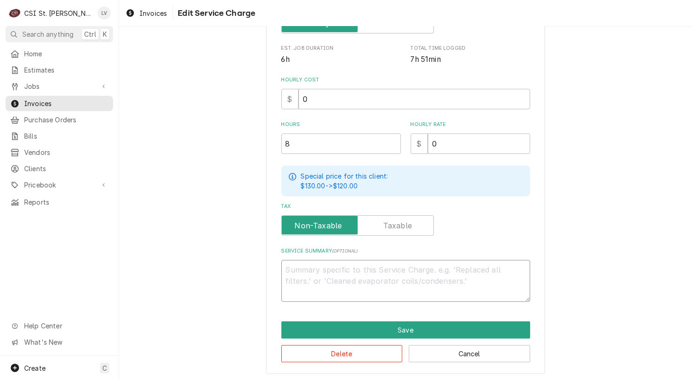
click at [286, 268] on textarea "Service Summary ( optional )" at bounding box center [406, 281] width 249 height 42
paste textarea "Performed PM service on cooking, refrigeration, and ice machine equipment as pe…"
type textarea "x"
type textarea "Performed PM service on cooking, refrigeration, and ice machine equipment as pe…"
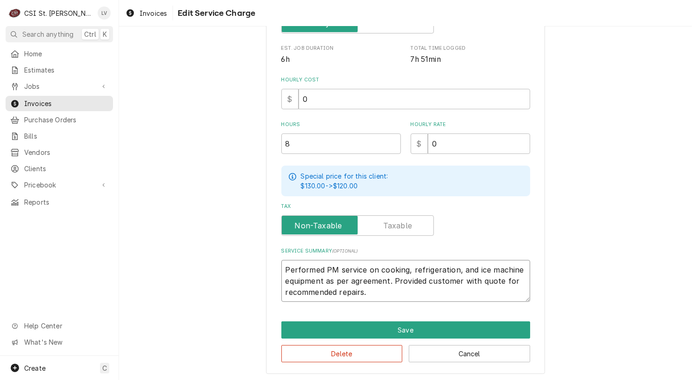
scroll to position [233, 0]
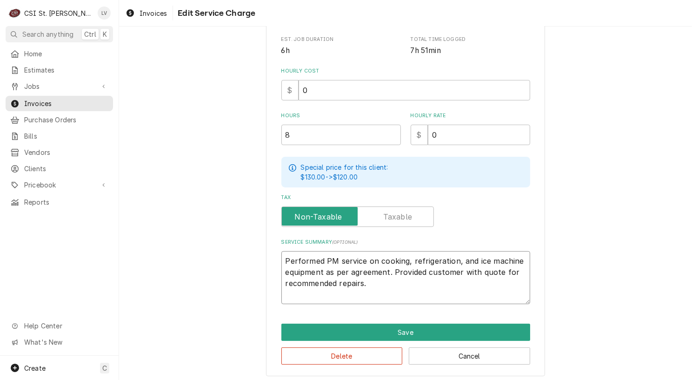
drag, startPoint x: 376, startPoint y: 258, endPoint x: 381, endPoint y: 256, distance: 5.3
click at [377, 257] on textarea "Performed PM service on cooking, refrigeration, and ice machine equipment as pe…" at bounding box center [406, 277] width 249 height 53
type textarea "x"
type textarea "Performed PM service on ooking, refrigeration, and ice machine equipment as per…"
type textarea "x"
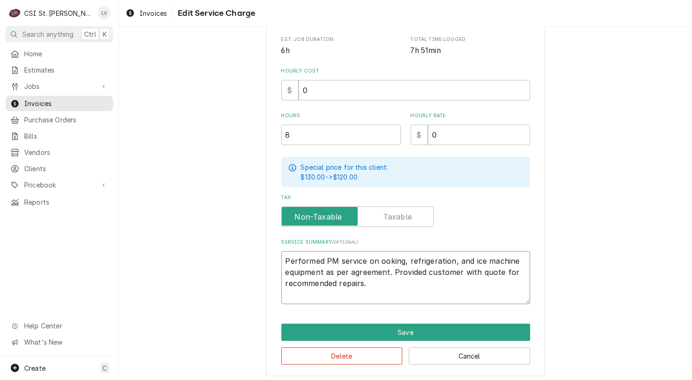
type textarea "Performed PM service on oking, refrigeration, and ice machine equipment as per …"
type textarea "x"
type textarea "Performed PM service on king, refrigeration, and ice machine equipment as per a…"
type textarea "x"
type textarea "Performed PM service on ing, refrigeration, and ice machine equipment as per ag…"
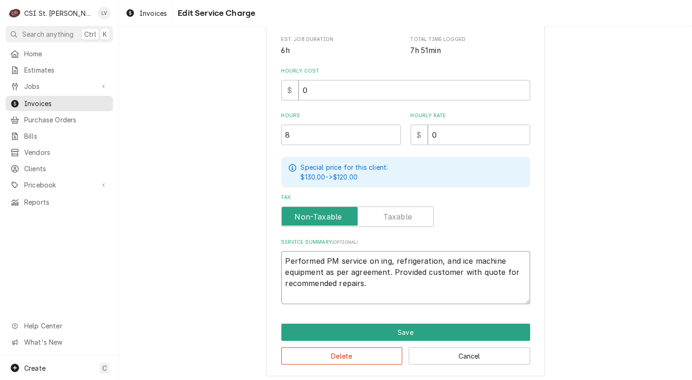
type textarea "x"
type textarea "Performed PM service on ng, refrigeration, and ice machine equipment as per agr…"
type textarea "x"
type textarea "Performed PM service on g, refrigeration, and ice machine equipment as per agre…"
type textarea "x"
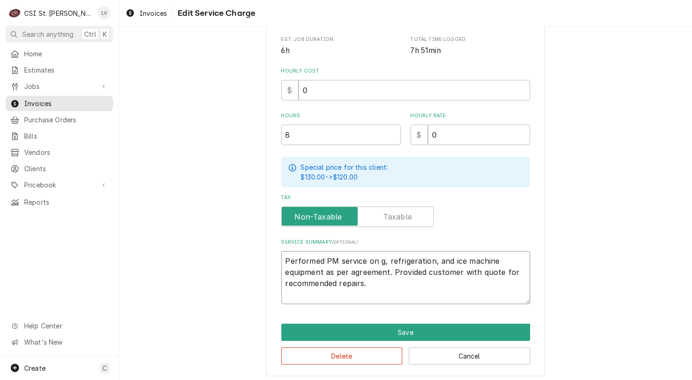
type textarea "Performed PM service on , refrigeration, and ice machine equipment as per agree…"
type textarea "x"
type textarea "Performed PM service on refrigeration, and ice machine equipment as per agreeme…"
type textarea "x"
type textarea "Performed PM service on refrigeration, and ice machine equipment as per agreeme…"
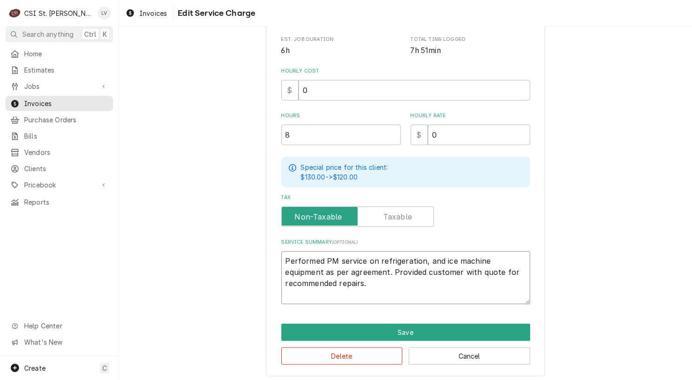
click at [420, 261] on textarea "Performed PM service on refrigeration, and ice machine equipment as per agreeme…" at bounding box center [406, 277] width 249 height 53
type textarea "x"
type textarea "Performed PM service on refrigeration , and ice machine equipment as per agreem…"
type textarea "x"
type textarea "Performed PM service on refrigeration a, and ice machine equipment as per agree…"
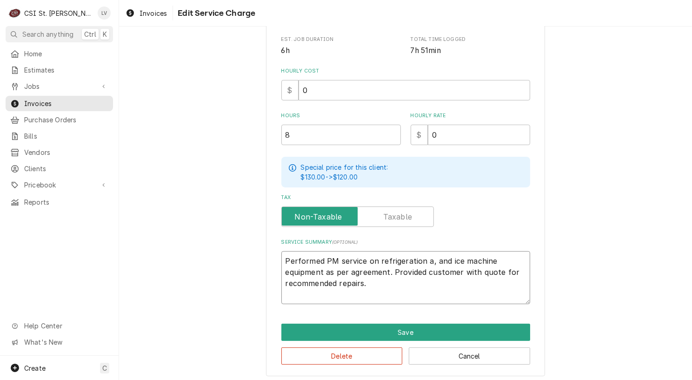
type textarea "x"
type textarea "Performed PM service on refrigeration an, and ice machine equipment as per agre…"
type textarea "x"
type textarea "Performed PM service on refrigeration and, and ice machine equipment as per agr…"
type textarea "x"
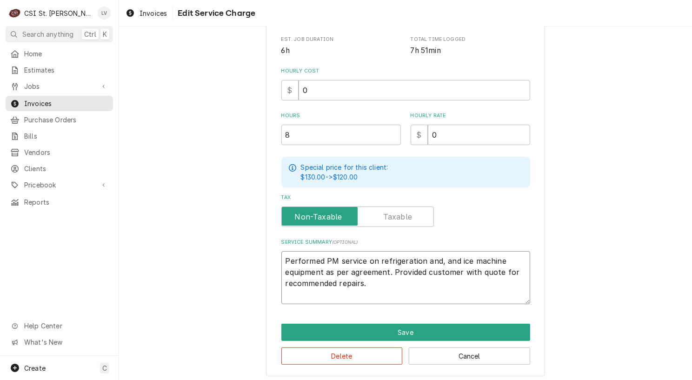
type textarea "Performed PM service on refrigeration and , and ice machine equipment as per ag…"
type textarea "x"
type textarea "Performed PM service on refrigeration and H, and ice machine equipment as per a…"
type textarea "x"
type textarea "Performed PM service on refrigeration and HV, and ice machine equipment as per …"
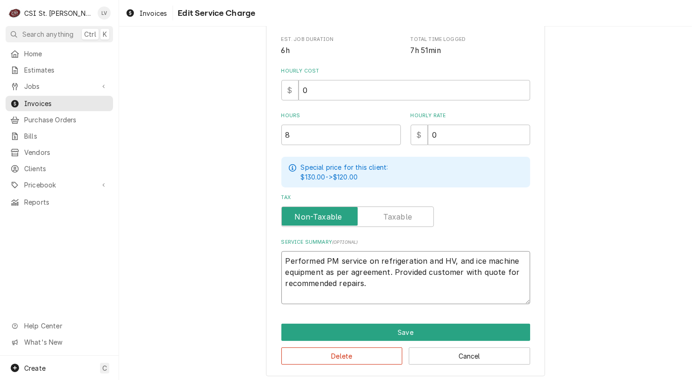
type textarea "x"
type textarea "Performed PM service on refrigeration and HVA, and ice machine equipment as per…"
type textarea "x"
type textarea "Performed PM service on refrigeration and HVAC, and ice machine equipment as pe…"
type textarea "x"
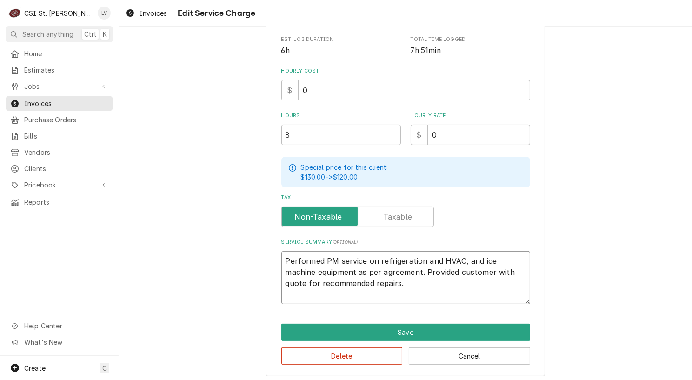
type textarea "Performed PM service on refrigeration and HVAC , and ice machine equipment as p…"
type textarea "x"
type textarea "Performed PM service on refrigeration and HVAC and ice machine equipment as per…"
type textarea "x"
type textarea "Performed PM service on refrigeration and HVAC and ice machine equipment as per…"
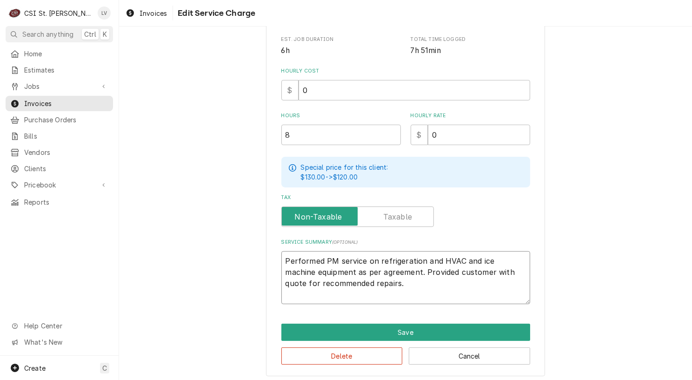
type textarea "x"
type textarea "Performed PM service on refrigeration and HVAC nd ice machine equipment as per …"
type textarea "x"
type textarea "Performed PM service on refrigeration and HVAC d ice machine equipment as per a…"
type textarea "x"
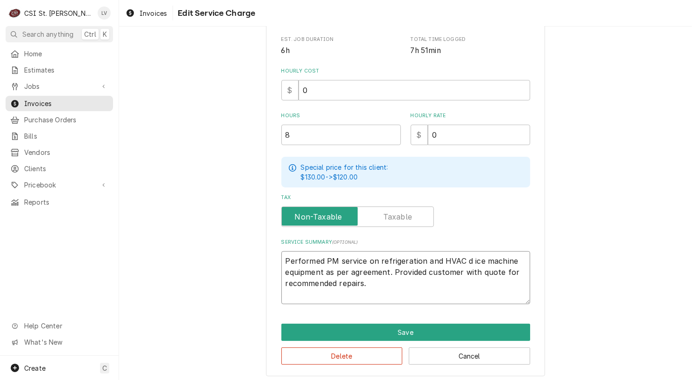
type textarea "Performed PM service on refrigeration and HVAC ice machine equipment as per agr…"
type textarea "x"
type textarea "Performed PM service on refrigeration and HVAC ice machine equipment as per agr…"
type textarea "x"
type textarea "Performed PM service on refrigeration and HVAC ce machine equipment as per agre…"
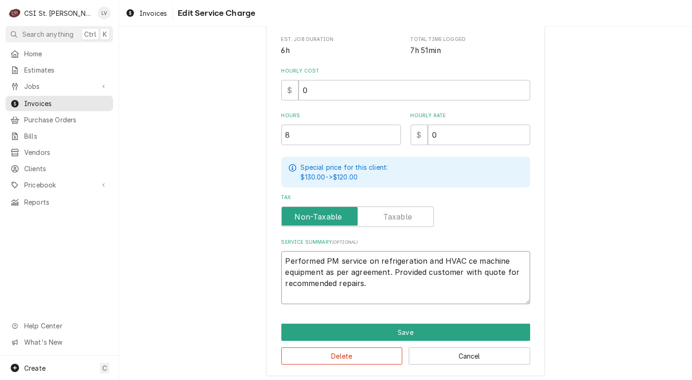
type textarea "x"
type textarea "Performed PM service on refrigeration and HVAC e machine equipment as per agree…"
type textarea "x"
type textarea "Performed PM service on refrigeration and HVAC machine equipment as per agreeme…"
type textarea "x"
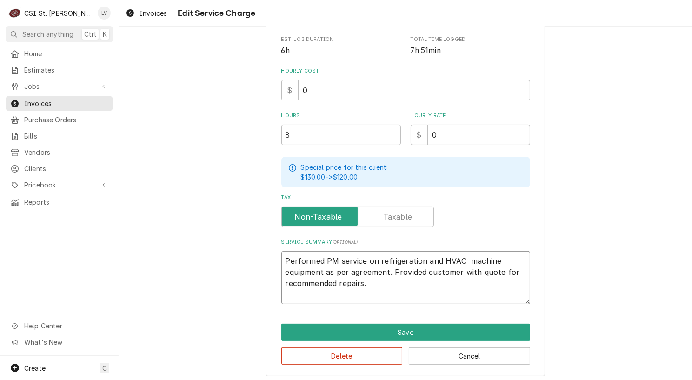
type textarea "Performed PM service on refrigeration and HVAC machine equipment as per agreeme…"
type textarea "x"
type textarea "Performed PM service on refrigeration and HVAC achine equipment as per agreemen…"
type textarea "x"
type textarea "Performed PM service on refrigeration and HVAC chine equipment as per agreement…"
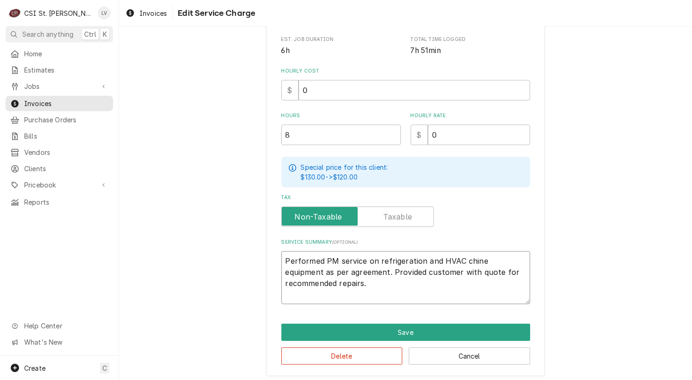
type textarea "x"
type textarea "Performed PM service on refrigeration and HVAC [PERSON_NAME] equipment as per a…"
type textarea "x"
type textarea "Performed PM service on refrigeration and HVAC ine equipment as per agreement. …"
type textarea "x"
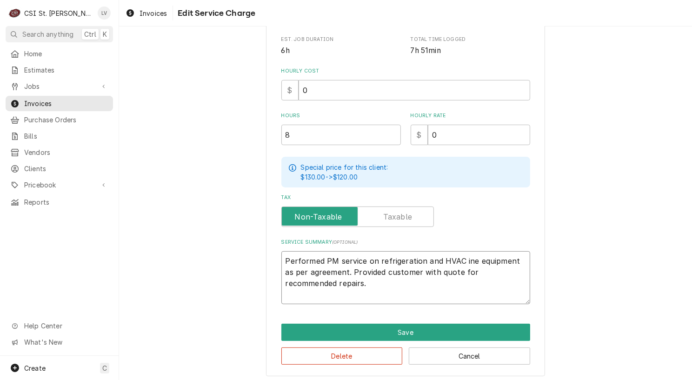
type textarea "Performed PM service on refrigeration and HVAC ne equipment as per agreement. P…"
type textarea "x"
type textarea "Performed PM service on refrigeration and HVAC e equipment as per agreement. Pr…"
type textarea "x"
type textarea "Performed PM service on refrigeration and HVAC equipment as per agreement. Prov…"
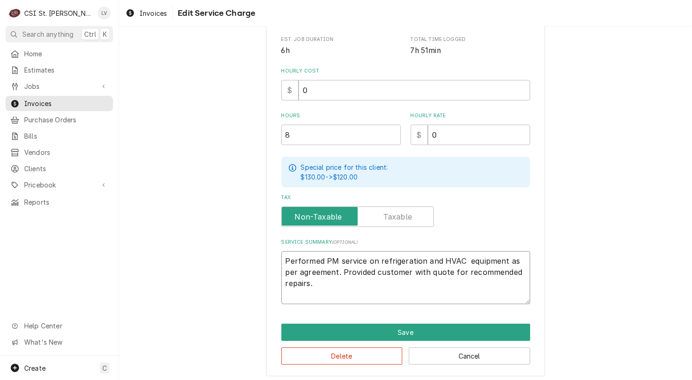
type textarea "x"
type textarea "Performed PM service on refrigeration and HVAC equipment as per agreement. Prov…"
click at [321, 281] on textarea "Performed PM service on refrigeration and HVAC equipment as per agreement. Prov…" at bounding box center [406, 277] width 249 height 53
type textarea "x"
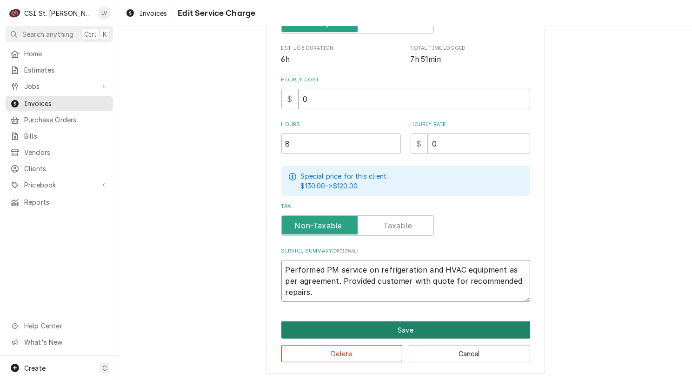
type textarea "Performed PM service on refrigeration and HVAC equipment as per agreement. Prov…"
click at [323, 323] on button "Save" at bounding box center [406, 330] width 249 height 17
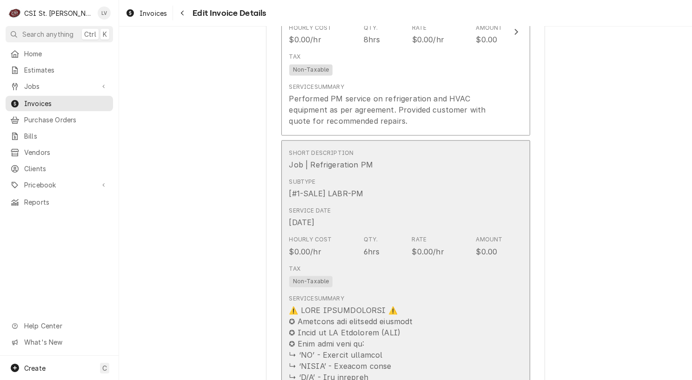
scroll to position [1629, 0]
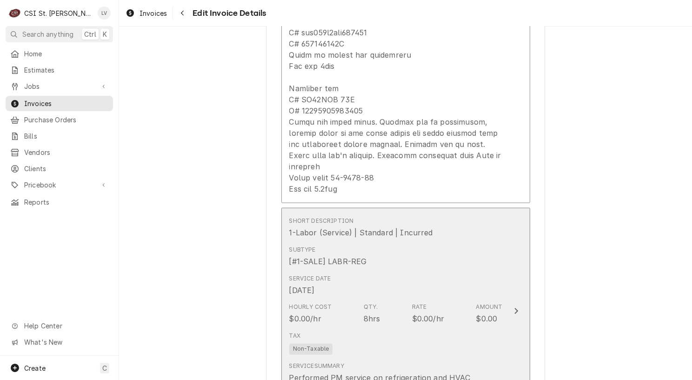
click at [342, 275] on div "Short Description 1-Labor (Service) | Standard | Incurred Subtype [#1-SALE] LAB…" at bounding box center [396, 311] width 214 height 197
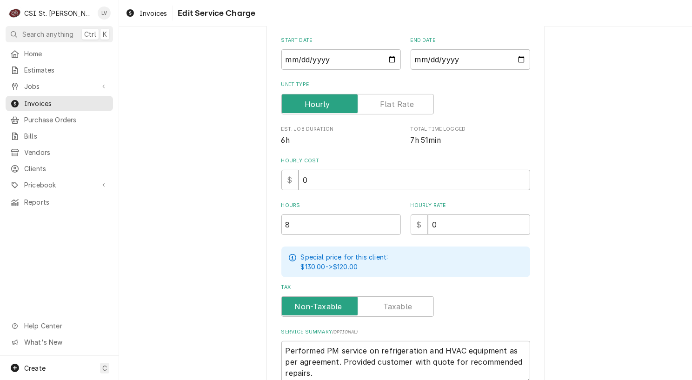
scroll to position [223, 0]
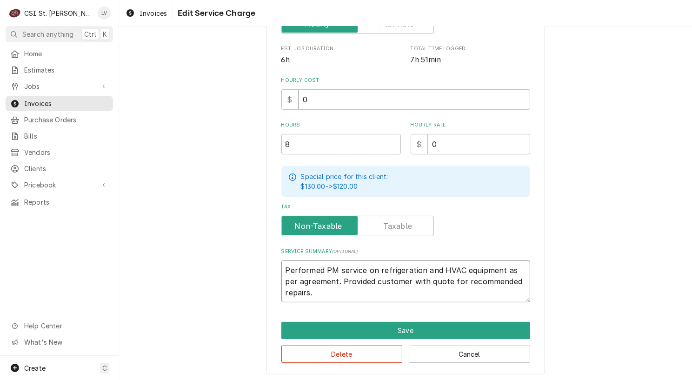
click at [420, 269] on textarea "Performed PM service on refrigeration and HVAC equipment as per agreement. Prov…" at bounding box center [406, 282] width 249 height 42
type textarea "x"
type textarea "Performed PM service on refrigeration, and HVAC equipment as per agreement. Pro…"
type textarea "x"
type textarea "Performed PM service on refrigeration, and HVAC equipment as per agreement. Pro…"
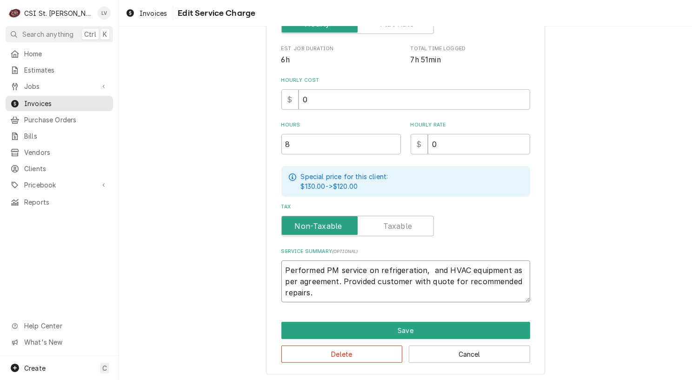
type textarea "x"
type textarea "Performed PM service on refrigeration, and HVAC equipment as per agreement. Pro…"
type textarea "x"
type textarea "Performed PM service on refrigeration, nd HVAC equipment as per agreement. Prov…"
type textarea "x"
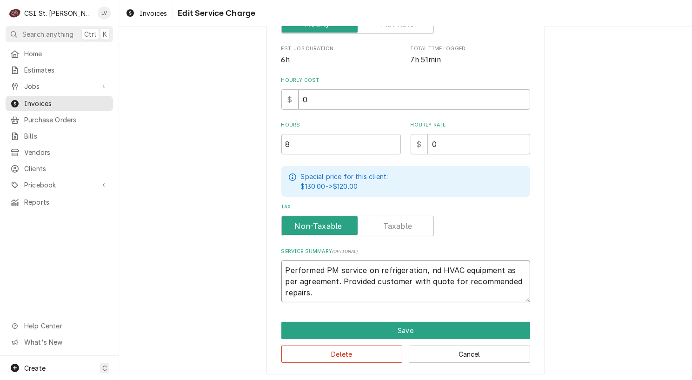
type textarea "Performed PM service on refrigeration, d HVAC equipment as per agreement. Provi…"
type textarea "x"
type textarea "Performed PM service on refrigeration, HVAC equipment as per agreement. Provide…"
type textarea "x"
type textarea "Performed PM service on refrigeration, HVAC equipment as per agreement. Provide…"
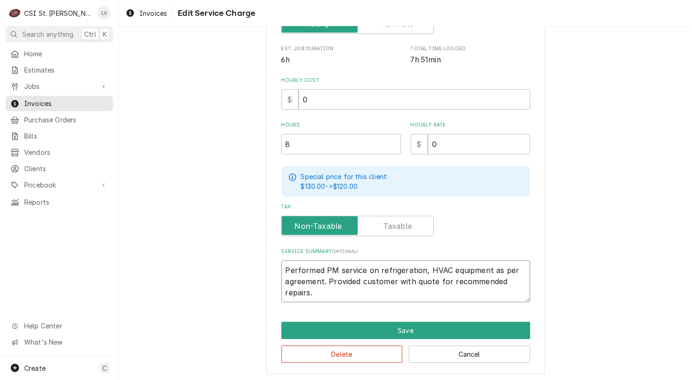
type textarea "x"
type textarea "Performed PM service on refrigeration, VAC equipment as per agreement. Provided…"
type textarea "x"
type textarea "Performed PM service on refrigeration, HVAC equipment as per agreement. Provide…"
click at [446, 267] on textarea "Performed PM service on refrigeration, HVAC equipment as per agreement. Provide…" at bounding box center [406, 282] width 249 height 42
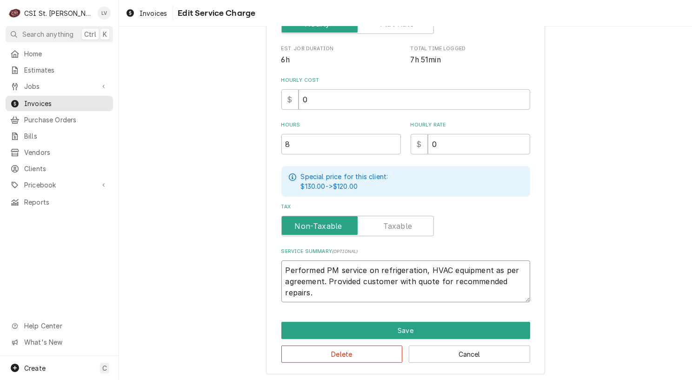
type textarea "x"
type textarea "Performed PM service on refrigeration, HVAC, equipment as per agreement. Provid…"
type textarea "x"
type textarea "Performed PM service on refrigeration, HVAC, equipment as per agreement. Provid…"
type textarea "x"
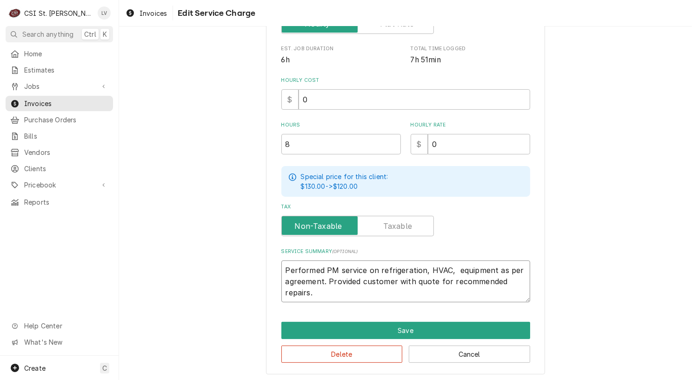
type textarea "Performed PM service on refrigeration, HVAC, i equipment as per agreement. Prov…"
type textarea "x"
type textarea "Performed PM service on refrigeration, HVAC, ic equipment as per agreement. Pro…"
type textarea "x"
type textarea "Performed PM service on refrigeration, HVAC, ice equipment as per agreement. Pr…"
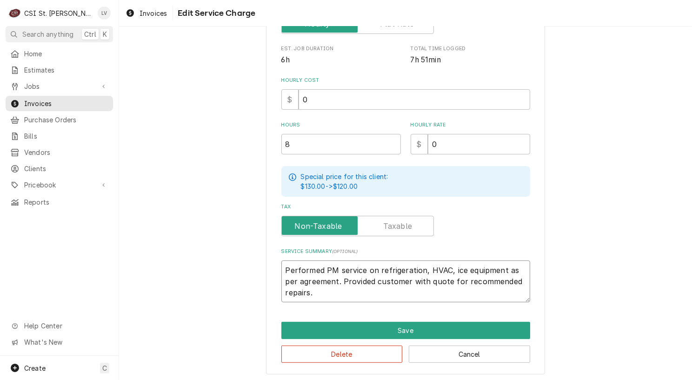
type textarea "x"
type textarea "Performed PM service on refrigeration, HVAC, ice m equipment as per agreement. …"
type textarea "x"
type textarea "Performed PM service on refrigeration, HVAC, ice ma equipment as per agreement.…"
type textarea "x"
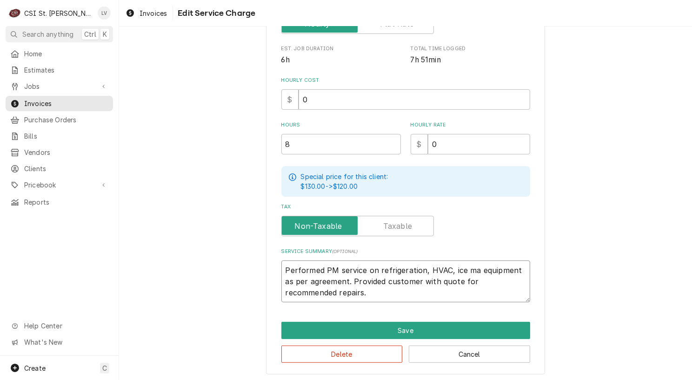
type textarea "Performed PM service on refrigeration, HVAC, ice mac equipment as per agreement…"
type textarea "x"
type textarea "Performed PM service on refrigeration, HVAC, ice mach equipment as per agreemen…"
type textarea "x"
type textarea "Performed PM service on refrigeration, HVAC, ice machi equipment as per agreeme…"
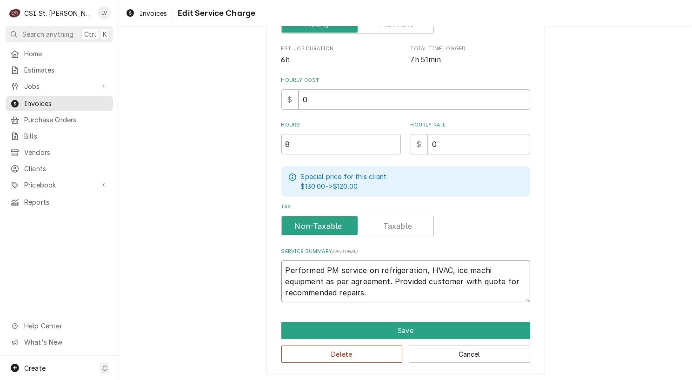
type textarea "x"
type textarea "Performed PM service on refrigeration, HVAC, ice machin equipment as per agreem…"
type textarea "x"
type textarea "Performed PM service on refrigeration, HVAC, ice machine equipment as per agree…"
type textarea "x"
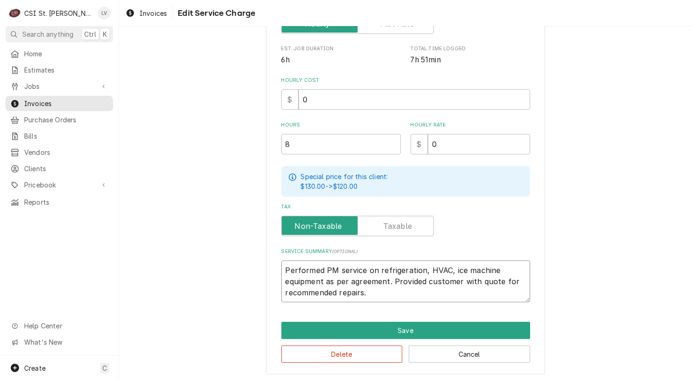
type textarea "Performed PM service on refrigeration, HVAC, ice machines equipment as per agre…"
type textarea "x"
type textarea "Performed PM service on refrigeration, HVAC, ice machine equipment as per agree…"
type textarea "x"
type textarea "Performed PM service on refrigeration, HVAC, ice machine, equipment as per agre…"
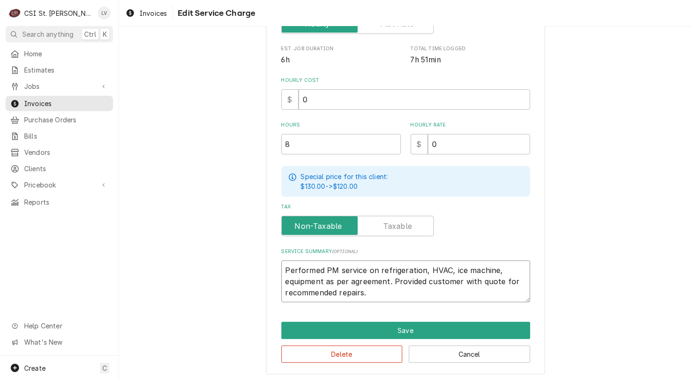
type textarea "x"
type textarea "Performed PM service on refrigeration, HVAC, ice machine, equipment as per agre…"
type textarea "x"
type textarea "Performed PM service on refrigeration, HVAC, ice machine, a equipment as per ag…"
type textarea "x"
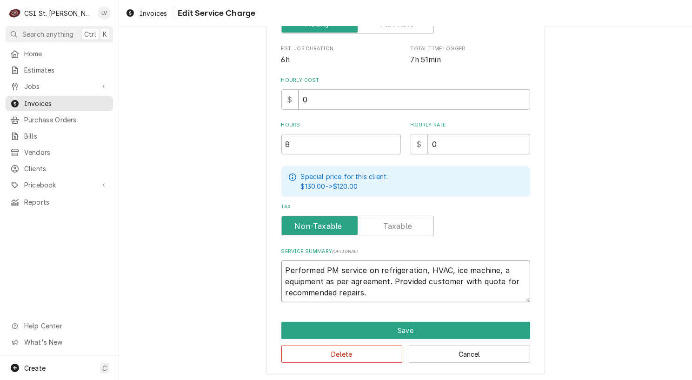
type textarea "Performed PM service on refrigeration, HVAC, ice machine, an equipment as per a…"
type textarea "x"
type textarea "Performed PM service on refrigeration, HVAC, ice machine, and equipment as per …"
type textarea "x"
type textarea "Performed PM service on refrigeration, HVAC, ice machine, and equipment as per …"
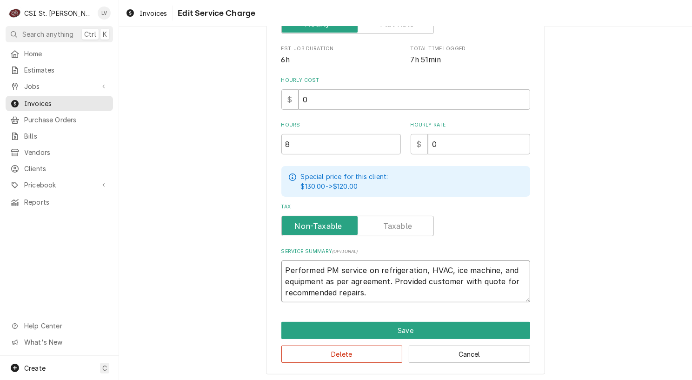
type textarea "x"
type textarea "Performed PM service on refrigeration, HVAC, ice machine, and e equipment as pe…"
type textarea "x"
type textarea "Performed PM service on refrigeration, HVAC, ice machine, and ex equipment as p…"
type textarea "x"
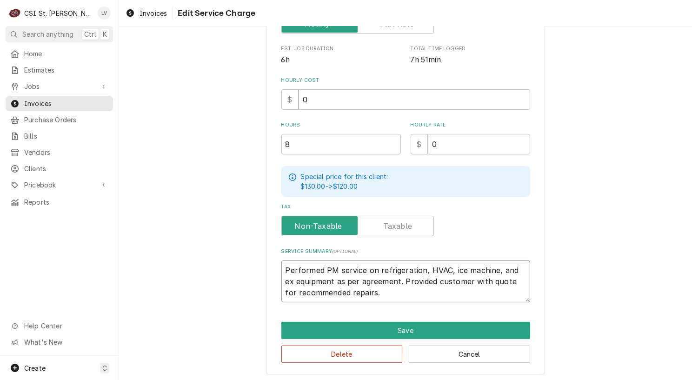
type textarea "Performed PM service on refrigeration, HVAC, ice machine, and exh equipment as …"
type textarea "x"
type textarea "Performed PM service on refrigeration, HVAC, ice machine, and exha equipment as…"
type textarea "x"
type textarea "Performed PM service on refrigeration, HVAC, ice machine, and exhau equipment a…"
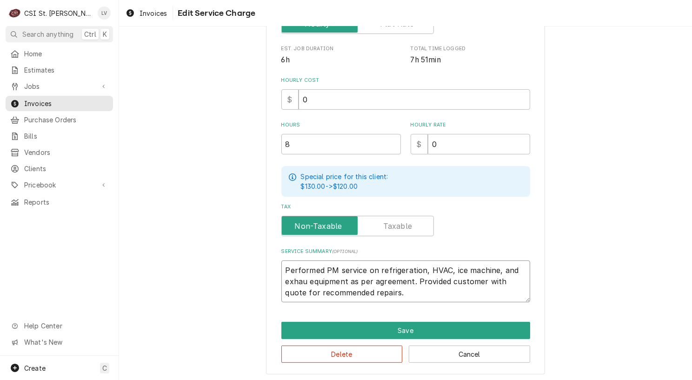
type textarea "x"
type textarea "Performed PM service on refrigeration, HVAC, ice machine, and exhaus equipment …"
type textarea "x"
type textarea "Performed PM service on refrigeration, HVAC, ice machine, and exhaust equipment…"
type textarea "x"
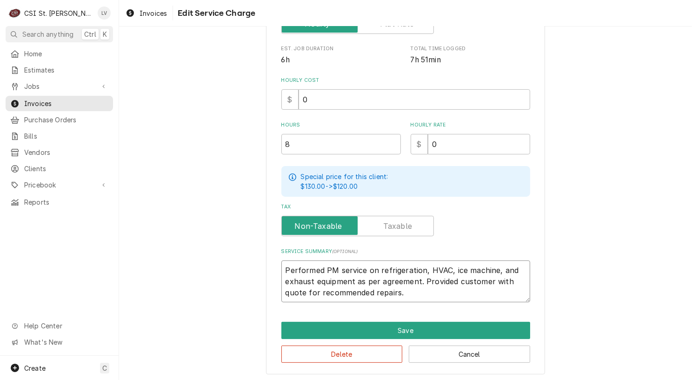
type textarea "Performed PM service on refrigeration, HVAC, ice machine, and exhaust equipment…"
type textarea "x"
type textarea "Performed PM service on refrigeration, HVAC, ice machine, and exhaust h equipme…"
type textarea "x"
type textarea "Performed PM service on refrigeration, HVAC, ice machine, and exhaust ho equipm…"
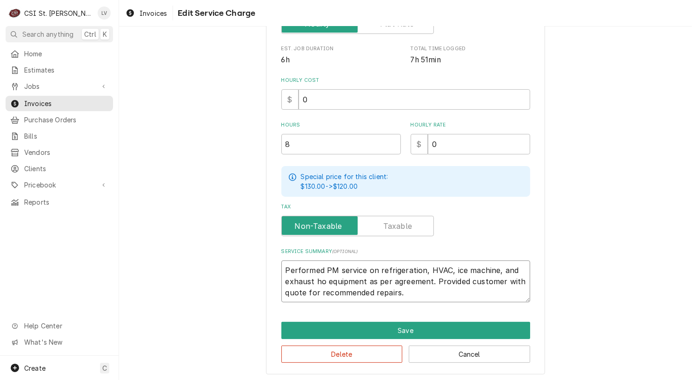
type textarea "x"
type textarea "Performed PM service on refrigeration, HVAC, ice machine, and exhaust hoo equip…"
type textarea "x"
click at [419, 268] on textarea "Performed PM service on refrigeration, HVAC, ice machine, and exhaust hood equi…" at bounding box center [406, 282] width 249 height 42
drag, startPoint x: 429, startPoint y: 292, endPoint x: 269, endPoint y: 255, distance: 163.2
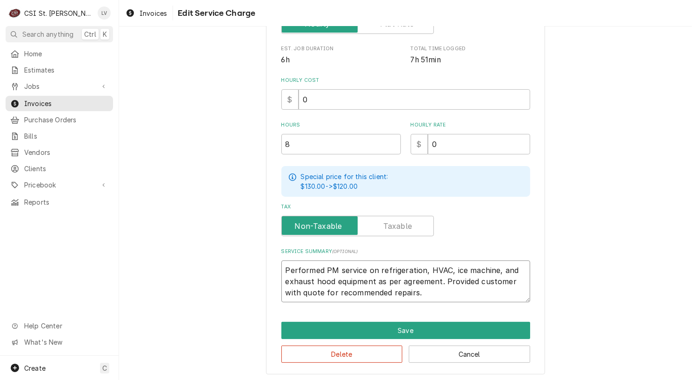
click at [270, 255] on div "Use the fields below to edit this service charge Short Description 1-Labor (Ser…" at bounding box center [405, 98] width 279 height 554
type textarea "Performed PM service on refrigeration, HVAC, ice machine, and exhaust hood equi…"
click at [195, 283] on div "Use the fields below to edit this service charge Short Description 1-Labor (Ser…" at bounding box center [405, 98] width 573 height 570
click at [419, 266] on textarea "Performed PM service on refrigeration, HVAC, ice machine, and exhaust hood equi…" at bounding box center [406, 282] width 249 height 42
type textarea "x"
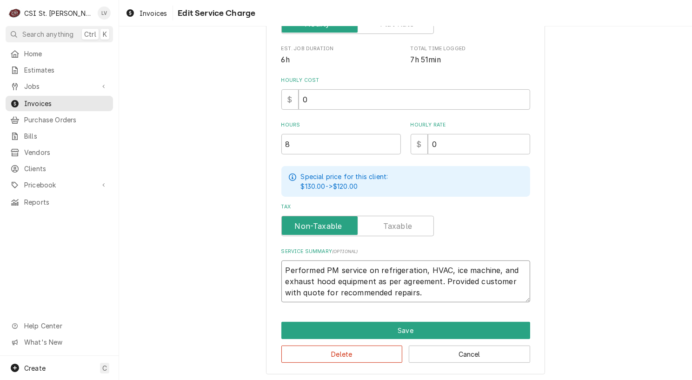
type textarea "Performed PM service on refrigeration , HVAC, ice machine, and exhaust hood equ…"
type textarea "x"
type textarea "Performed PM service on refrigeration a, HVAC, ice machine, and exhaust hood eq…"
type textarea "x"
type textarea "Performed PM service on refrigeration an, HVAC, ice machine, and exhaust hood e…"
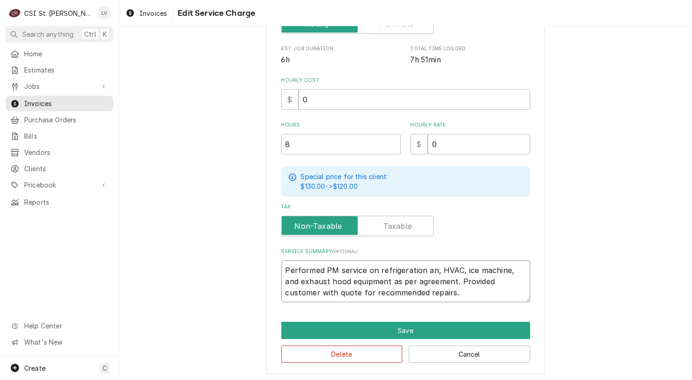
type textarea "x"
type textarea "Performed PM service on refrigeration and, HVAC, ice machine, and exhaust hood …"
type textarea "x"
type textarea "Performed PM service on refrigeration and , HVAC, ice machine, and exhaust hood…"
type textarea "x"
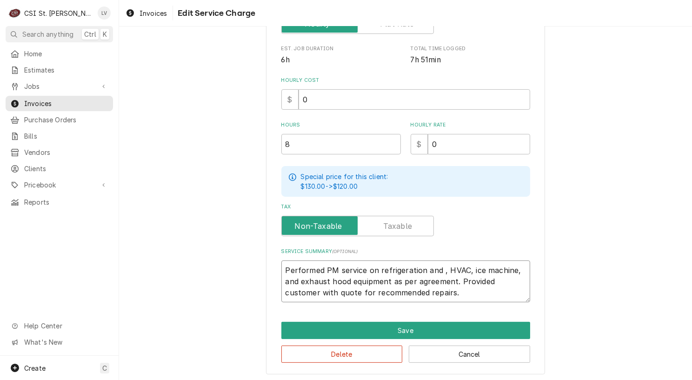
type textarea "Performed PM service on refrigeration and HVAC, ice machine, and exhaust hood e…"
type textarea "x"
type textarea "Performed PM service on refrigeration and HVAC, ice machine, and exhaust hood e…"
type textarea "x"
type textarea "Performed PM service on refrigeration and HVAC ice machine, and exhaust hood eq…"
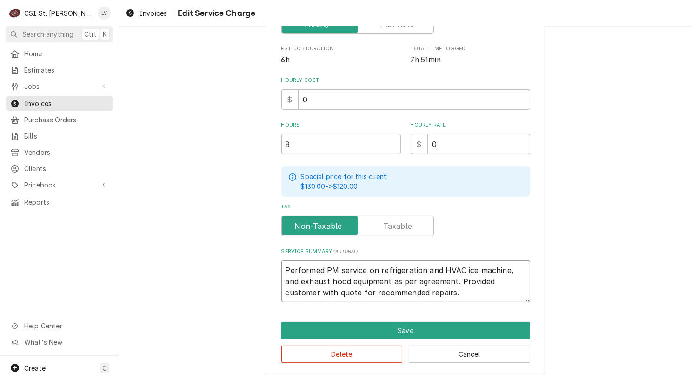
type textarea "x"
type textarea "Performed PM service on refrigeration and HVAC ice machine, and exhaust hood eq…"
type textarea "x"
type textarea "Performed PM service on refrigeration and HVAC ice machine, and exhaust hood eq…"
type textarea "x"
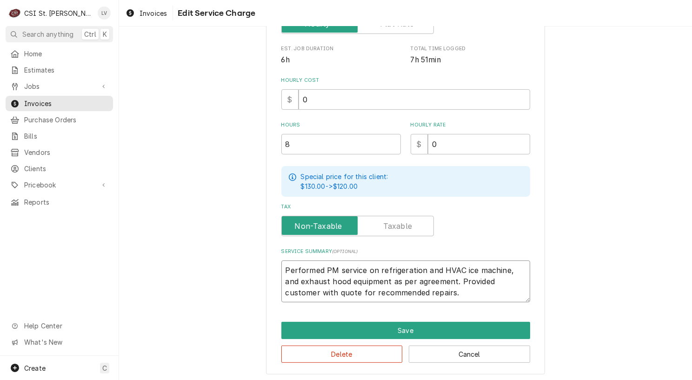
type textarea "Performed PM service on refrigeration and HVAC ce machine, and exhaust hood equ…"
type textarea "x"
type textarea "Performed PM service on refrigeration and HVAC e machine, and exhaust hood equi…"
type textarea "x"
type textarea "Performed PM service on refrigeration and HVAC machine, and exhaust hood equipm…"
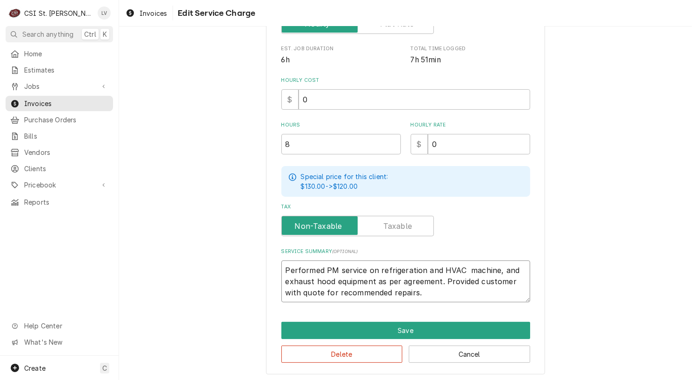
type textarea "x"
type textarea "Performed PM service on refrigeration and HVAC machine, and exhaust hood equipm…"
type textarea "x"
type textarea "Performed PM service on refrigeration and HVAC achine, and exhaust hood equipme…"
type textarea "x"
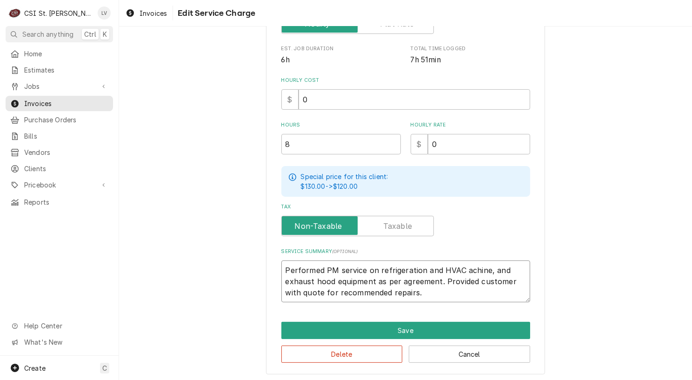
type textarea "Performed PM service on refrigeration and HVAC chine, and exhaust hood equipmen…"
type textarea "x"
type textarea "Performed PM service on refrigeration and HVAC hine, and exhaust hood equipment…"
type textarea "x"
type textarea "Performed PM service on refrigeration and HVAC ine, and exhaust hood equipment …"
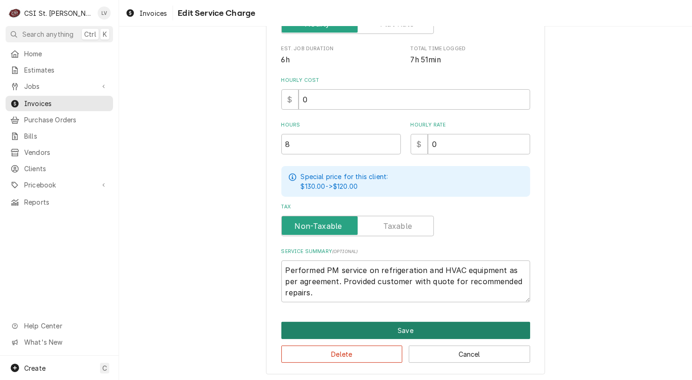
click at [370, 327] on button "Save" at bounding box center [406, 330] width 249 height 17
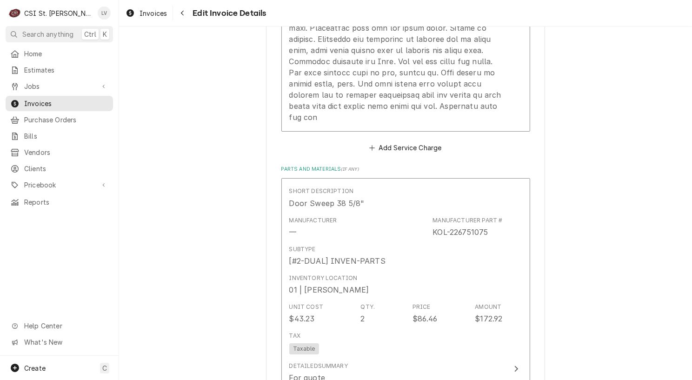
scroll to position [2903, 0]
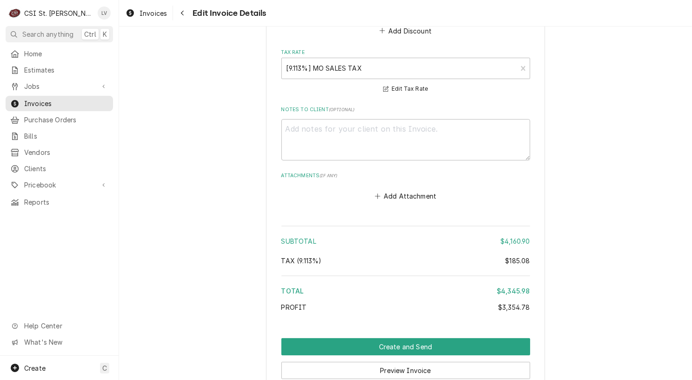
scroll to position [6808, 0]
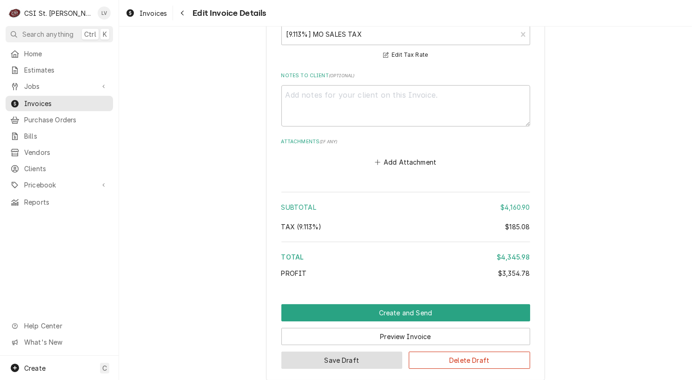
drag, startPoint x: 325, startPoint y: 308, endPoint x: 319, endPoint y: 308, distance: 5.6
click at [319, 352] on button "Save Draft" at bounding box center [342, 360] width 121 height 17
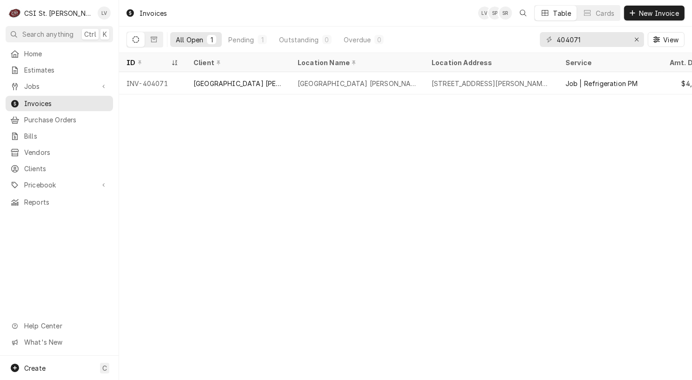
drag, startPoint x: 194, startPoint y: 184, endPoint x: 185, endPoint y: 173, distance: 14.3
click at [193, 184] on div "Invoices LV SP SR Table Cards New Invoice All Open 1 Pending 1 Outstanding 0 Ov…" at bounding box center [405, 190] width 573 height 380
click at [638, 42] on icon "Erase input" at bounding box center [637, 39] width 5 height 7
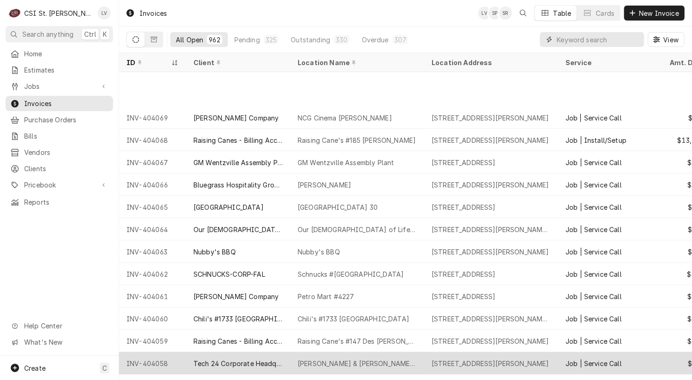
scroll to position [167, 0]
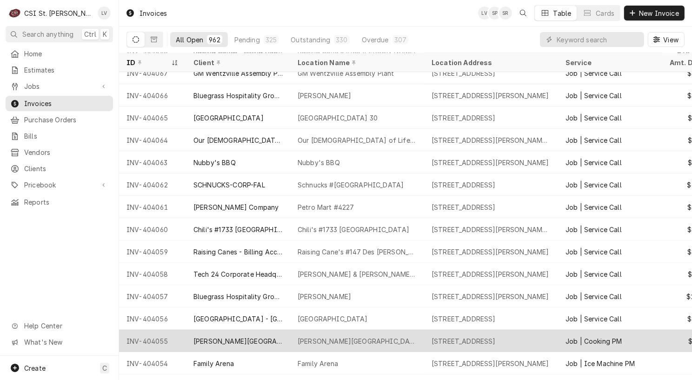
click at [257, 341] on div "[PERSON_NAME][GEOGRAPHIC_DATA]" at bounding box center [238, 341] width 89 height 10
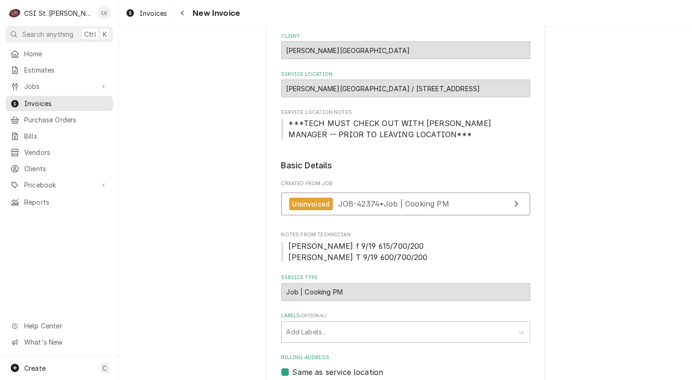
scroll to position [233, 0]
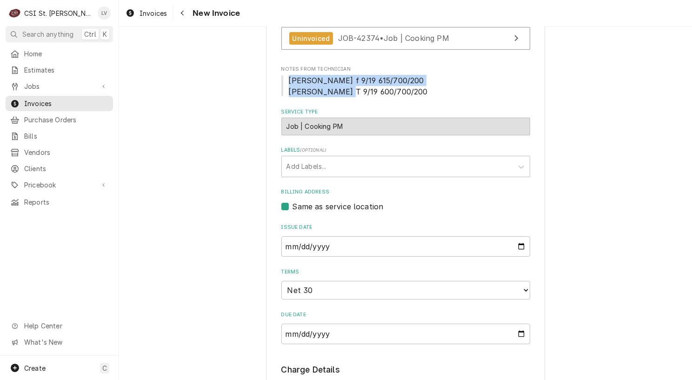
drag, startPoint x: 284, startPoint y: 80, endPoint x: 384, endPoint y: 96, distance: 101.9
click at [384, 96] on span "Matt f 9/19 615/700/200 Kris T 9/19 600/700/200" at bounding box center [406, 86] width 249 height 22
copy span "Matt f 9/19 615/700/200 Kris T 9/19 600/700/200"
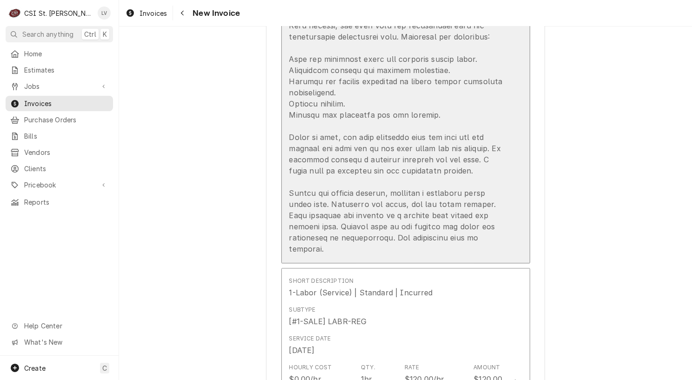
scroll to position [2420, 0]
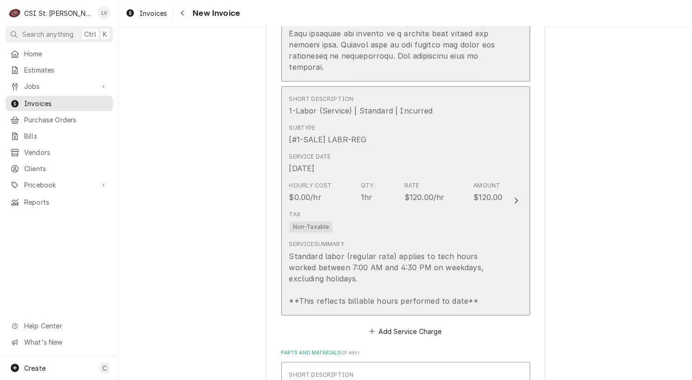
click at [375, 251] on div "Standard labor (regular rate) applies to tech hours worked between 7:00 AM and …" at bounding box center [396, 279] width 214 height 56
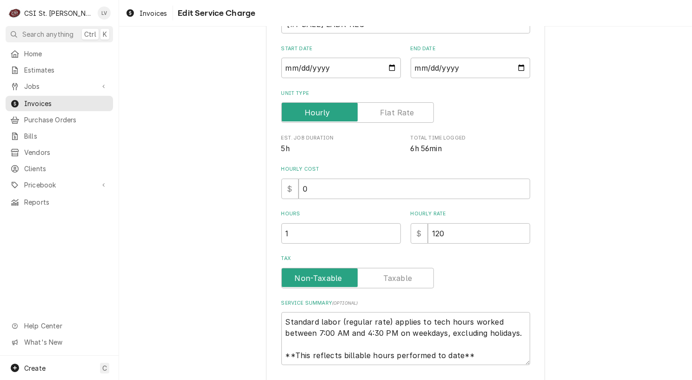
scroll to position [159, 0]
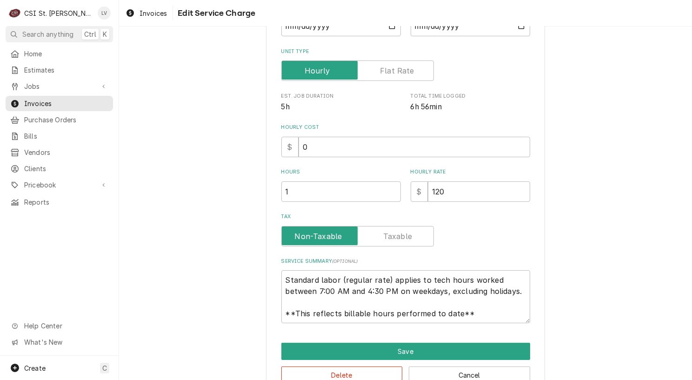
type textarea "x"
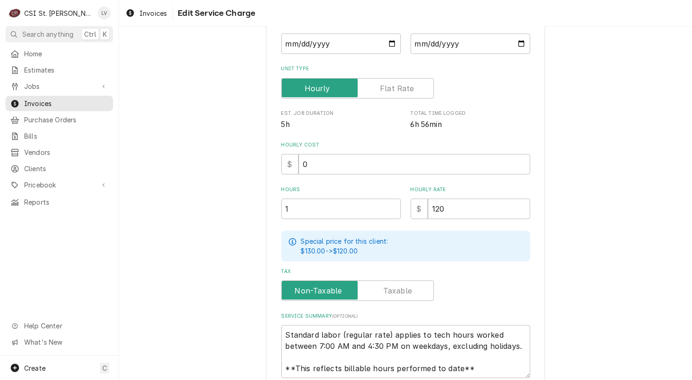
scroll to position [0, 0]
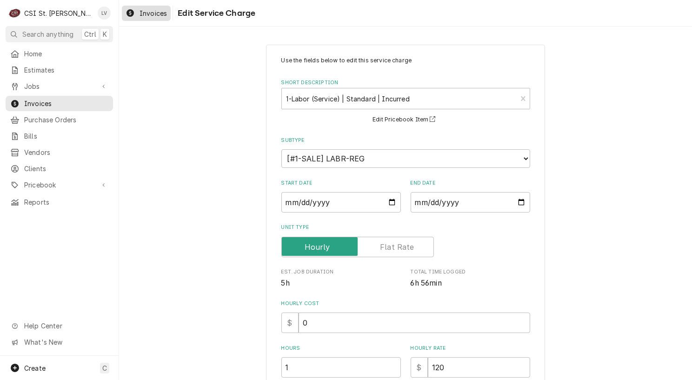
click at [140, 13] on span "Invoices" at bounding box center [153, 13] width 27 height 10
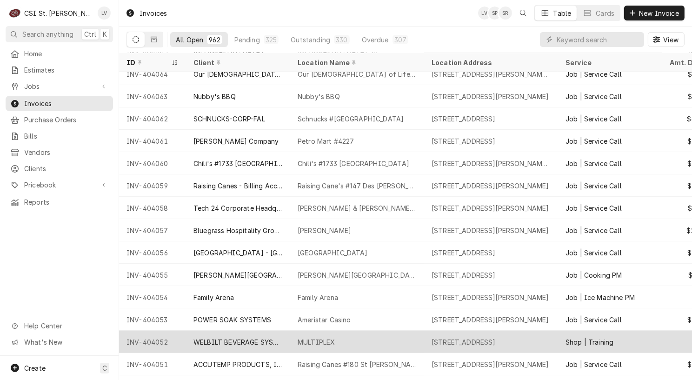
scroll to position [233, 0]
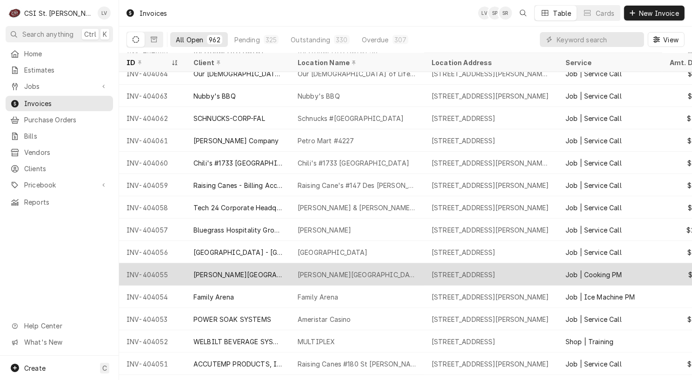
click at [229, 275] on div "[PERSON_NAME][GEOGRAPHIC_DATA]" at bounding box center [238, 275] width 89 height 10
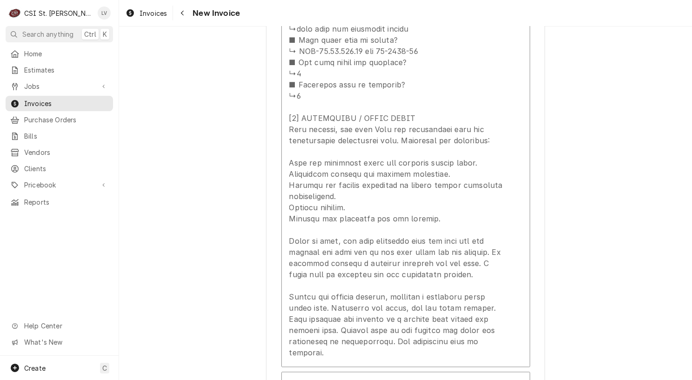
scroll to position [2280, 0]
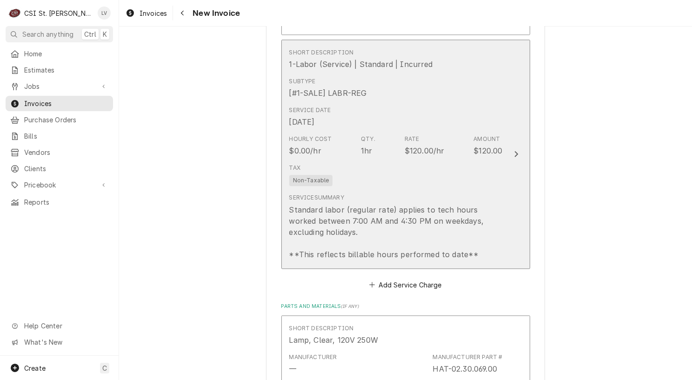
click at [410, 204] on div "Standard labor (regular rate) applies to tech hours worked between 7:00 AM and …" at bounding box center [396, 232] width 214 height 56
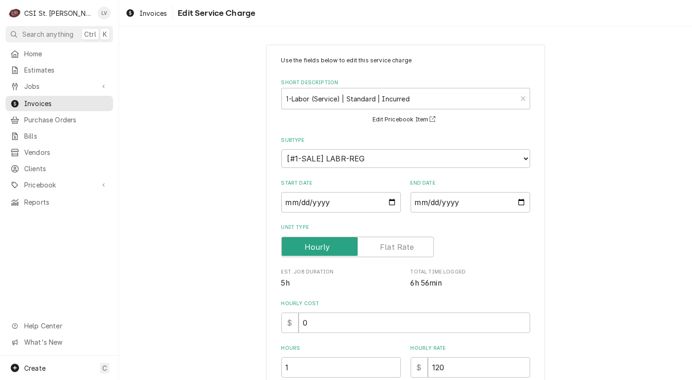
scroll to position [235, 0]
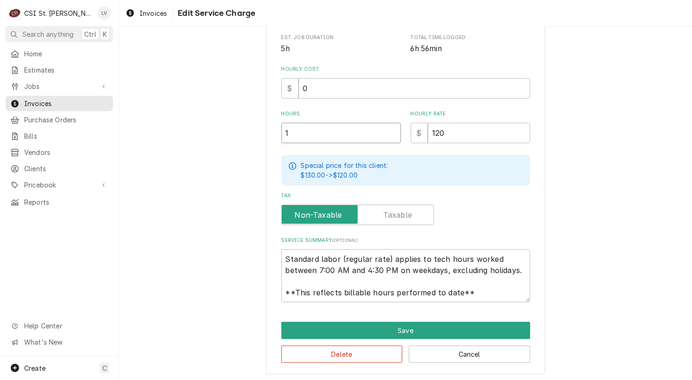
click at [310, 131] on input "1" at bounding box center [342, 133] width 120 height 20
type textarea "x"
type input "16"
type textarea "x"
type input "0"
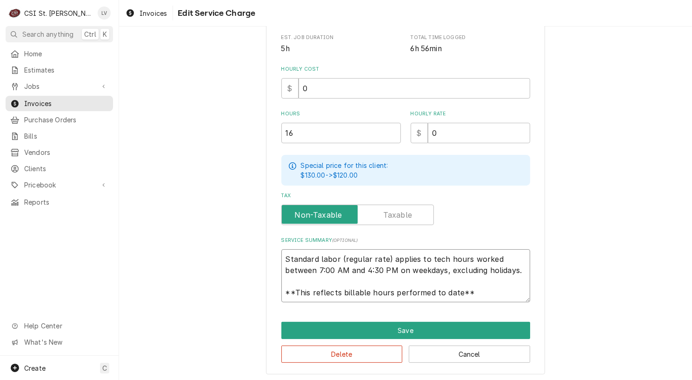
scroll to position [11, 0]
drag, startPoint x: 282, startPoint y: 256, endPoint x: 507, endPoint y: 290, distance: 227.8
click at [507, 290] on textarea "Standard labor (regular rate) applies to tech hours worked between 7:00 AM and …" at bounding box center [406, 275] width 249 height 53
type textarea "x"
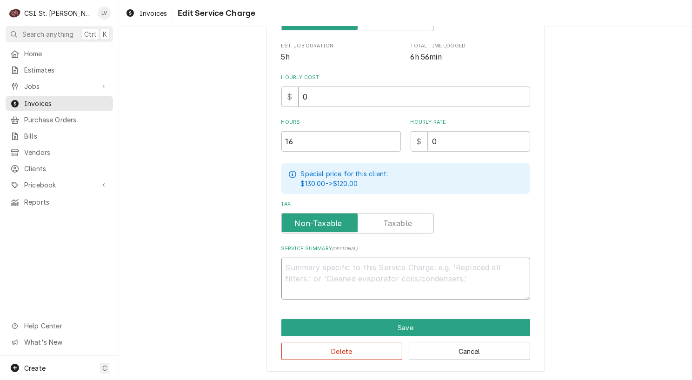
scroll to position [224, 0]
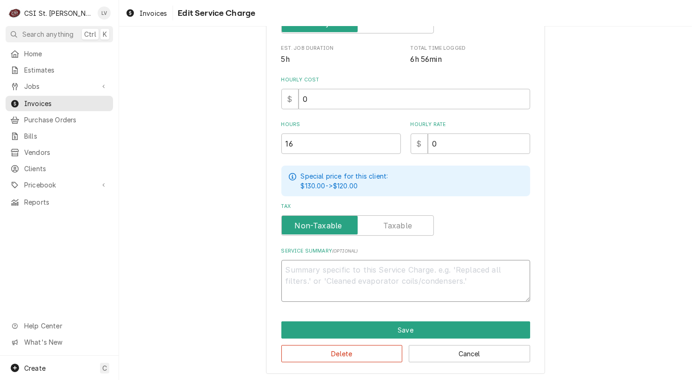
click at [342, 266] on textarea "Service Summary ( optional )" at bounding box center [406, 281] width 249 height 42
paste textarea "Performed PM service on ice machine equipment as per agreement."
type textarea "x"
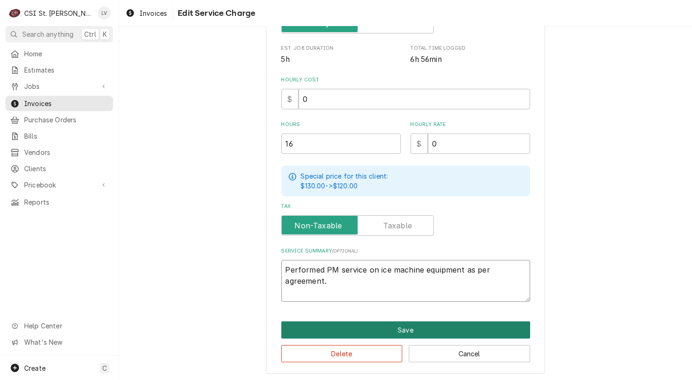
type textarea "Performed PM service on ice machine equipment as per agreement."
click at [349, 324] on button "Save" at bounding box center [406, 330] width 249 height 17
type textarea "x"
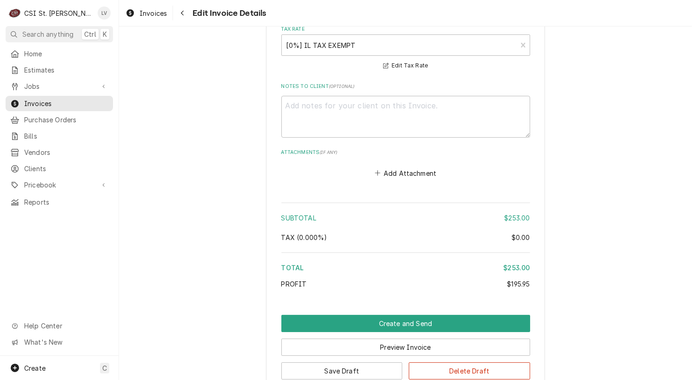
scroll to position [3597, 0]
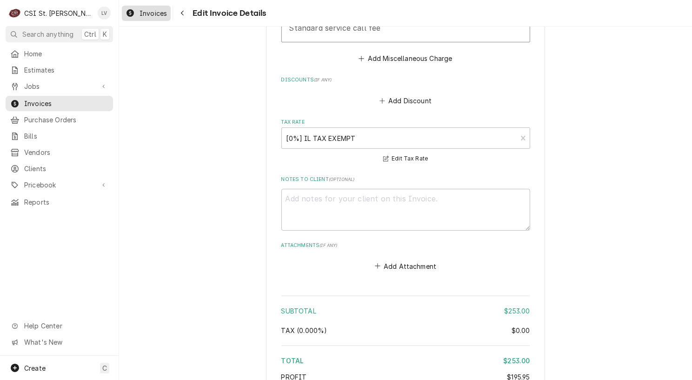
click at [143, 11] on span "Invoices" at bounding box center [153, 13] width 27 height 10
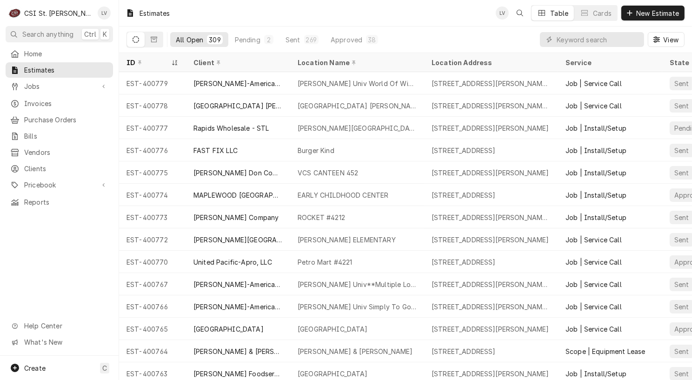
drag, startPoint x: 82, startPoint y: 239, endPoint x: 70, endPoint y: 220, distance: 22.2
click at [78, 232] on div "Home Estimates Jobs Jobs Job Series Invoices Purchase Orders Bills Vendors Clie…" at bounding box center [59, 201] width 119 height 310
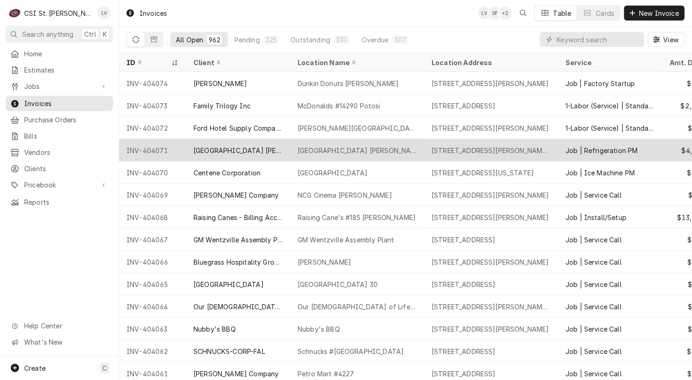
click at [248, 146] on div "[GEOGRAPHIC_DATA] [PERSON_NAME]" at bounding box center [238, 151] width 89 height 10
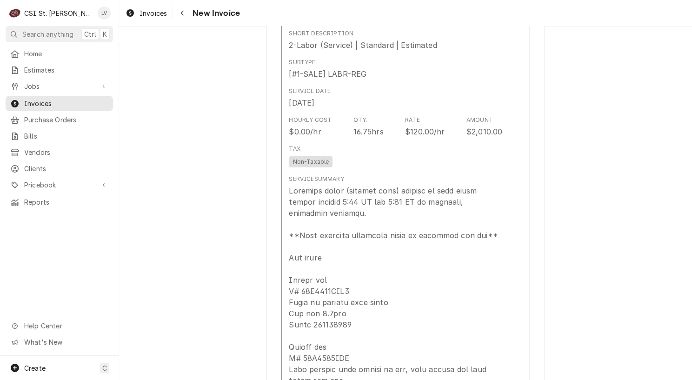
scroll to position [931, 0]
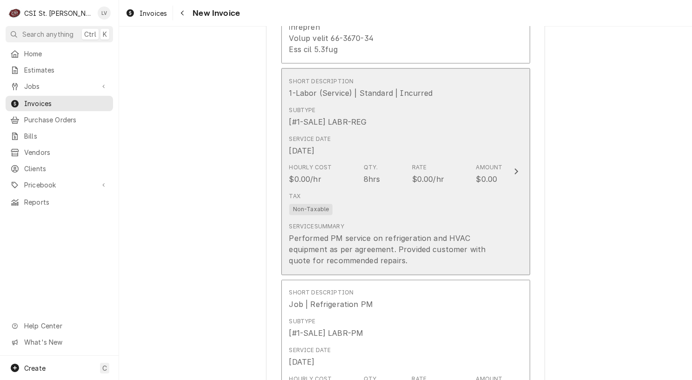
click at [438, 223] on div "Service Summary Performed PM service on refrigeration and HVAC equipment as per…" at bounding box center [396, 245] width 214 height 44
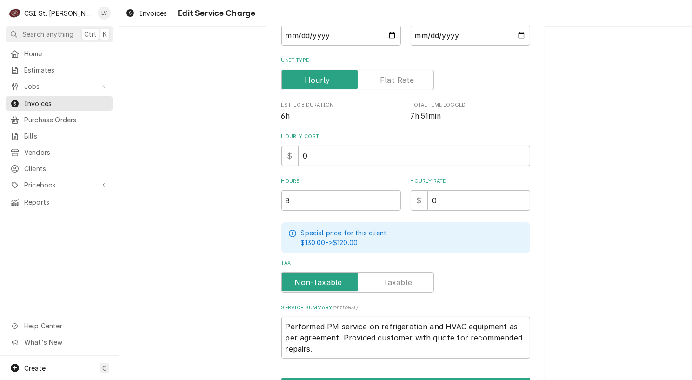
scroll to position [223, 0]
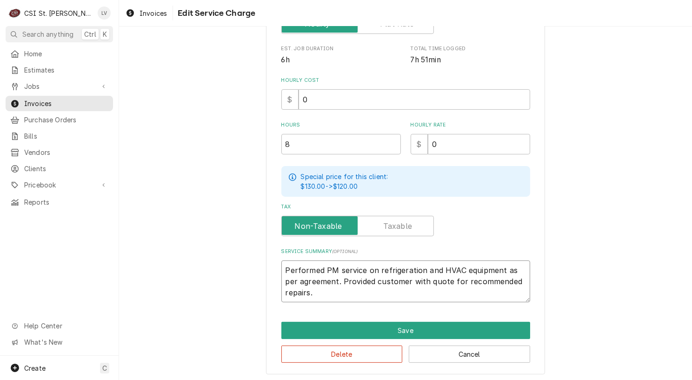
drag, startPoint x: 281, startPoint y: 268, endPoint x: 372, endPoint y: 293, distance: 95.1
click at [369, 294] on textarea "Performed PM service on refrigeration and HVAC equipment as per agreement. Prov…" at bounding box center [406, 282] width 249 height 42
paste textarea ", HVAC, ice machine, and exhaust fan"
type textarea "x"
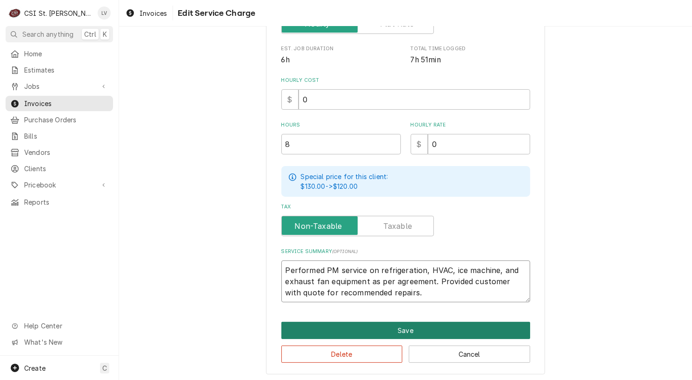
type textarea "Performed PM service on refrigeration, HVAC, ice machine, and exhaust fan equip…"
click at [393, 326] on button "Save" at bounding box center [406, 330] width 249 height 17
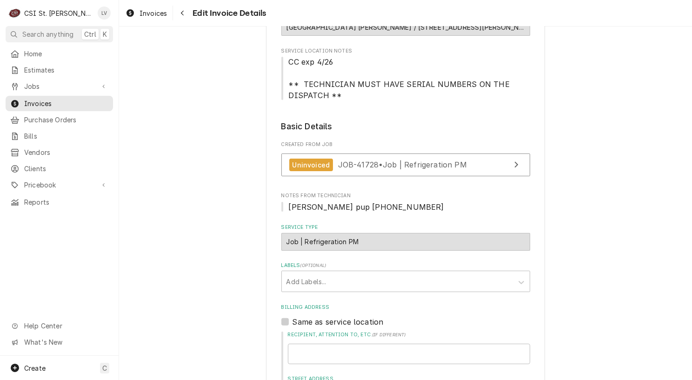
scroll to position [233, 0]
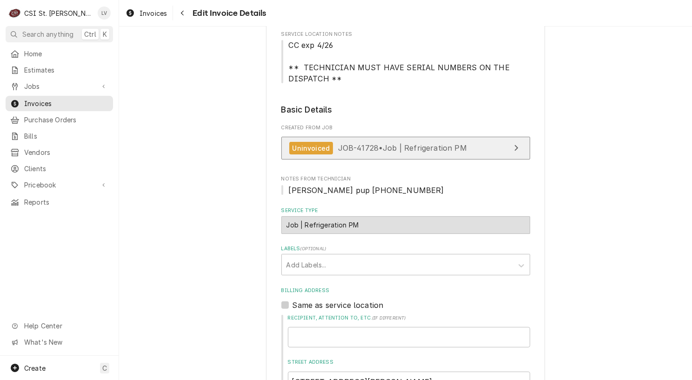
click at [374, 144] on span "JOB-41728 • Job | Refrigeration PM" at bounding box center [402, 147] width 129 height 9
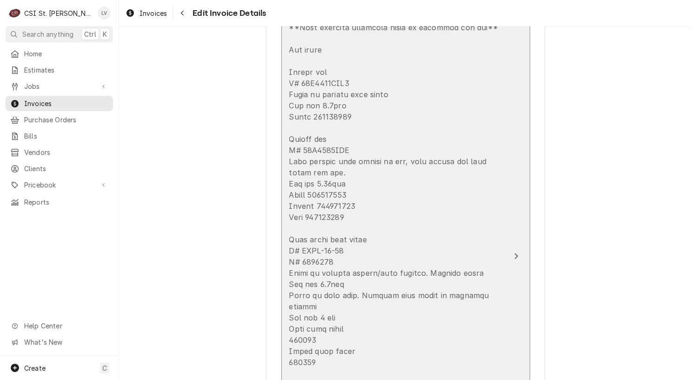
scroll to position [1117, 0]
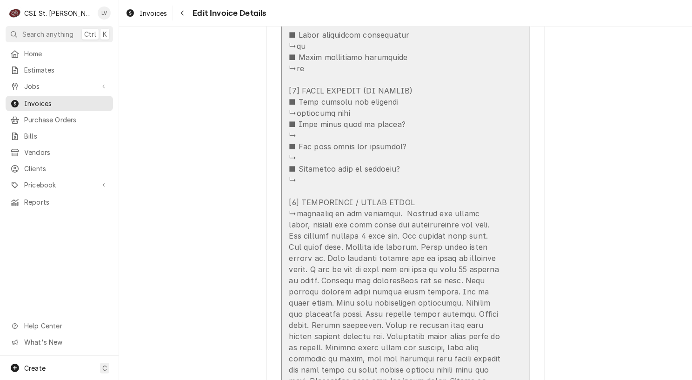
scroll to position [2932, 0]
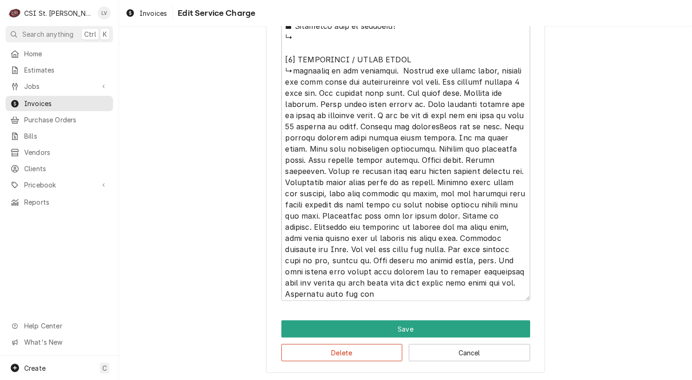
scroll to position [10, 0]
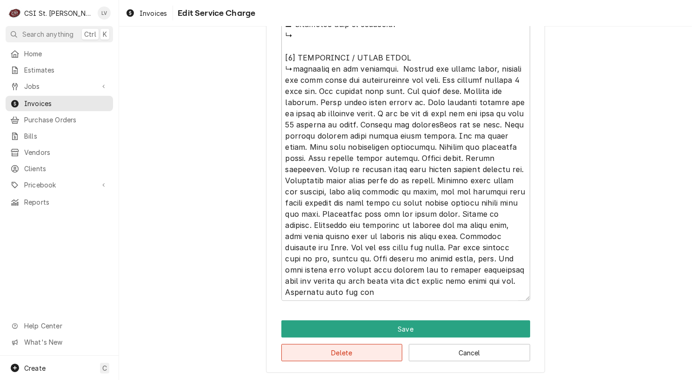
click at [344, 351] on button "Delete" at bounding box center [342, 352] width 121 height 17
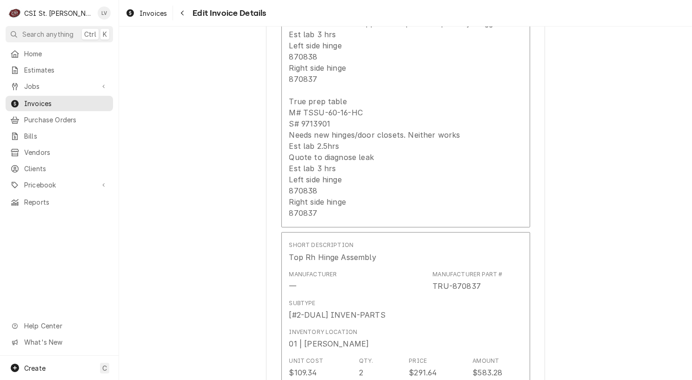
scroll to position [3467, 0]
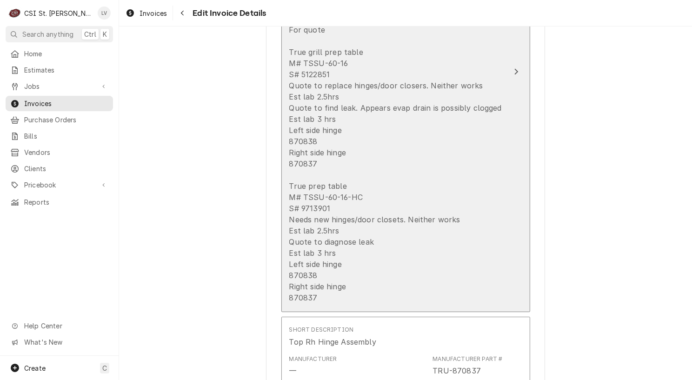
click at [416, 199] on div "For quote True grill prep table M# TSSU-60-16 S# 5122851 Quote to replace hinge…" at bounding box center [395, 163] width 213 height 279
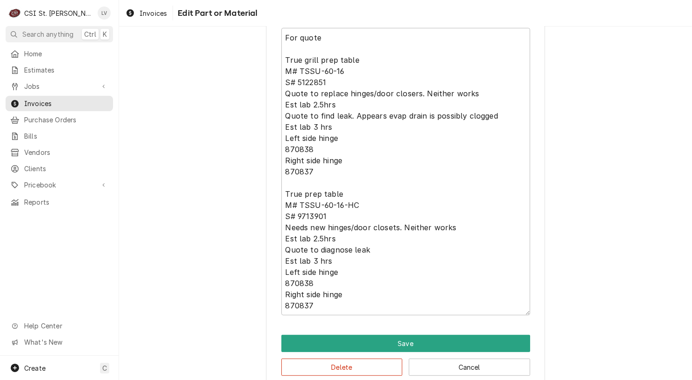
scroll to position [386, 0]
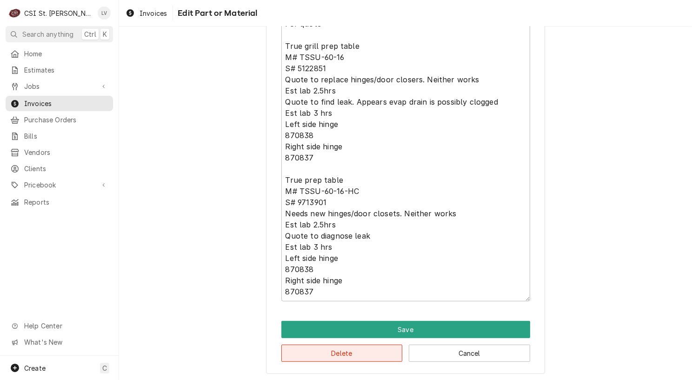
click at [348, 357] on button "Delete" at bounding box center [342, 353] width 121 height 17
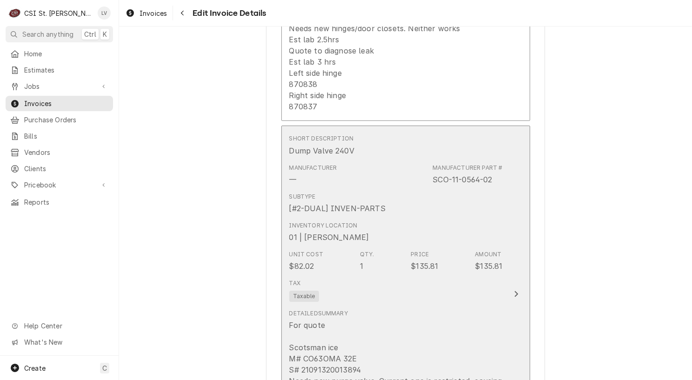
click at [371, 247] on div "Unit Cost $82.02 Qty. 1 Price $135.81 Amount $135.81" at bounding box center [396, 261] width 214 height 29
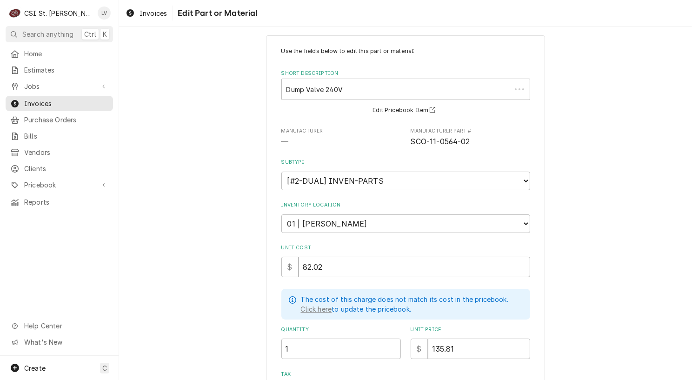
scroll to position [266, 0]
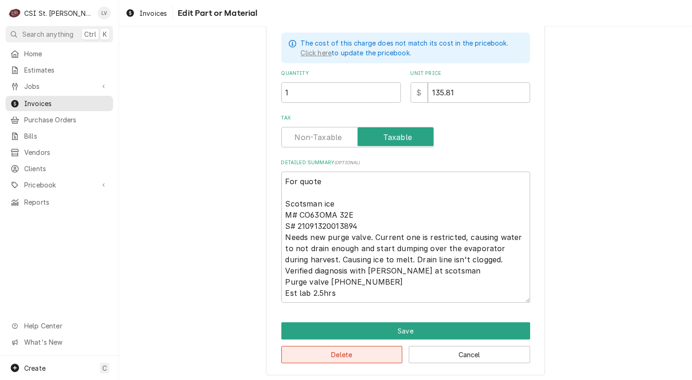
click at [353, 355] on button "Delete" at bounding box center [342, 354] width 121 height 17
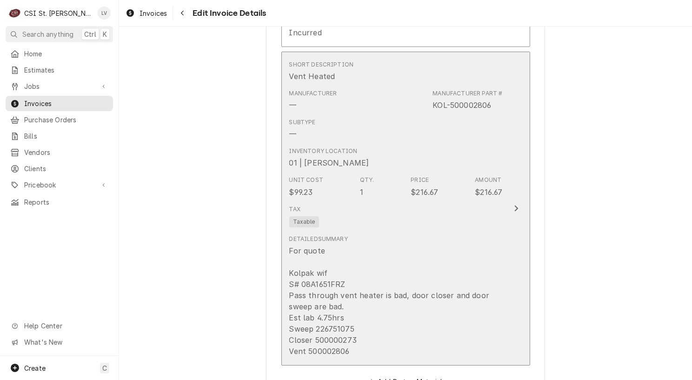
scroll to position [4203, 0]
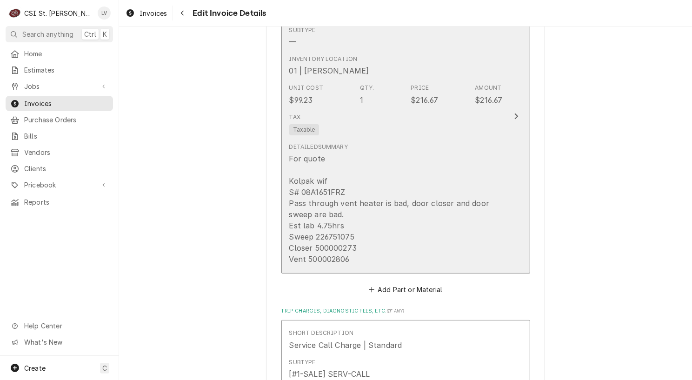
click at [403, 153] on div "For quote Kolpak wif S# 08A1651FRZ Pass through vent heater is bad, door closer…" at bounding box center [396, 209] width 214 height 112
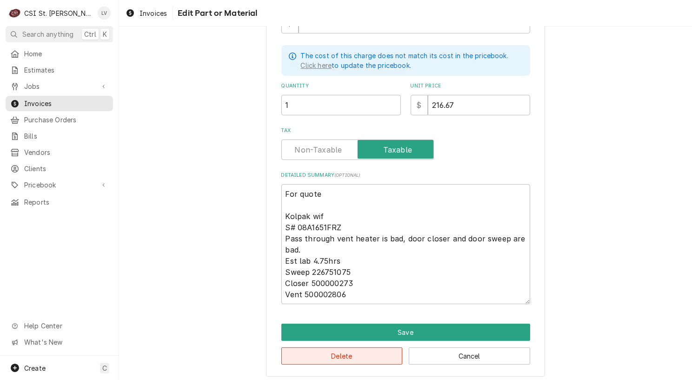
click at [366, 354] on button "Delete" at bounding box center [342, 356] width 121 height 17
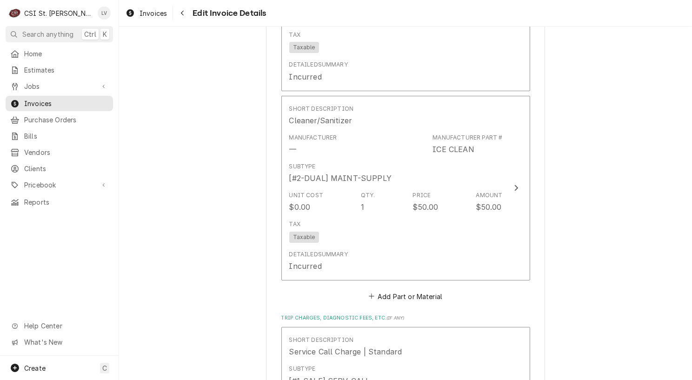
scroll to position [3839, 0]
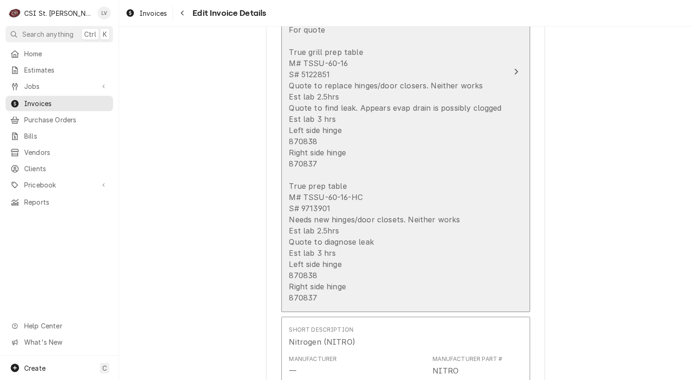
click at [430, 217] on div "For quote True grill prep table M# TSSU-60-16 S# 5122851 Quote to replace hinge…" at bounding box center [395, 163] width 213 height 279
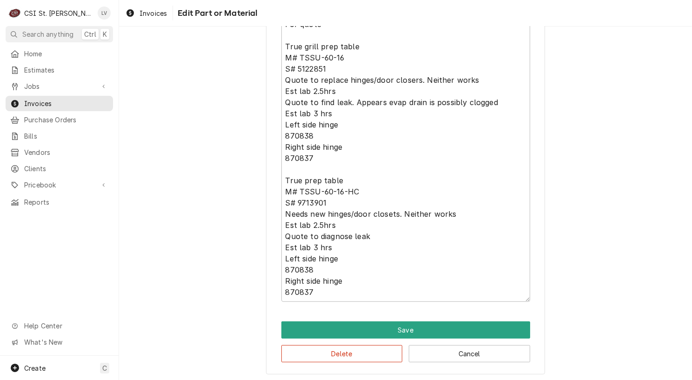
scroll to position [386, 0]
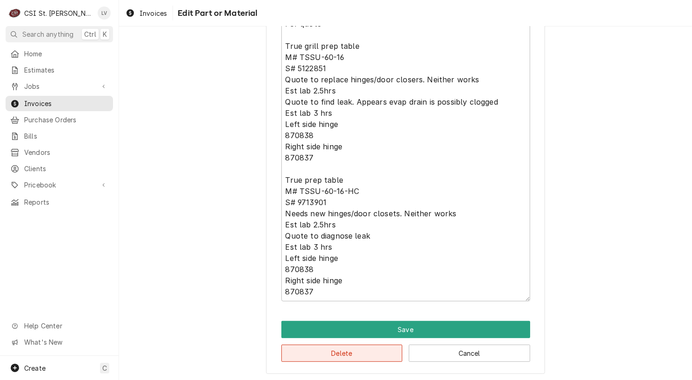
click at [386, 349] on button "Delete" at bounding box center [342, 353] width 121 height 17
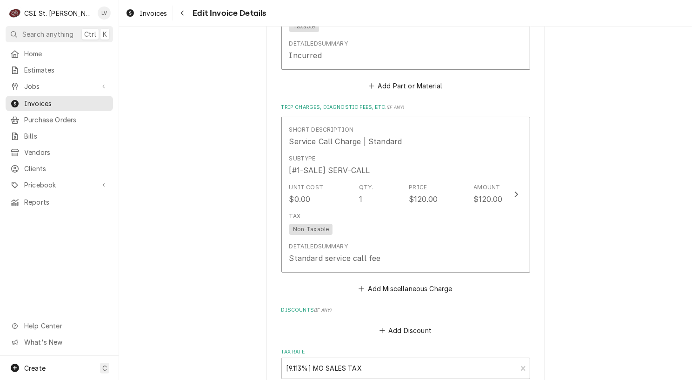
scroll to position [3594, 0]
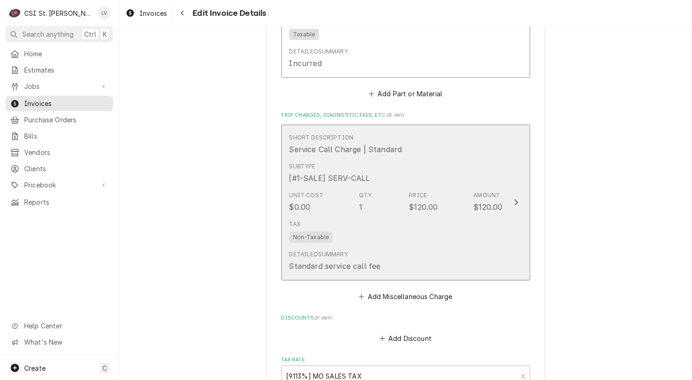
click at [392, 216] on div "Tax Non-Taxable" at bounding box center [396, 231] width 214 height 30
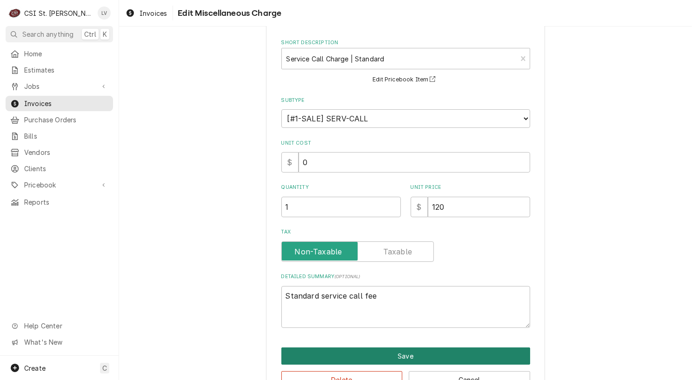
scroll to position [67, 0]
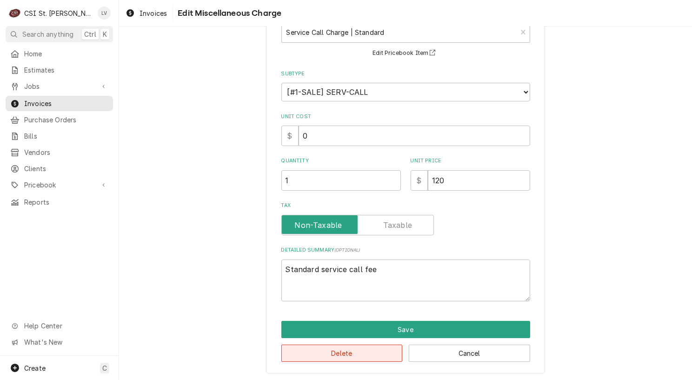
click at [367, 348] on button "Delete" at bounding box center [342, 353] width 121 height 17
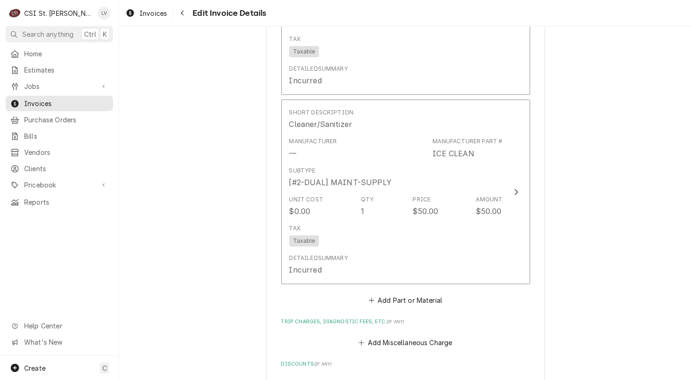
scroll to position [3379, 0]
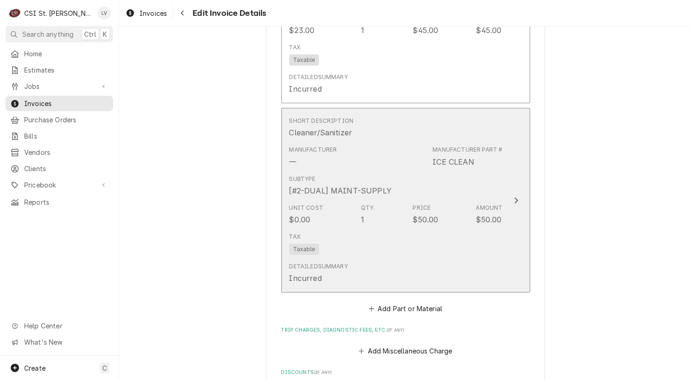
click at [436, 229] on div "Tax Taxable" at bounding box center [396, 244] width 214 height 30
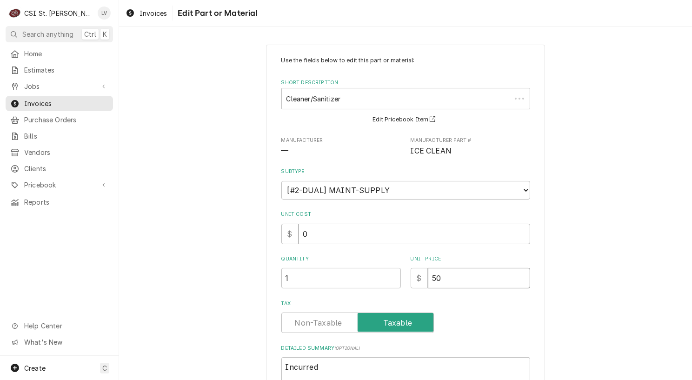
drag, startPoint x: 445, startPoint y: 274, endPoint x: 430, endPoint y: 279, distance: 15.6
click at [431, 282] on input "50" at bounding box center [479, 278] width 102 height 20
type textarea "x"
type input "5"
type textarea "x"
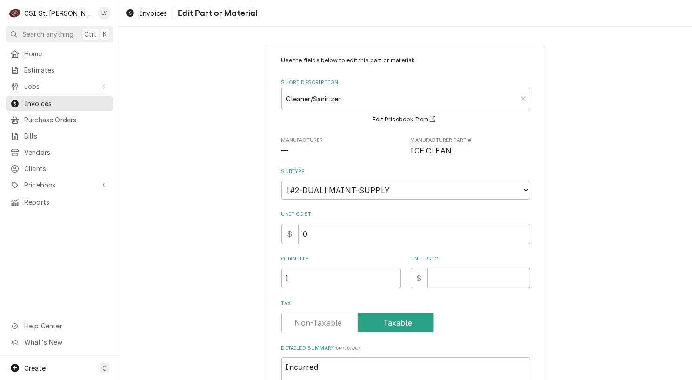
type textarea "x"
type input "0"
type textarea "x"
type textarea "ncurred"
type textarea "x"
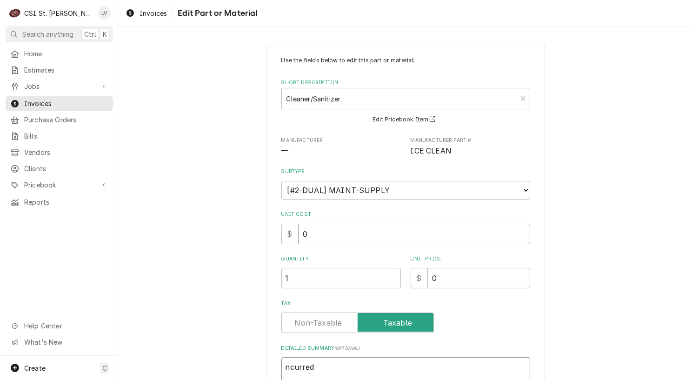
type textarea "curred"
type textarea "x"
type textarea "urred"
type textarea "x"
type textarea "rred"
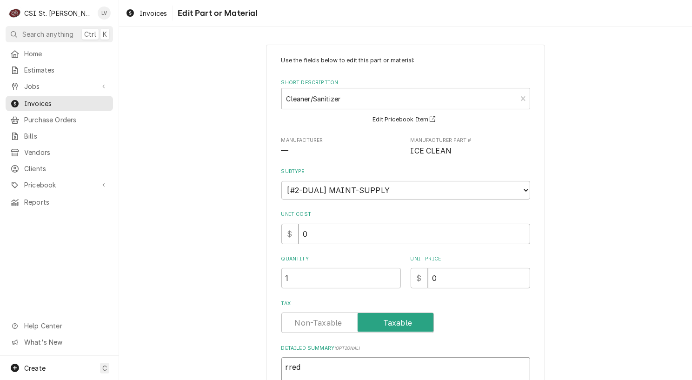
type textarea "x"
type textarea "red"
type textarea "x"
type textarea "ed"
type textarea "x"
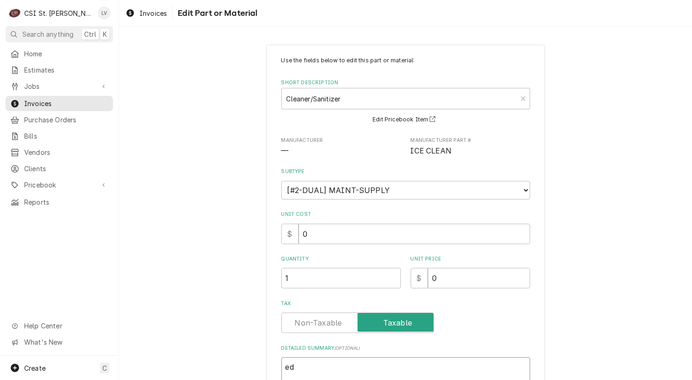
type textarea "d"
type textarea "x"
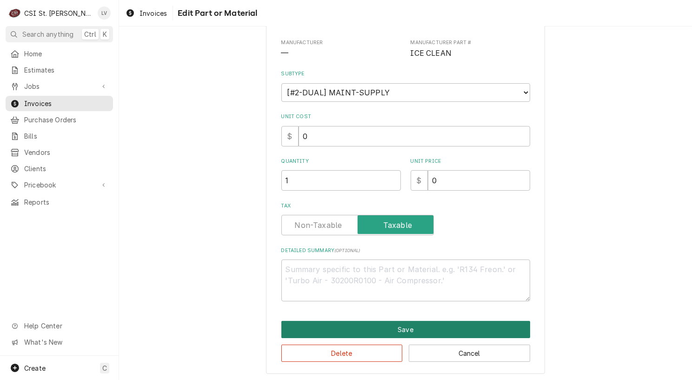
click at [445, 326] on button "Save" at bounding box center [406, 329] width 249 height 17
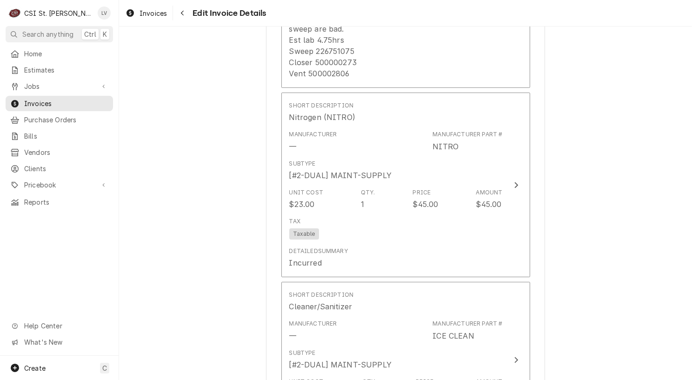
scroll to position [3180, 0]
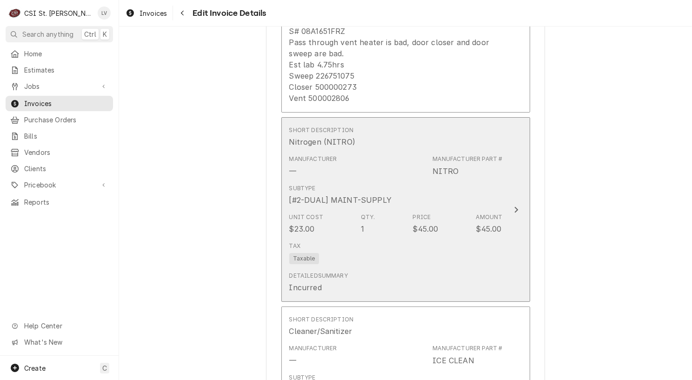
click at [371, 195] on div "[#2-DUAL] MAINT-SUPPLY" at bounding box center [340, 200] width 103 height 11
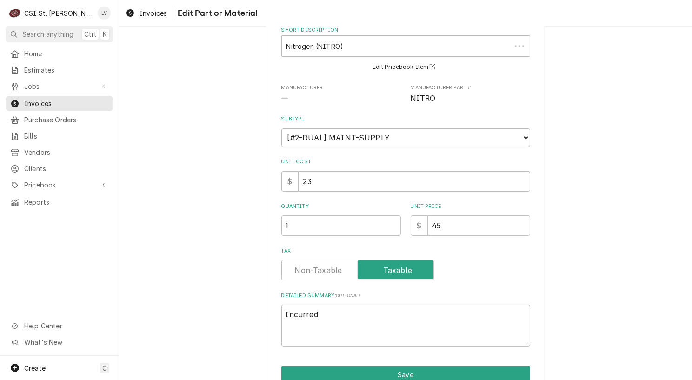
scroll to position [98, 0]
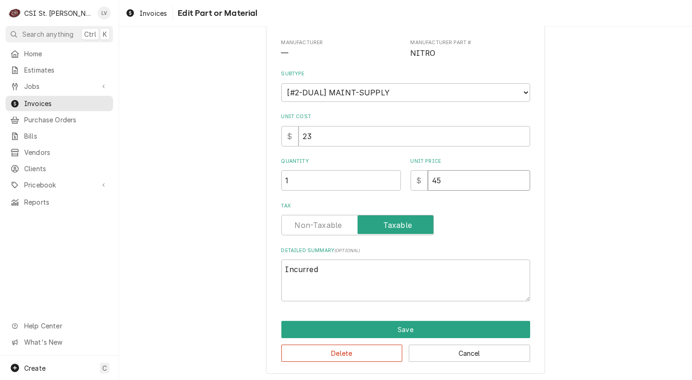
drag, startPoint x: 448, startPoint y: 176, endPoint x: 388, endPoint y: 172, distance: 60.6
click at [389, 175] on div "Quantity 1 Unit Price $ 45" at bounding box center [406, 174] width 249 height 33
type textarea "x"
type input "0"
drag, startPoint x: 320, startPoint y: 270, endPoint x: 242, endPoint y: 265, distance: 77.9
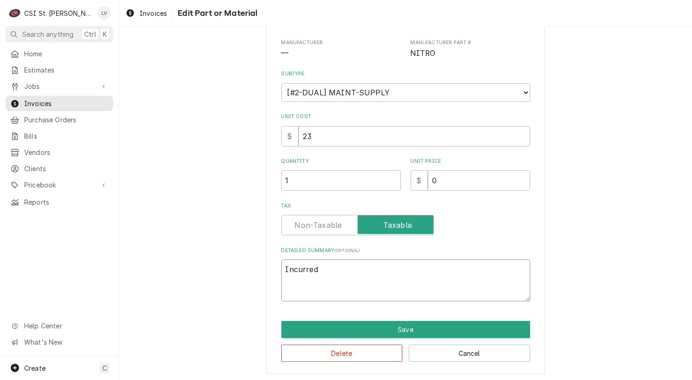
click at [242, 265] on div "Use the fields below to edit this part or material: Short Description Nitrogen …" at bounding box center [405, 161] width 573 height 444
type textarea "x"
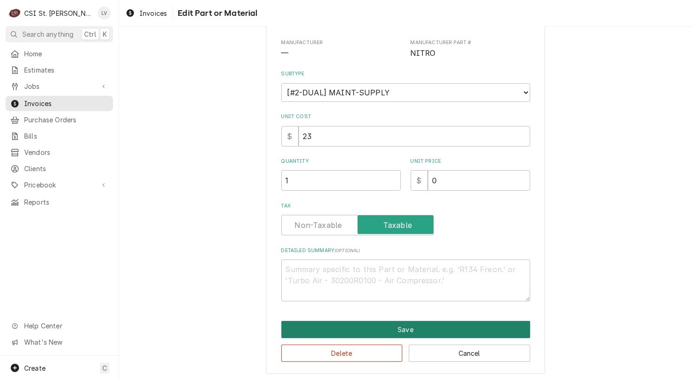
click at [299, 328] on button "Save" at bounding box center [406, 329] width 249 height 17
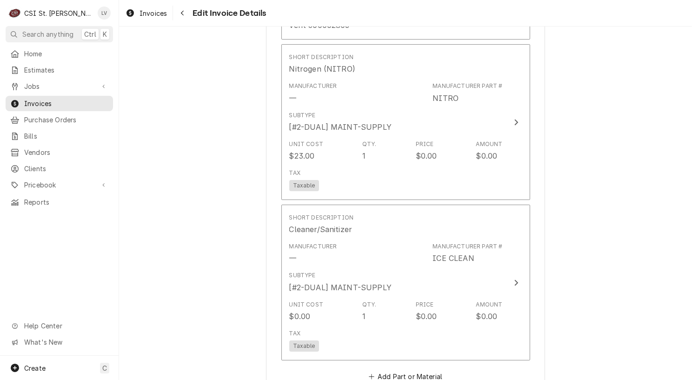
scroll to position [3232, 0]
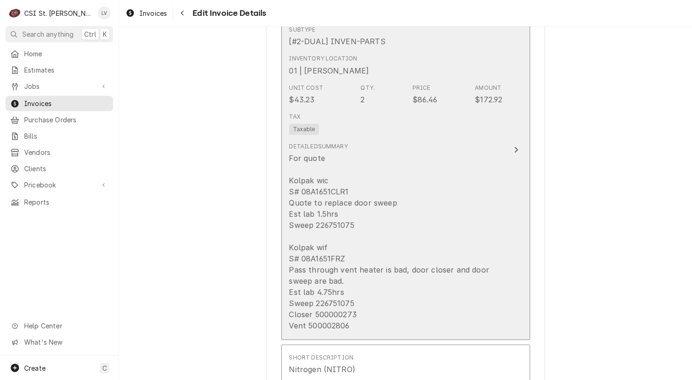
click at [333, 153] on div "For quote Kolpak wic S# 08A1651CLR1 Quote to replace door sweep Est lab 1.5hrs …" at bounding box center [396, 242] width 214 height 179
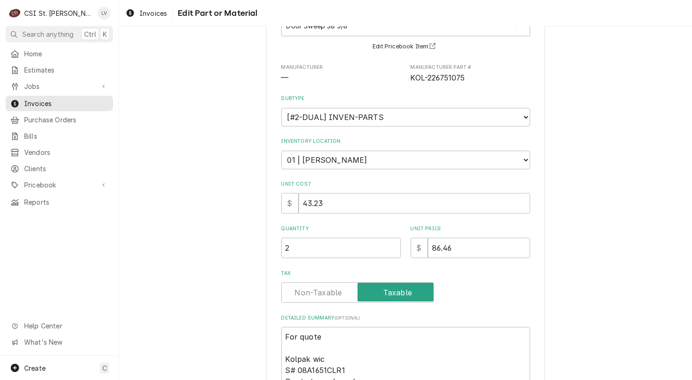
scroll to position [285, 0]
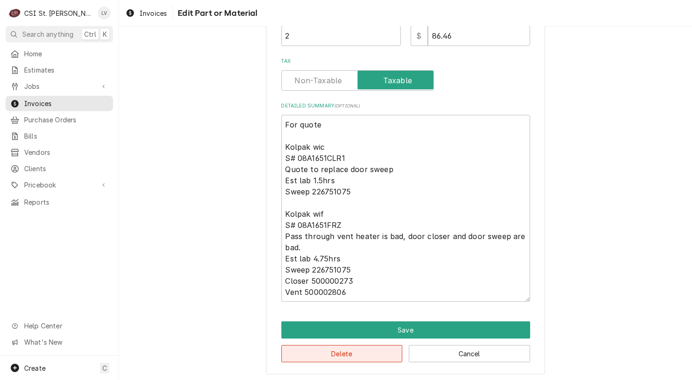
click at [352, 352] on button "Delete" at bounding box center [342, 353] width 121 height 17
type textarea "x"
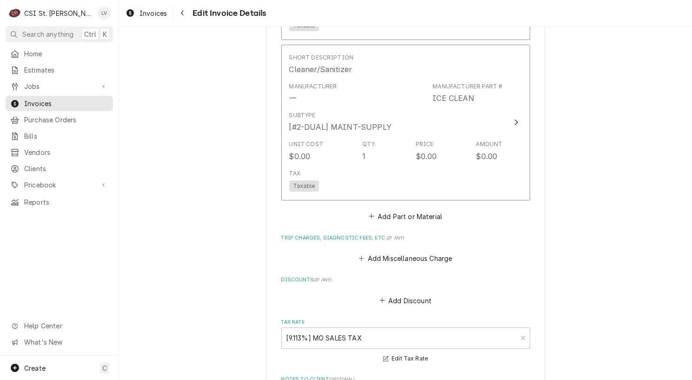
scroll to position [3004, 0]
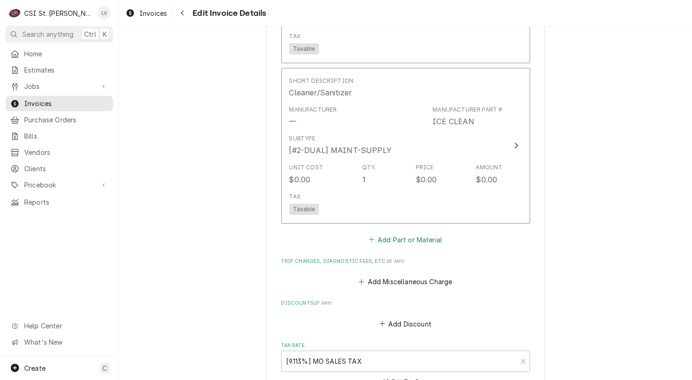
click at [388, 233] on button "Add Part or Material" at bounding box center [405, 239] width 77 height 13
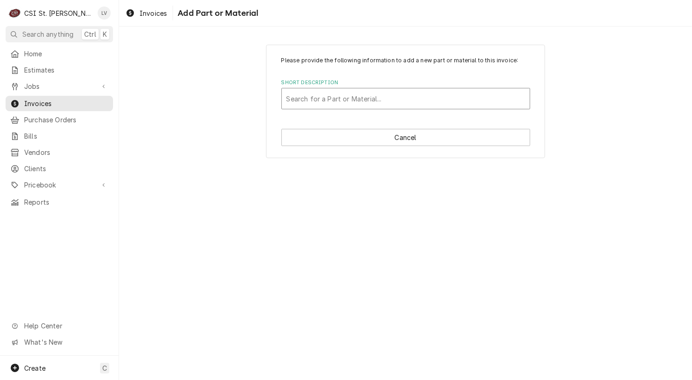
click at [290, 98] on div "Short Description" at bounding box center [406, 98] width 239 height 17
type input "filter media"
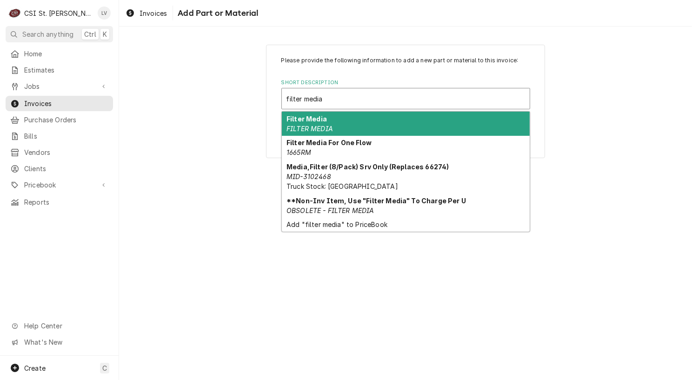
click at [299, 117] on strong "Filter Media" at bounding box center [307, 119] width 40 height 8
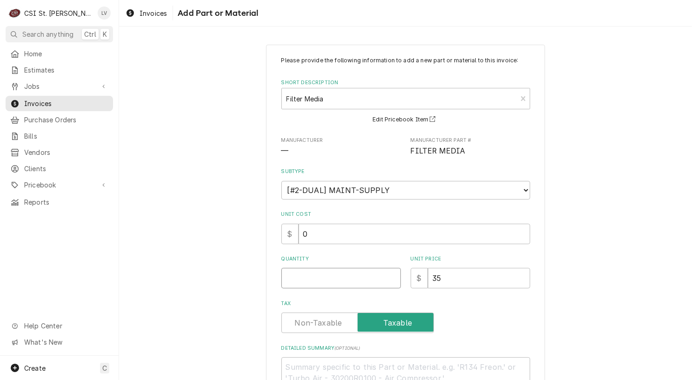
click at [311, 282] on input "Quantity" at bounding box center [342, 278] width 120 height 20
type textarea "x"
type input "1"
type textarea "x"
type input "0"
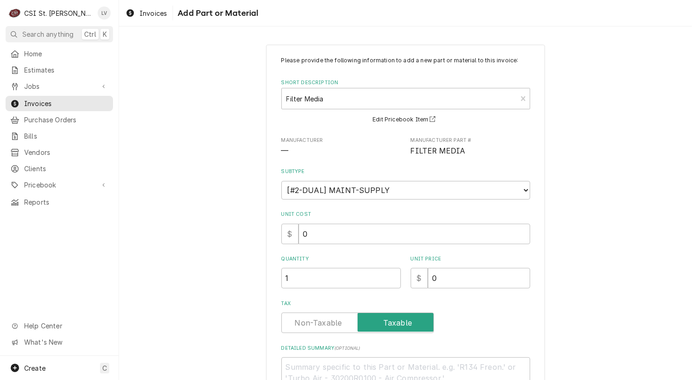
scroll to position [74, 0]
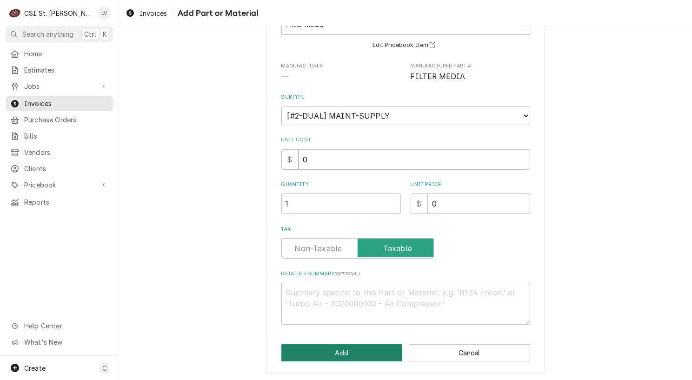
drag, startPoint x: 370, startPoint y: 353, endPoint x: 386, endPoint y: 350, distance: 17.1
click at [370, 353] on button "Add" at bounding box center [342, 352] width 121 height 17
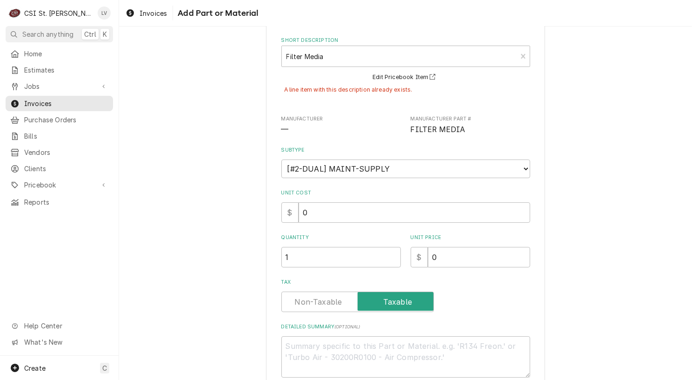
scroll to position [0, 0]
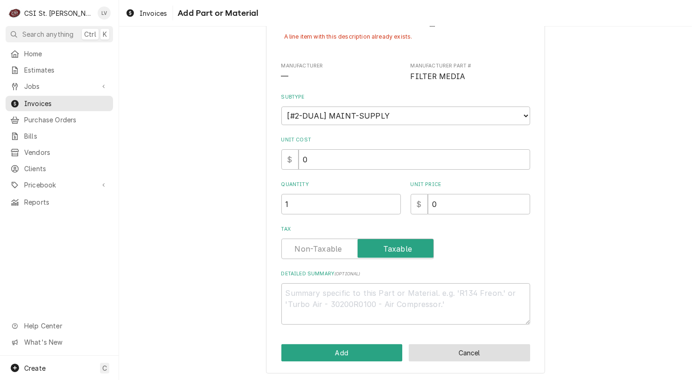
click at [482, 357] on button "Cancel" at bounding box center [469, 352] width 121 height 17
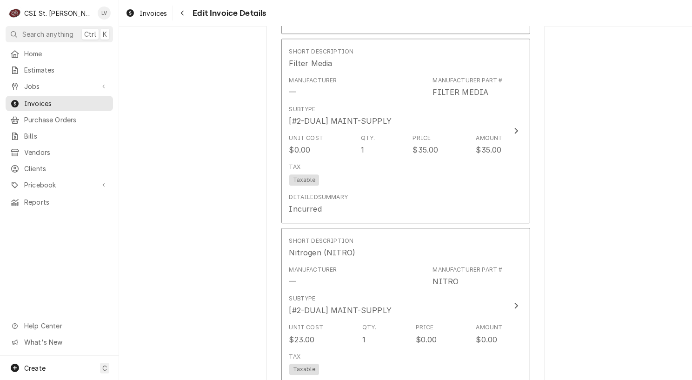
scroll to position [2637, 0]
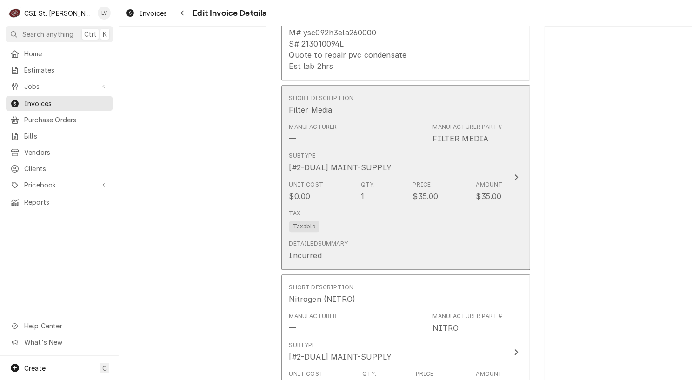
click at [403, 206] on div "Tax Taxable" at bounding box center [396, 221] width 214 height 30
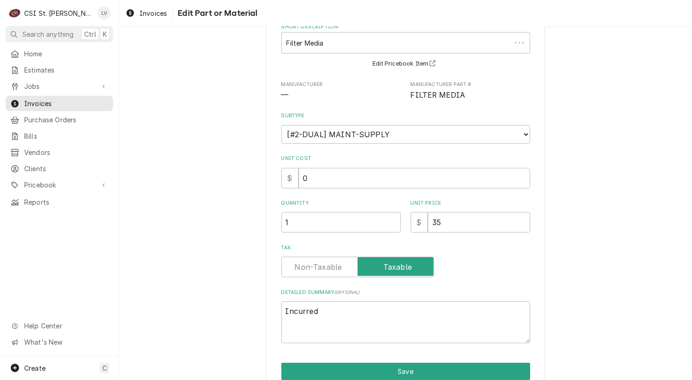
scroll to position [98, 0]
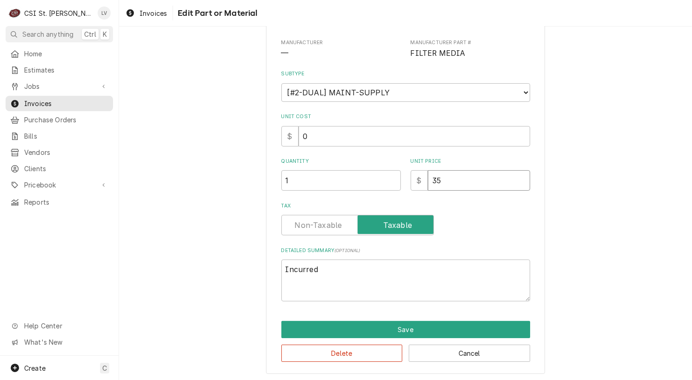
drag, startPoint x: 475, startPoint y: 185, endPoint x: 397, endPoint y: 181, distance: 78.7
click at [397, 181] on div "Quantity 1 Unit Price $ 35" at bounding box center [406, 174] width 249 height 33
type textarea "x"
type input "0"
type textarea "x"
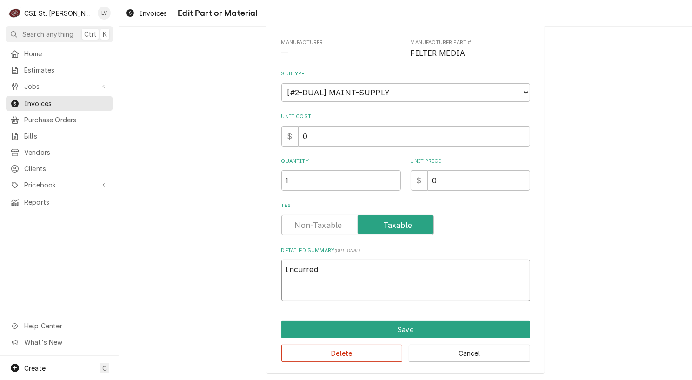
type textarea "ncurred"
type textarea "x"
type textarea "curred"
type textarea "x"
type textarea "urred"
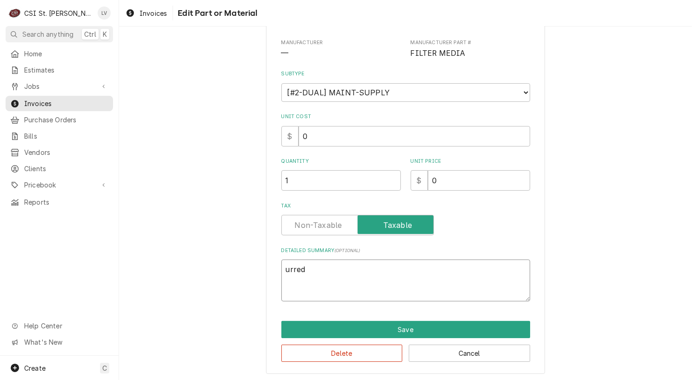
type textarea "x"
type textarea "rred"
type textarea "x"
type textarea "red"
type textarea "x"
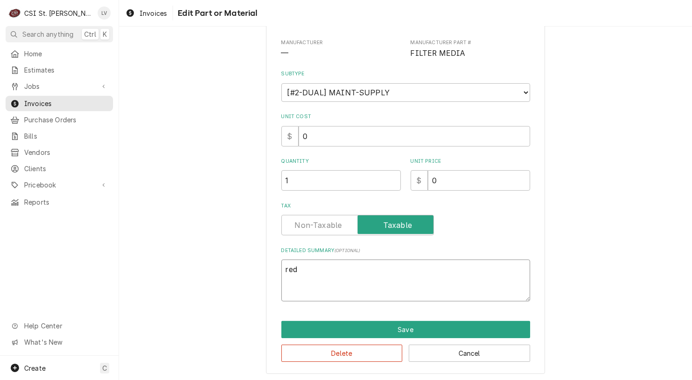
type textarea "ed"
type textarea "x"
type textarea "d"
type textarea "x"
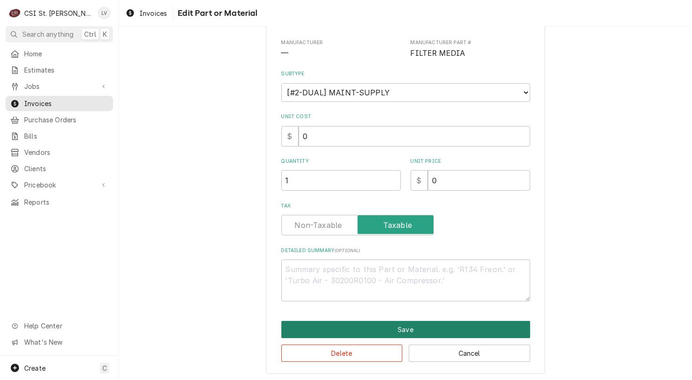
click at [418, 328] on button "Save" at bounding box center [406, 329] width 249 height 17
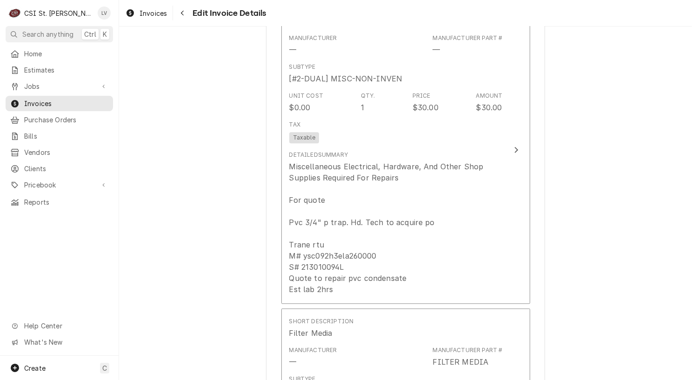
scroll to position [2398, 0]
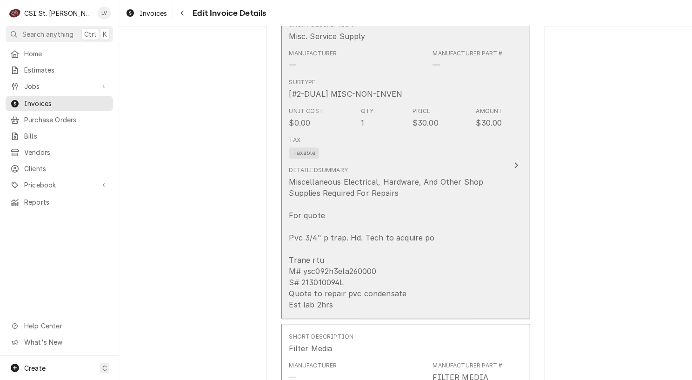
click at [355, 176] on div "Miscellaneous Electrical, Hardware, And Other Shop Supplies Required For Repair…" at bounding box center [396, 243] width 214 height 134
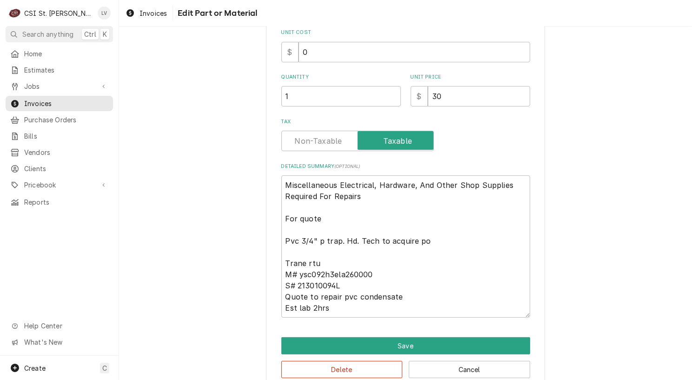
scroll to position [199, 0]
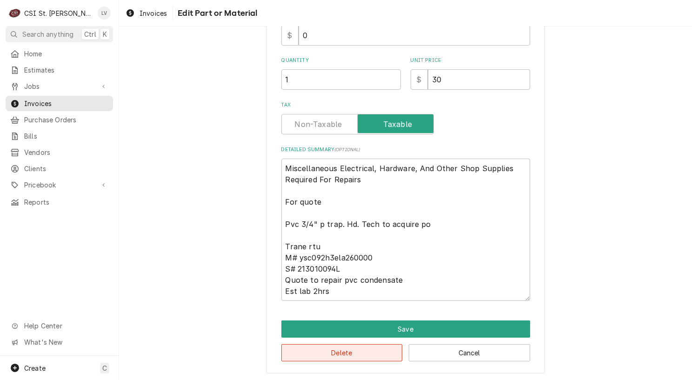
click at [375, 348] on button "Delete" at bounding box center [342, 352] width 121 height 17
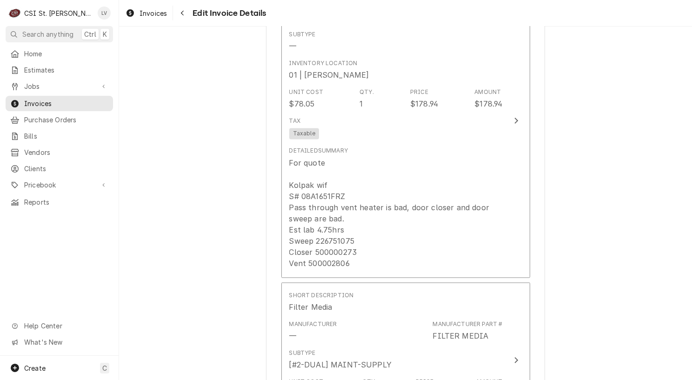
scroll to position [2037, 0]
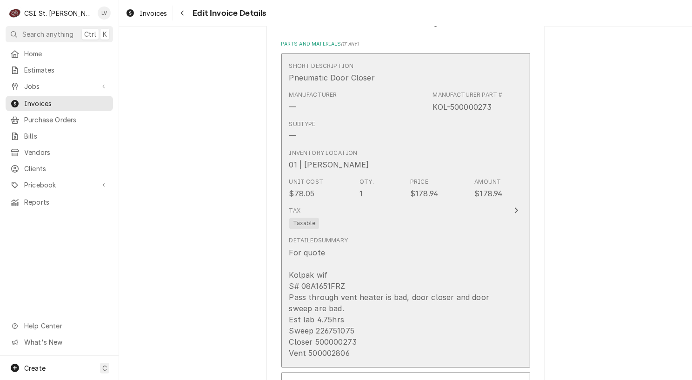
click at [370, 203] on div "Tax Taxable" at bounding box center [396, 218] width 214 height 30
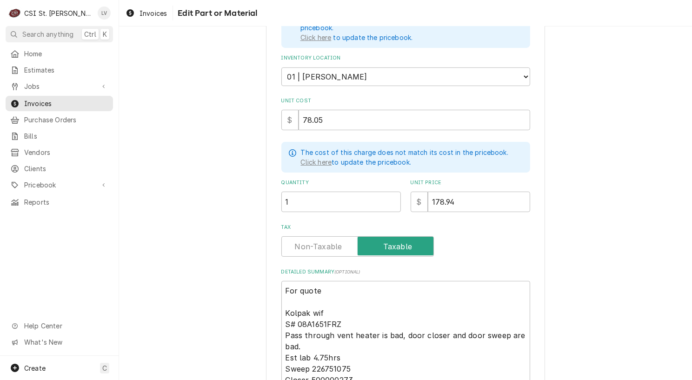
scroll to position [300, 0]
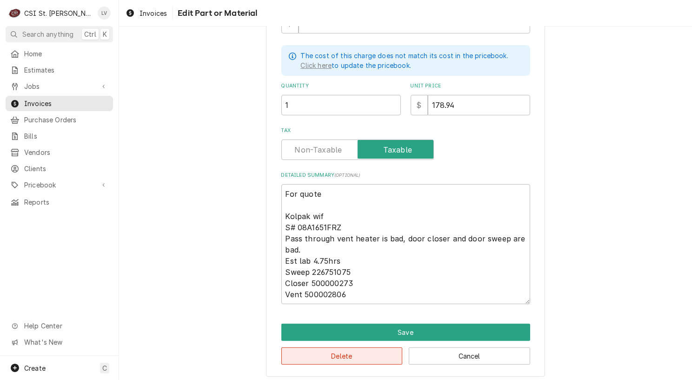
click at [370, 356] on button "Delete" at bounding box center [342, 356] width 121 height 17
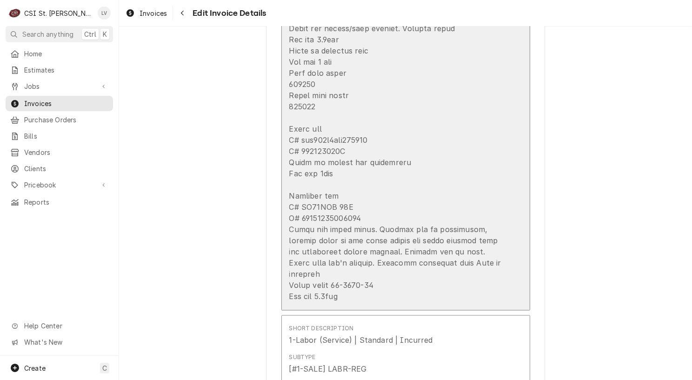
scroll to position [1526, 0]
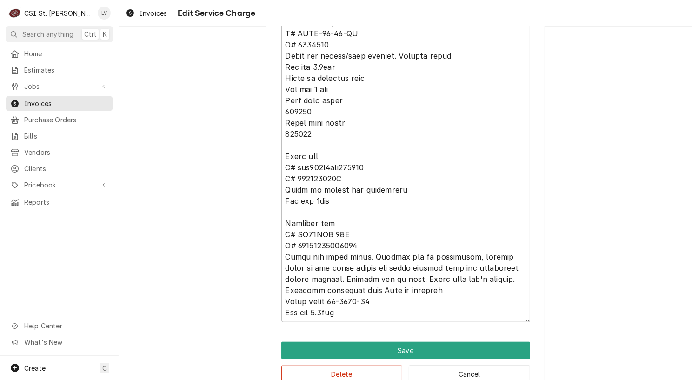
scroll to position [871, 0]
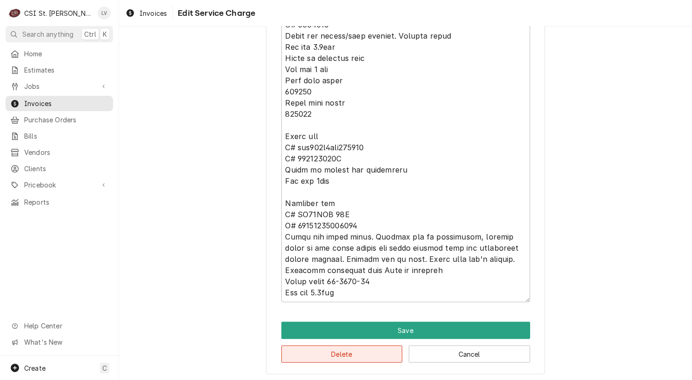
click at [398, 352] on button "Delete" at bounding box center [342, 354] width 121 height 17
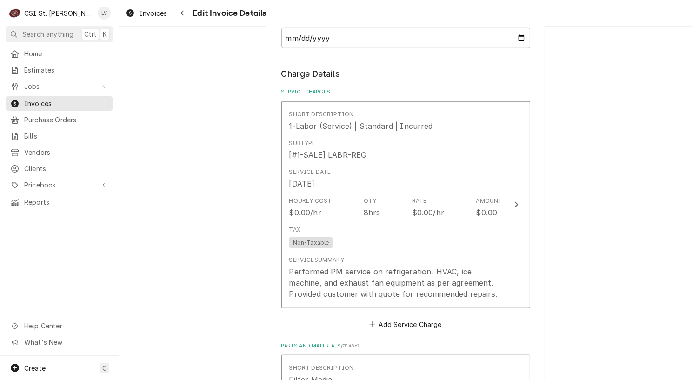
scroll to position [838, 0]
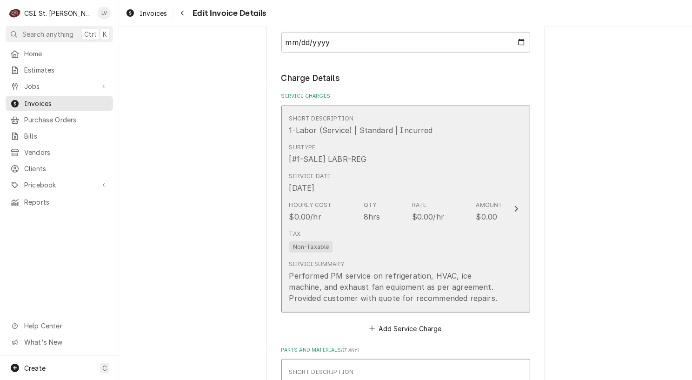
click at [393, 243] on div "Tax Non-Taxable" at bounding box center [396, 241] width 214 height 30
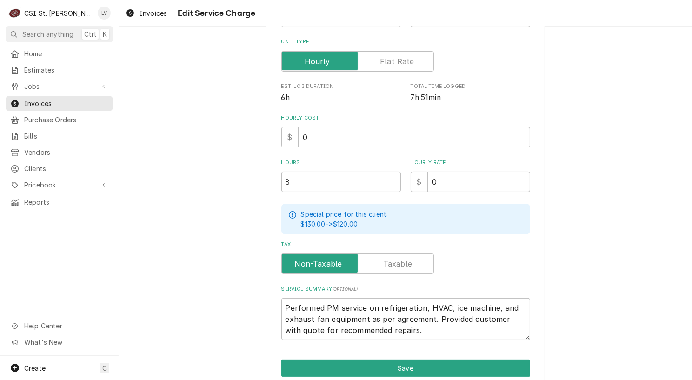
scroll to position [223, 0]
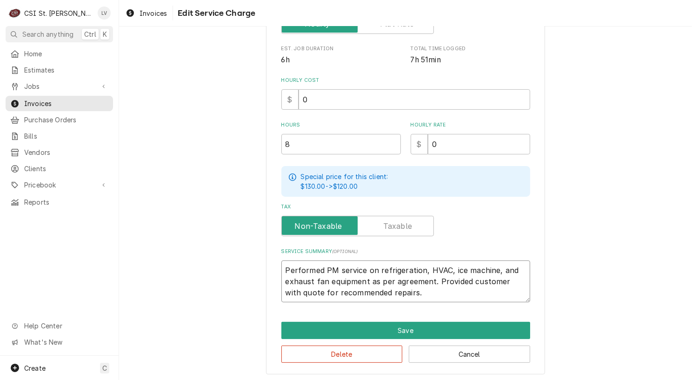
drag, startPoint x: 376, startPoint y: 292, endPoint x: 251, endPoint y: 251, distance: 131.1
click at [251, 251] on div "Use the fields below to edit this service charge Short Description 1-Labor (Ser…" at bounding box center [405, 98] width 573 height 570
type textarea "x"
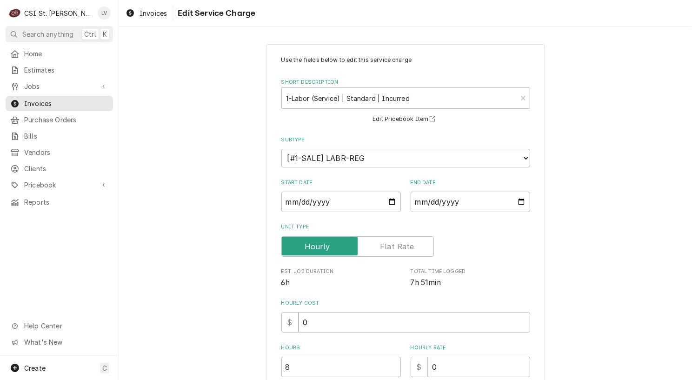
scroll to position [0, 0]
click at [317, 102] on div "Short Description" at bounding box center [400, 98] width 226 height 17
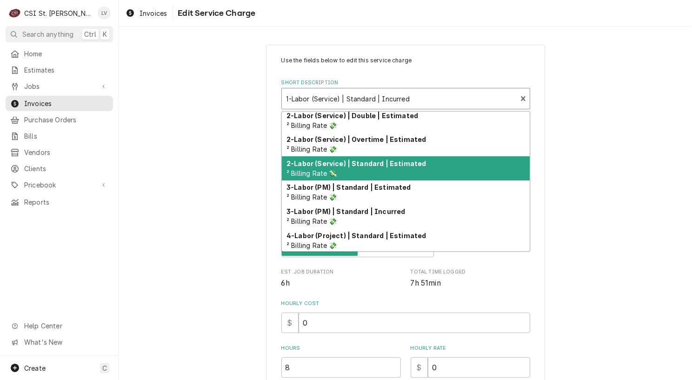
scroll to position [93, 0]
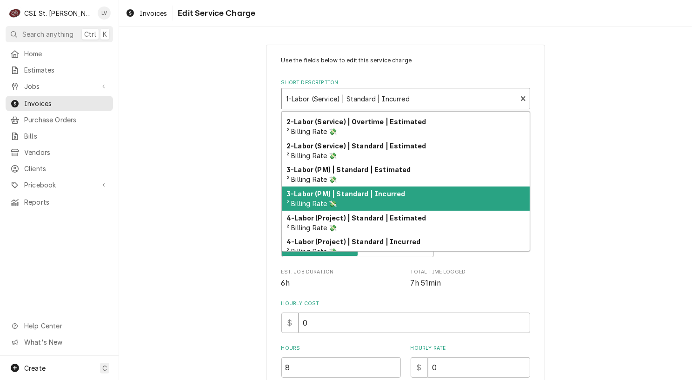
click at [318, 202] on span "² Billing Rate 💸" at bounding box center [312, 204] width 51 height 8
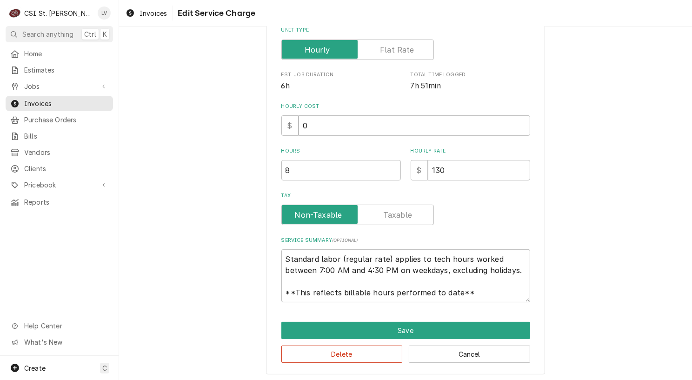
scroll to position [199, 0]
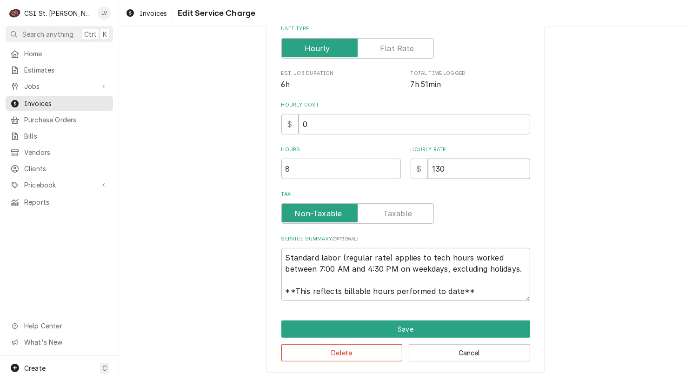
drag, startPoint x: 450, startPoint y: 171, endPoint x: 400, endPoint y: 172, distance: 50.7
click at [400, 174] on div "Hours 8 Hourly Rate $ 130" at bounding box center [406, 162] width 249 height 33
type textarea "x"
type input "0"
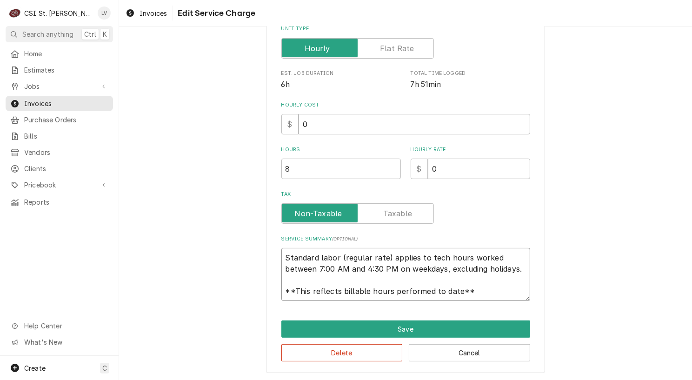
drag, startPoint x: 282, startPoint y: 257, endPoint x: 491, endPoint y: 308, distance: 214.9
click at [491, 308] on div "Use the fields below to edit this service charge Short Description 3-Labor (PM)…" at bounding box center [405, 110] width 279 height 528
paste textarea "Performed PM service on refrigeration, HVAC, ice machine, and exhaust fan equip…"
type textarea "x"
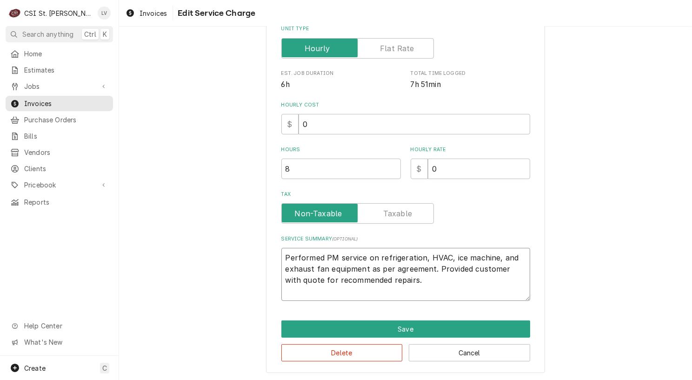
scroll to position [188, 0]
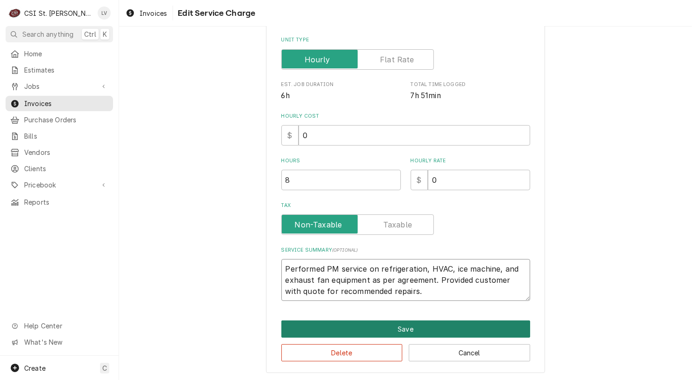
type textarea "Performed PM service on refrigeration, HVAC, ice machine, and exhaust fan equip…"
click at [424, 329] on button "Save" at bounding box center [406, 329] width 249 height 17
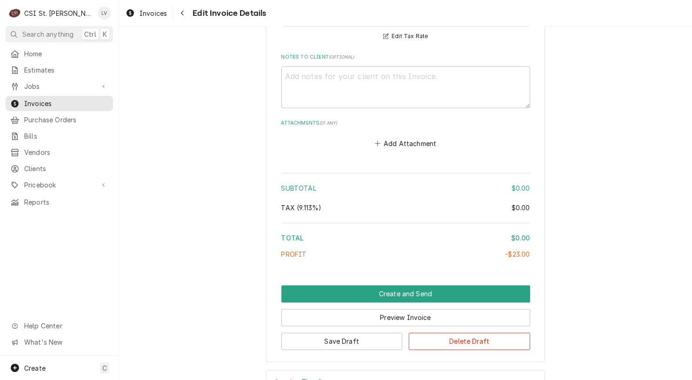
scroll to position [1827, 0]
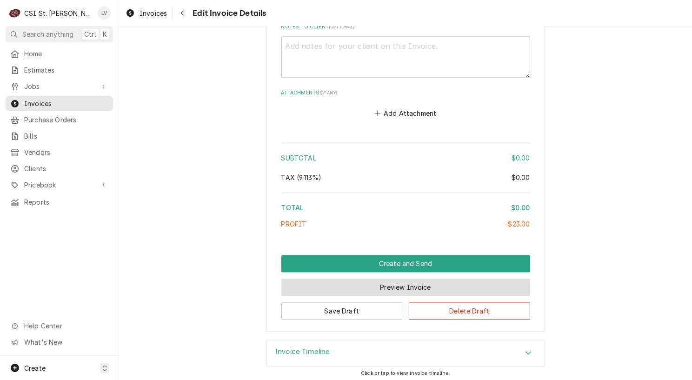
click at [380, 287] on button "Preview Invoice" at bounding box center [406, 287] width 249 height 17
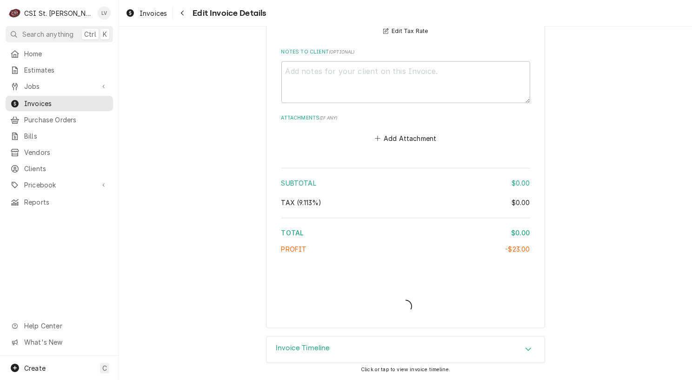
scroll to position [1798, 0]
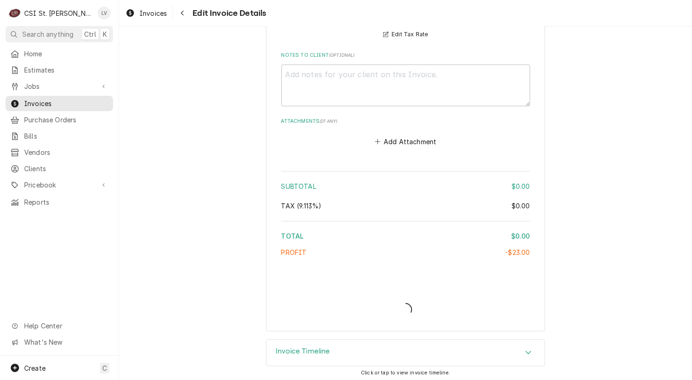
type textarea "x"
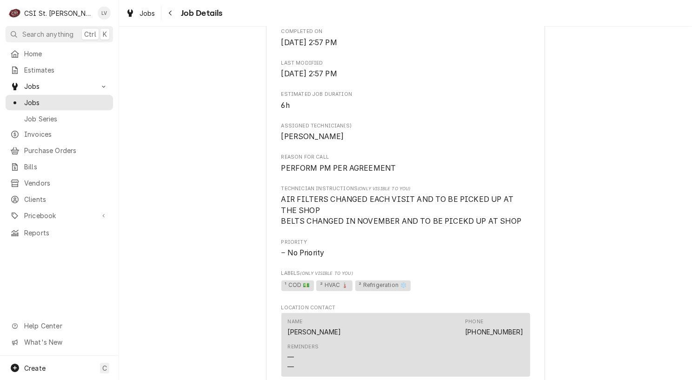
scroll to position [512, 0]
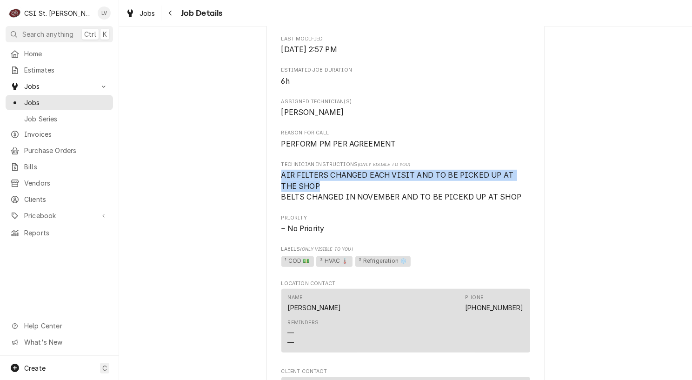
drag, startPoint x: 302, startPoint y: 187, endPoint x: 273, endPoint y: 176, distance: 30.3
click at [274, 176] on div "[GEOGRAPHIC_DATA] [PERSON_NAME][GEOGRAPHIC_DATA] [PERSON_NAME] / [STREET_ADDRES…" at bounding box center [405, 200] width 279 height 1305
copy span "AIR FILTERS CHANGED EACH VISIT AND TO BE PICKED UP AT THE SHOP"
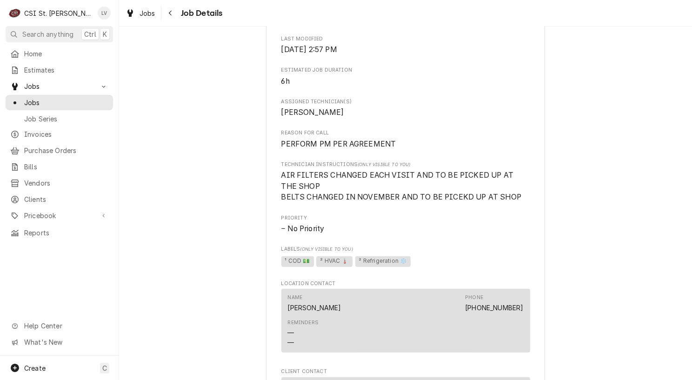
click at [204, 219] on div "Completed and Uninvoiced [GEOGRAPHIC_DATA] [PERSON_NAME][GEOGRAPHIC_DATA] [PERS…" at bounding box center [405, 192] width 573 height 1337
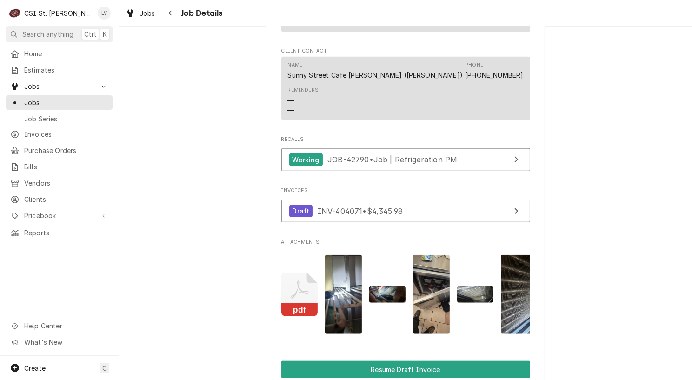
scroll to position [838, 0]
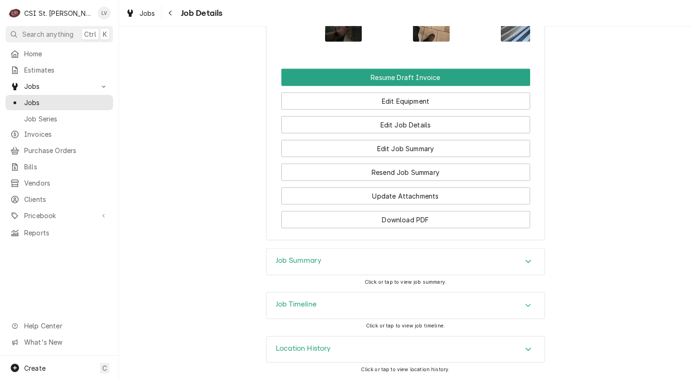
scroll to position [1132, 0]
click at [316, 304] on div "Job Timeline" at bounding box center [406, 306] width 278 height 26
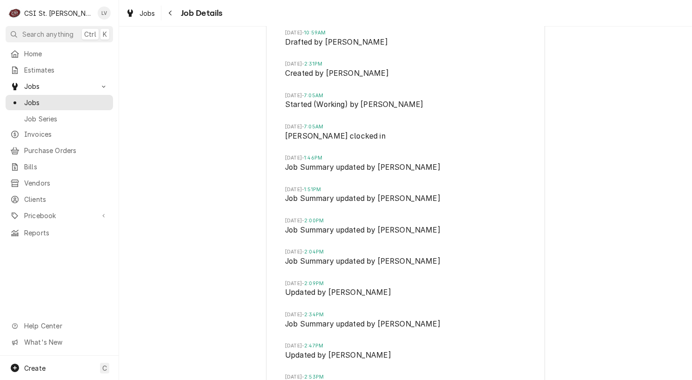
scroll to position [1284, 0]
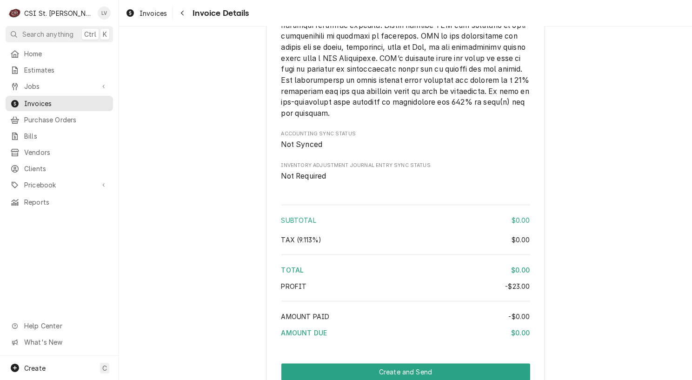
scroll to position [1692, 0]
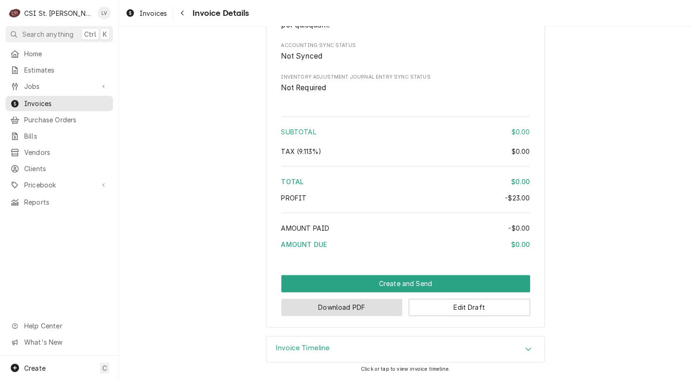
click at [340, 310] on button "Download PDF" at bounding box center [342, 307] width 121 height 17
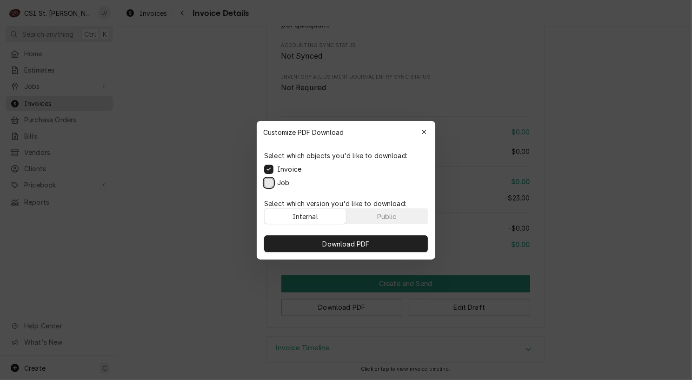
drag, startPoint x: 266, startPoint y: 183, endPoint x: 308, endPoint y: 245, distance: 75.4
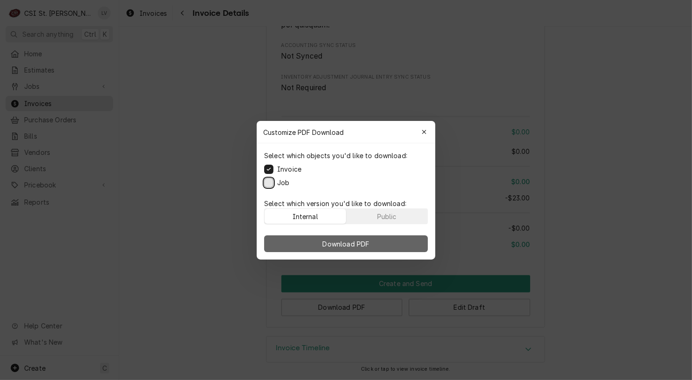
click at [266, 185] on button "Job" at bounding box center [268, 182] width 9 height 9
click at [316, 244] on button "Download PDF" at bounding box center [346, 243] width 164 height 17
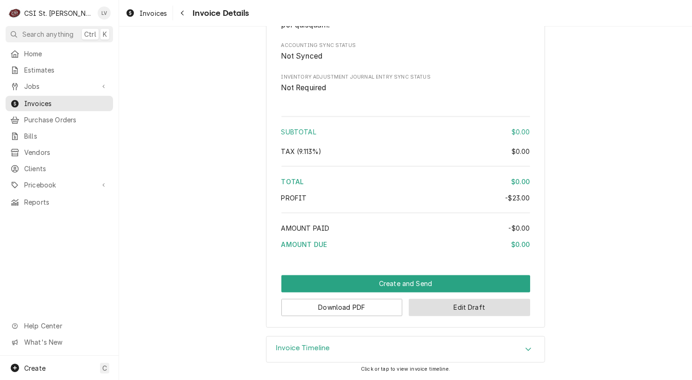
click at [469, 309] on button "Edit Draft" at bounding box center [469, 307] width 121 height 17
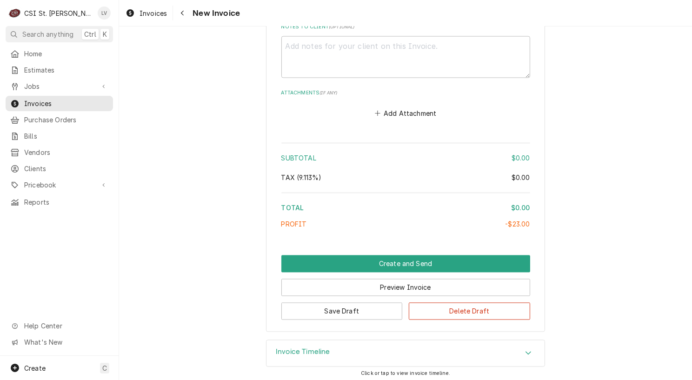
scroll to position [1640, 0]
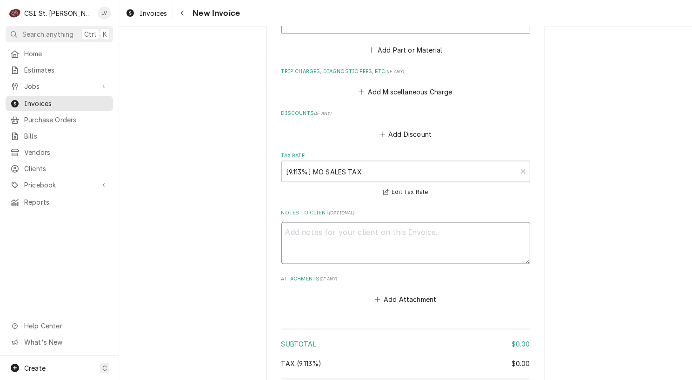
click at [324, 237] on textarea "Notes to Client ( optional )" at bounding box center [406, 243] width 249 height 42
type textarea "x"
type textarea "E"
type textarea "x"
type textarea "ES"
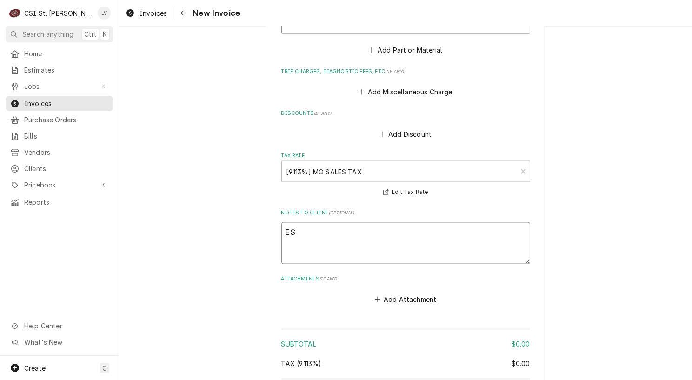
type textarea "x"
type textarea "EST"
type textarea "x"
type textarea "EST-"
type textarea "x"
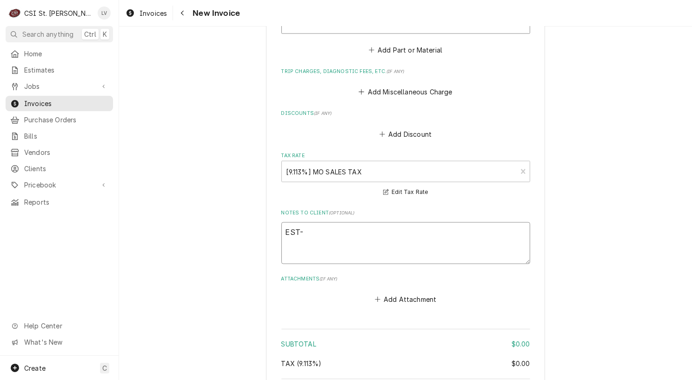
type textarea "EST-4"
type textarea "x"
type textarea "EST-40"
type textarea "x"
type textarea "EST-400"
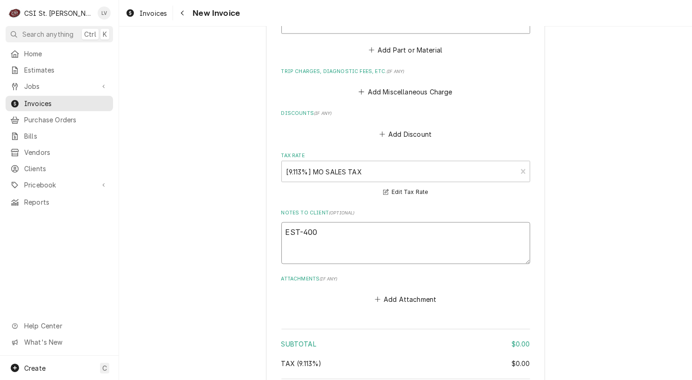
type textarea "x"
type textarea "EST-4007"
type textarea "x"
type textarea "EST-40077"
type textarea "x"
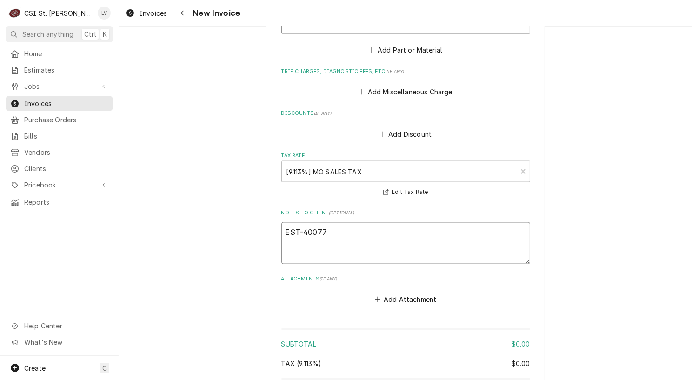
type textarea "EST-400778"
type textarea "x"
type textarea "EST-400778"
type textarea "x"
type textarea "EST-400778 c"
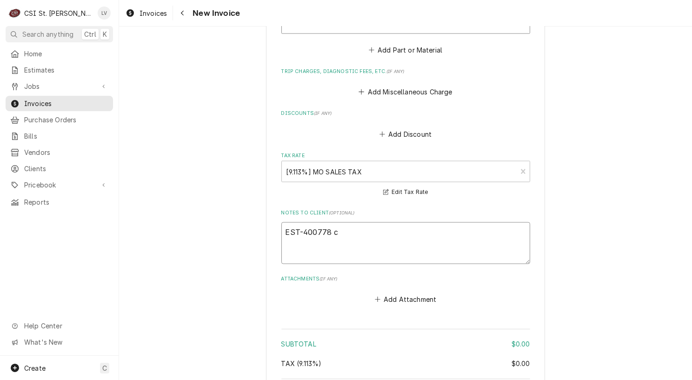
type textarea "x"
type textarea "EST-400778 cr"
type textarea "x"
type textarea "EST-400778 cre"
type textarea "x"
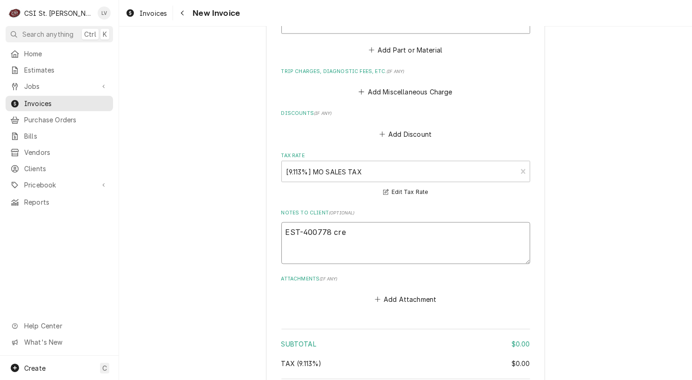
type textarea "EST-400778 crea"
type textarea "x"
type textarea "EST-400778 creat"
type textarea "x"
type textarea "EST-400778 create"
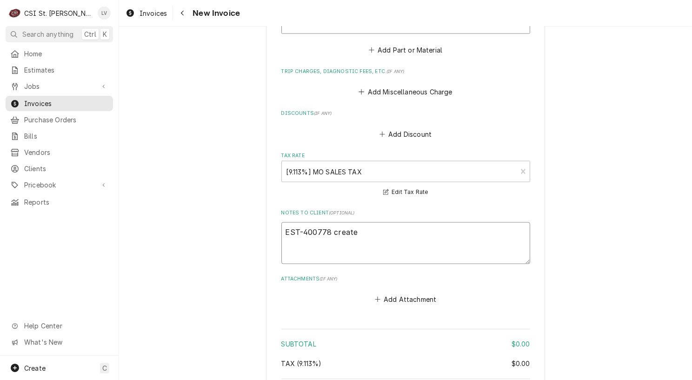
type textarea "x"
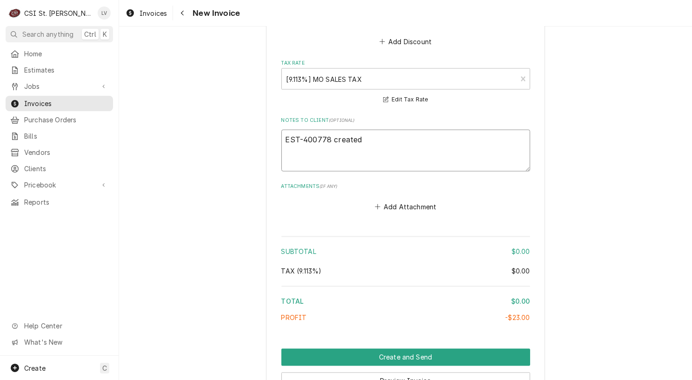
scroll to position [1827, 0]
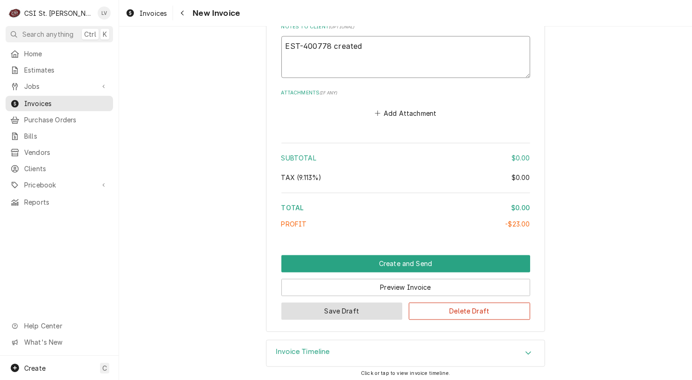
type textarea "EST-400778 created"
click at [345, 308] on button "Save Draft" at bounding box center [342, 311] width 121 height 17
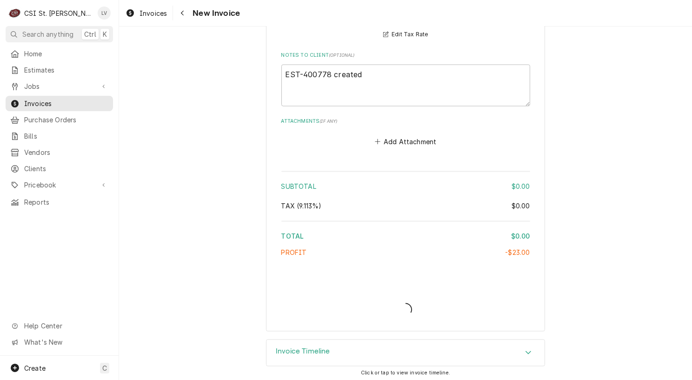
type textarea "x"
